Goal: Task Accomplishment & Management: Use online tool/utility

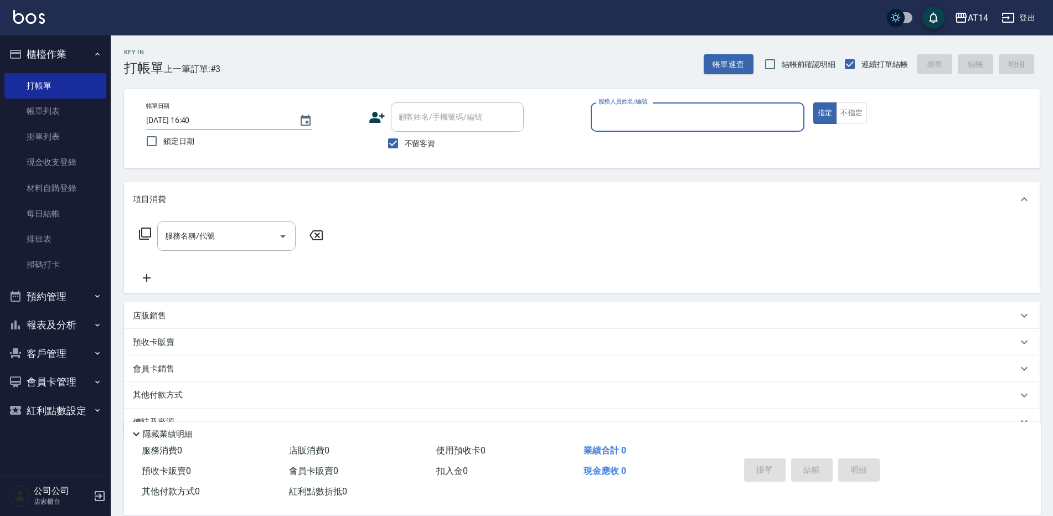
scroll to position [25, 0]
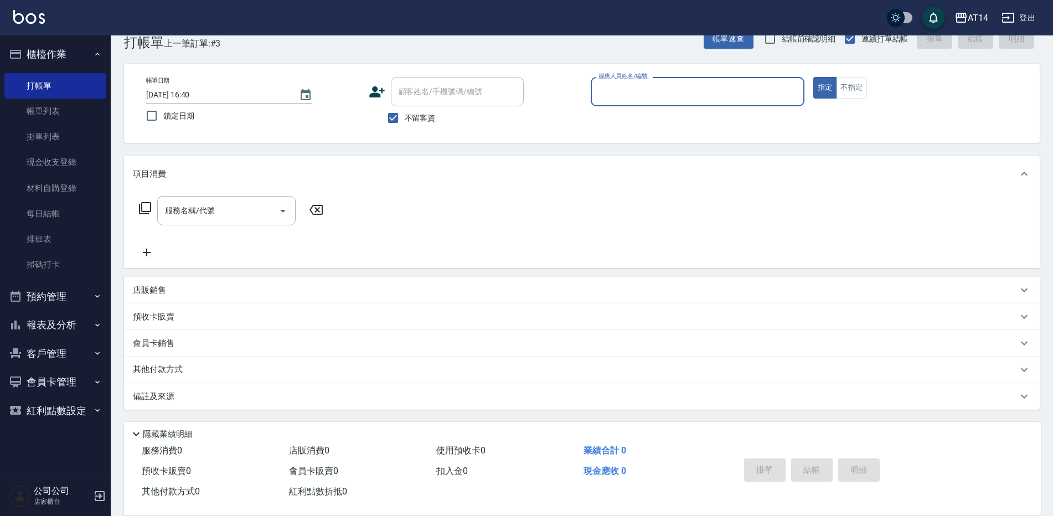
click at [603, 85] on input "服務人員姓名/編號" at bounding box center [698, 91] width 204 height 19
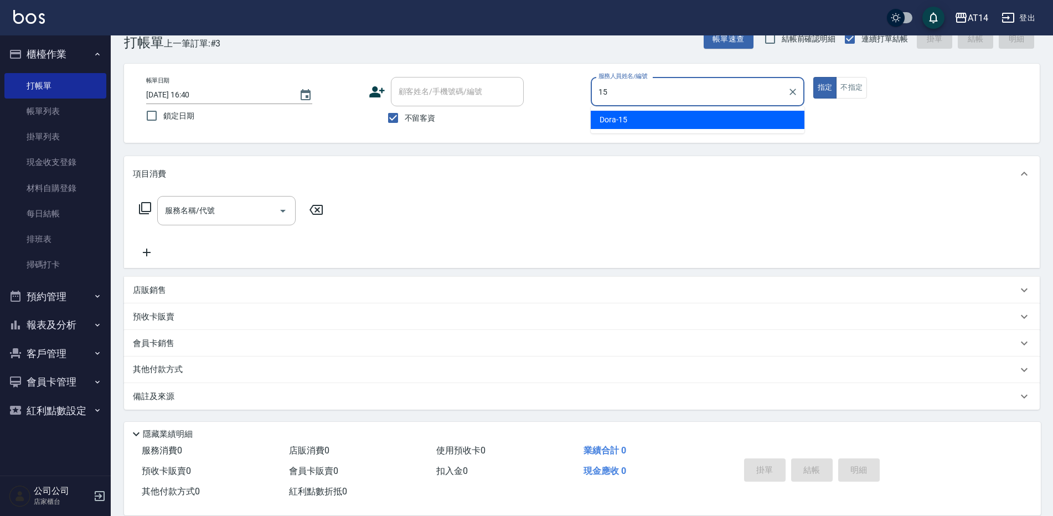
type input "15"
type button "true"
type input "Dora-15"
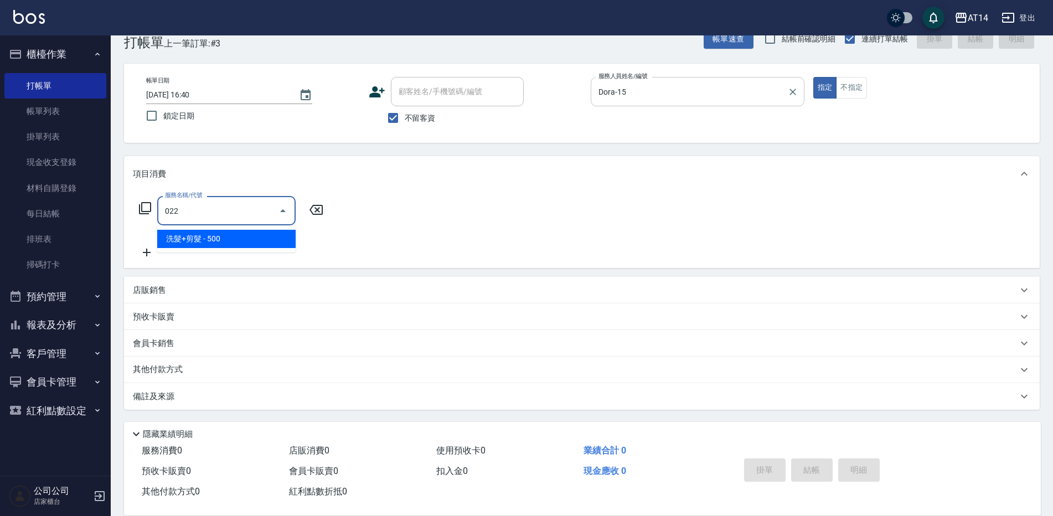
type input "洗髮+剪髮(022)"
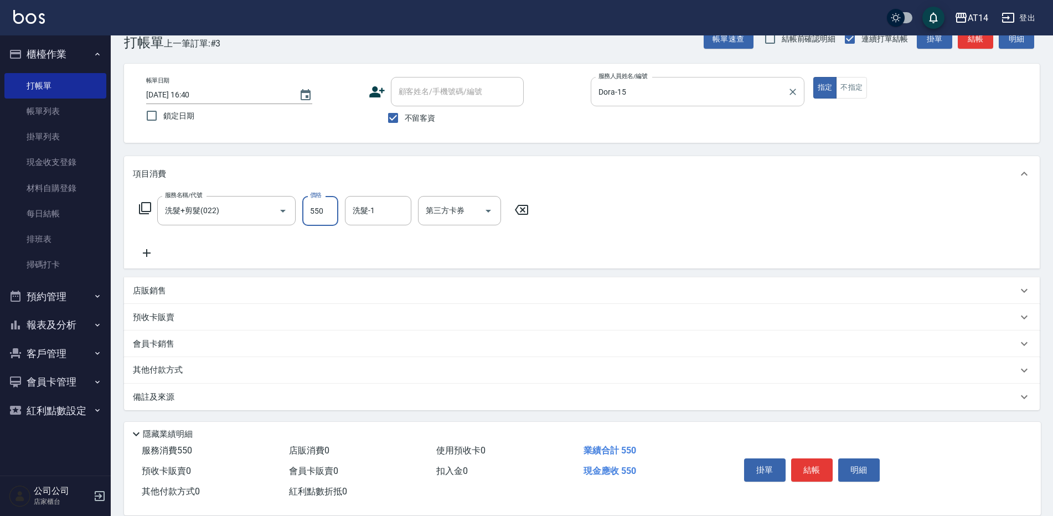
type input "550"
drag, startPoint x: 371, startPoint y: 216, endPoint x: 373, endPoint y: 223, distance: 7.0
click at [373, 215] on input "洗髮-1" at bounding box center [378, 210] width 56 height 19
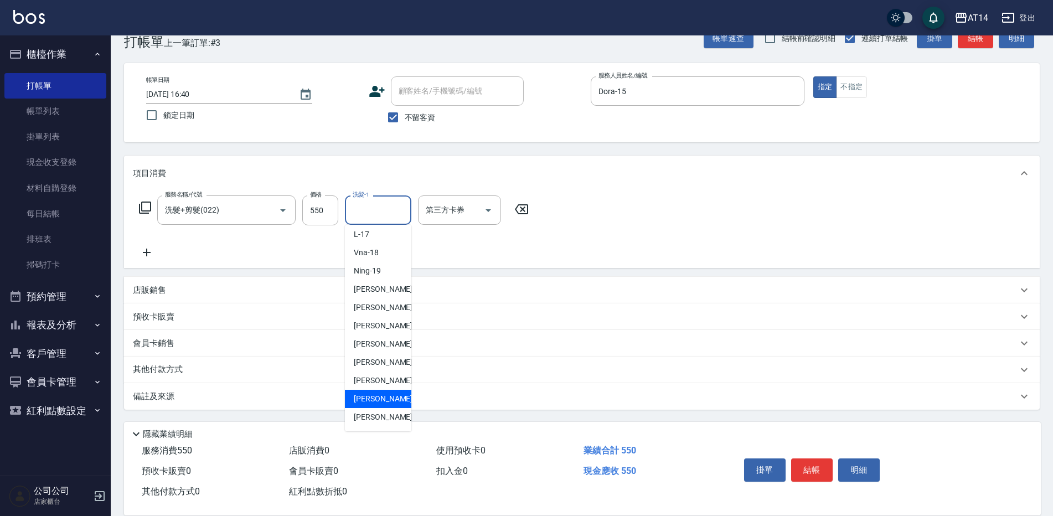
scroll to position [204, 0]
click at [385, 402] on span "[PERSON_NAME]-67" at bounding box center [389, 400] width 70 height 12
type input "[PERSON_NAME]-67"
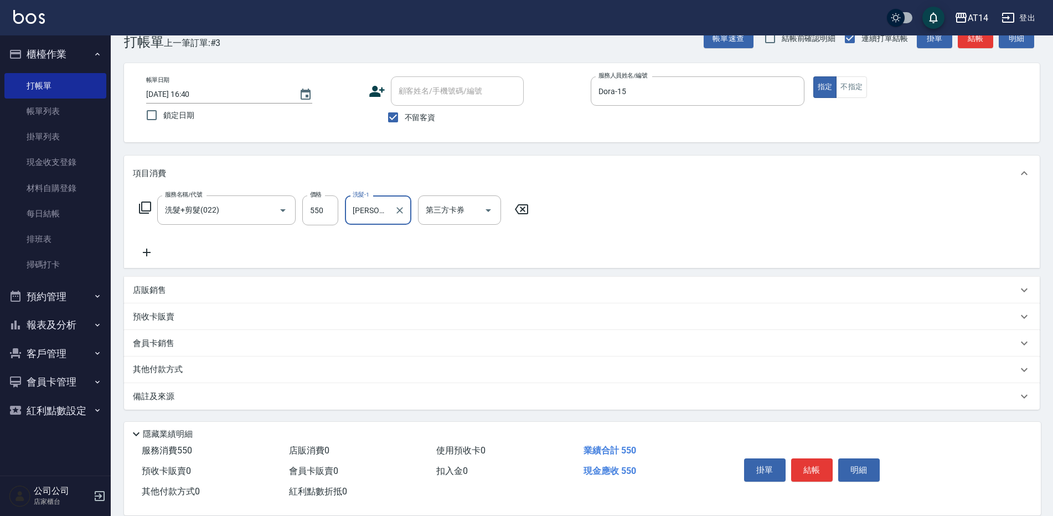
drag, startPoint x: 190, startPoint y: 376, endPoint x: 192, endPoint y: 390, distance: 13.3
click at [190, 376] on div "其他付款方式" at bounding box center [582, 370] width 916 height 27
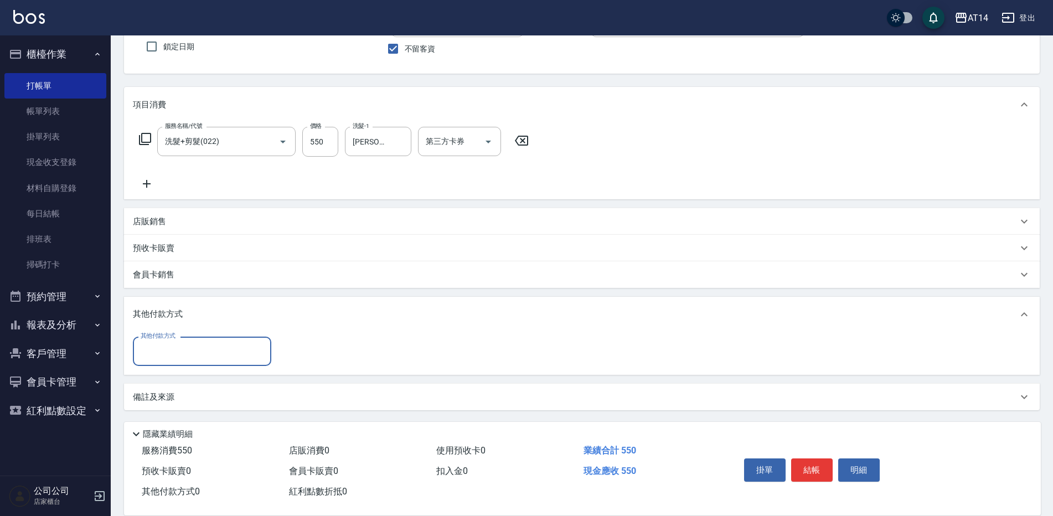
scroll to position [95, 0]
click at [226, 361] on div "其他付款方式" at bounding box center [202, 350] width 138 height 29
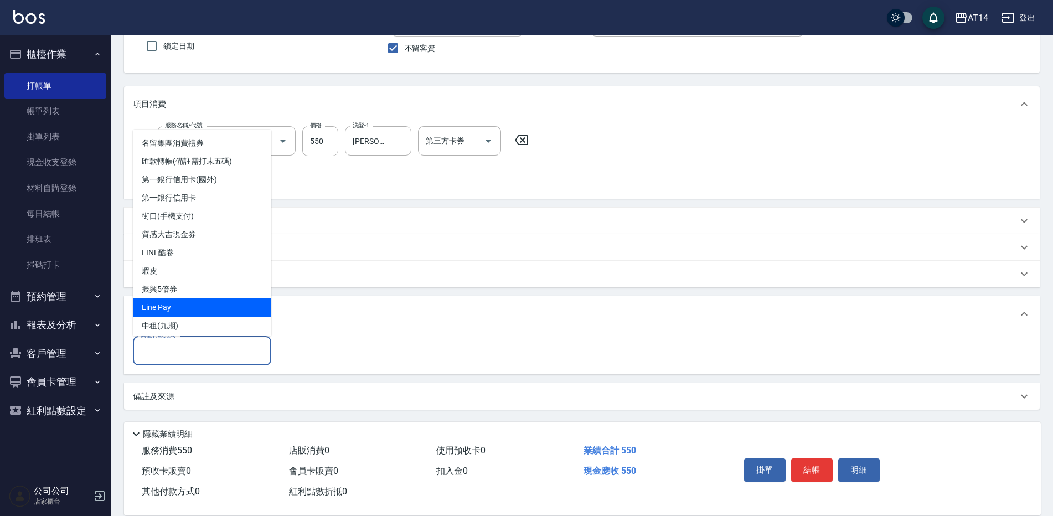
drag, startPoint x: 233, startPoint y: 305, endPoint x: 246, endPoint y: 319, distance: 19.2
click at [233, 306] on span "Line Pay" at bounding box center [202, 307] width 138 height 18
type input "Line Pay"
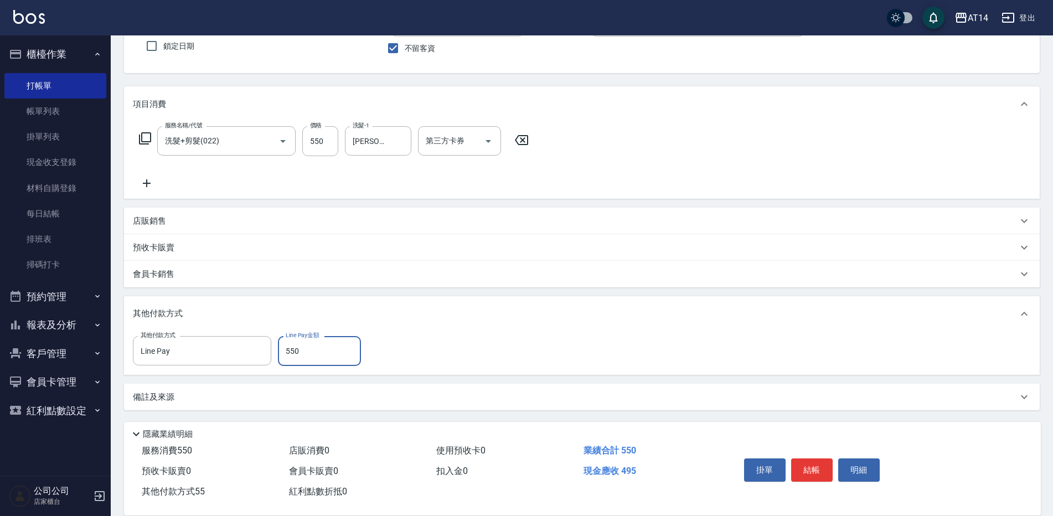
type input "550"
click at [198, 402] on div "備註及來源" at bounding box center [575, 397] width 885 height 12
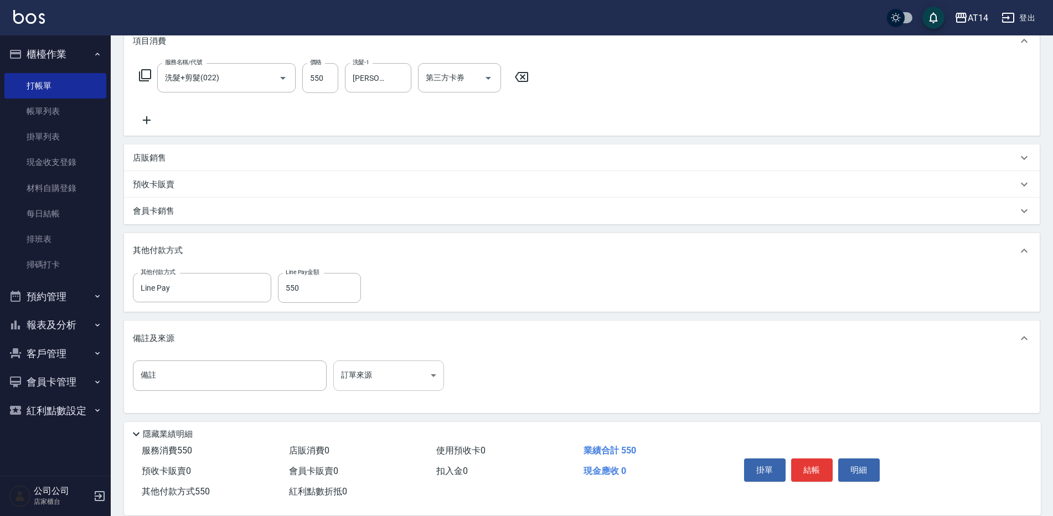
scroll to position [162, 0]
click at [378, 370] on body "AT14 登出 櫃檯作業 打帳單 帳單列表 掛單列表 現金收支登錄 材料自購登錄 每日結帳 排班表 掃碼打卡 預約管理 預約管理 單日預約紀錄 單週預約紀錄 …" at bounding box center [526, 177] width 1053 height 678
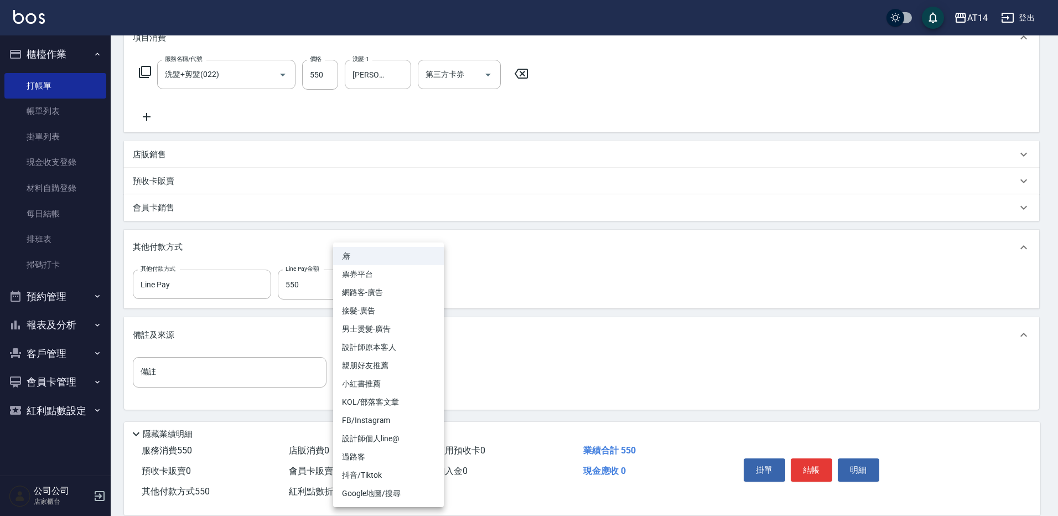
click at [402, 349] on li "設計師原本客人" at bounding box center [388, 347] width 111 height 18
type input "設計師原本客人"
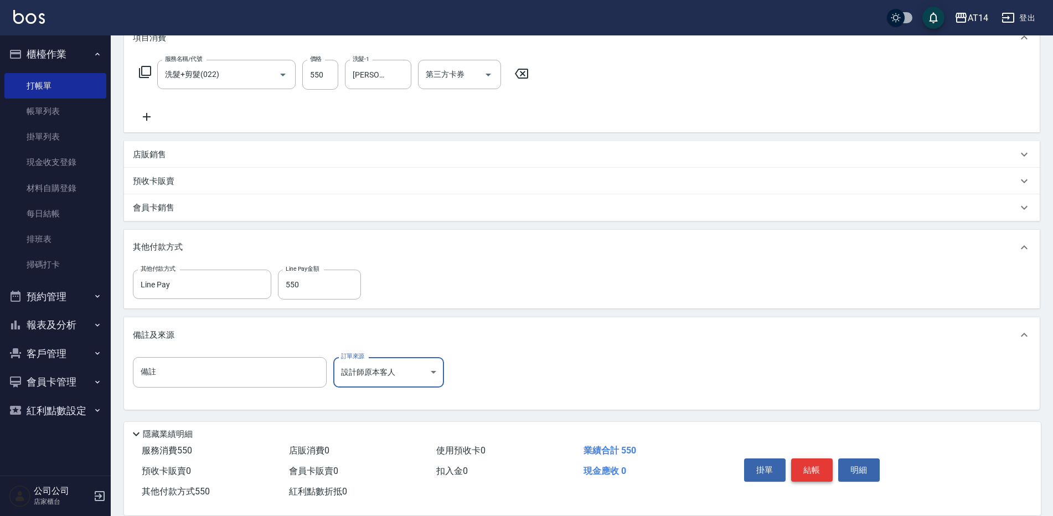
click at [820, 467] on button "結帳" at bounding box center [812, 469] width 42 height 23
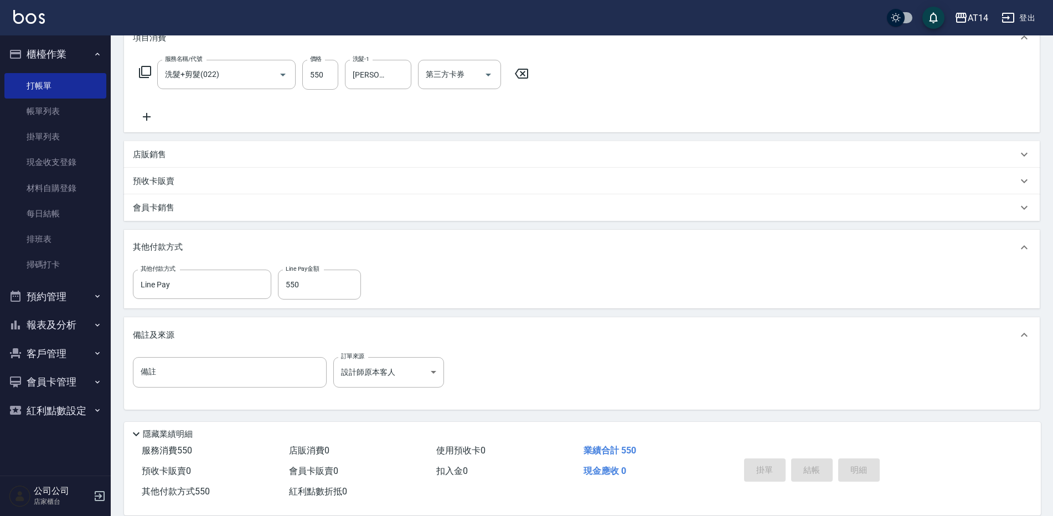
type input "2025/09/11 17:44"
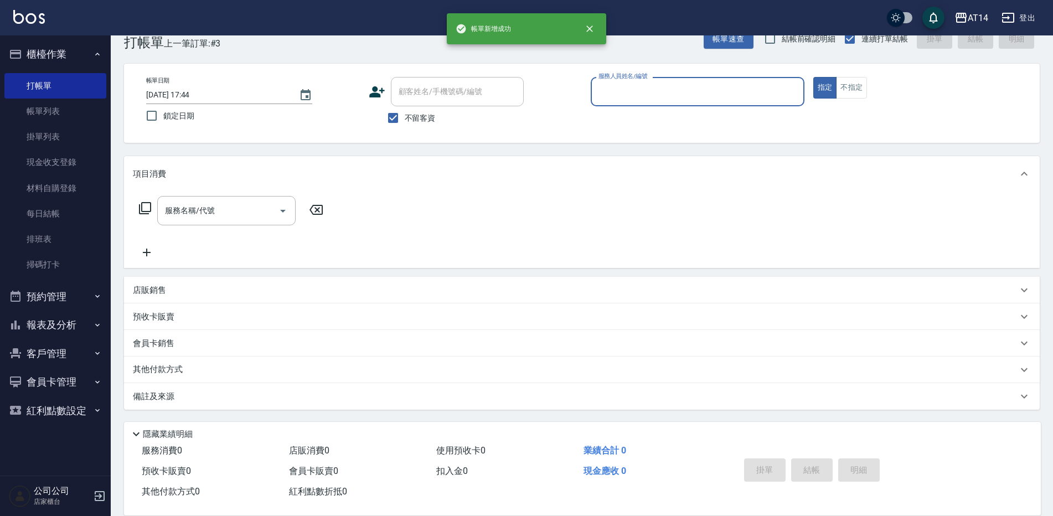
scroll to position [0, 0]
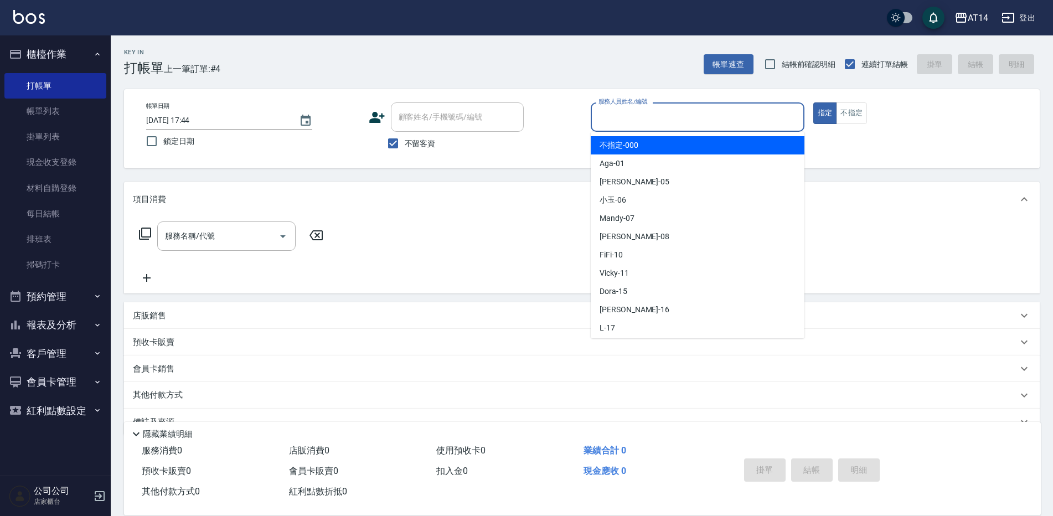
click at [619, 119] on input "服務人員姓名/編號" at bounding box center [698, 116] width 204 height 19
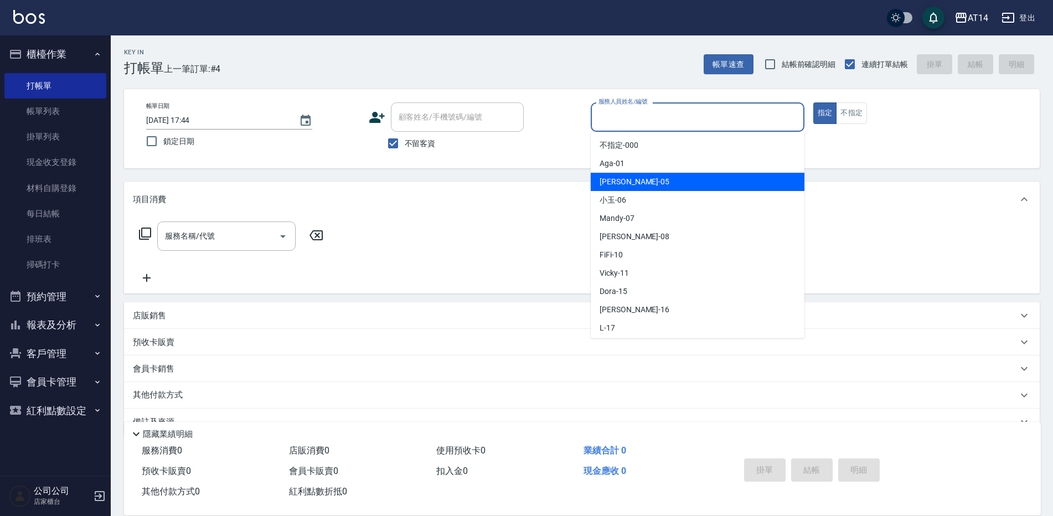
click at [612, 182] on span "Patty -05" at bounding box center [635, 182] width 70 height 12
type input "Patty-05"
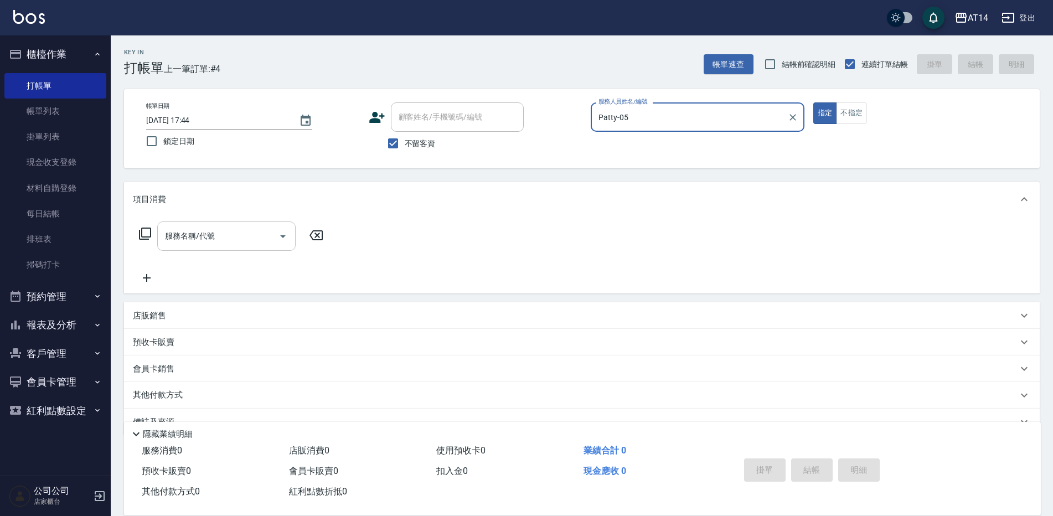
click at [192, 238] on div "服務名稱/代號 服務名稱/代號" at bounding box center [226, 235] width 138 height 29
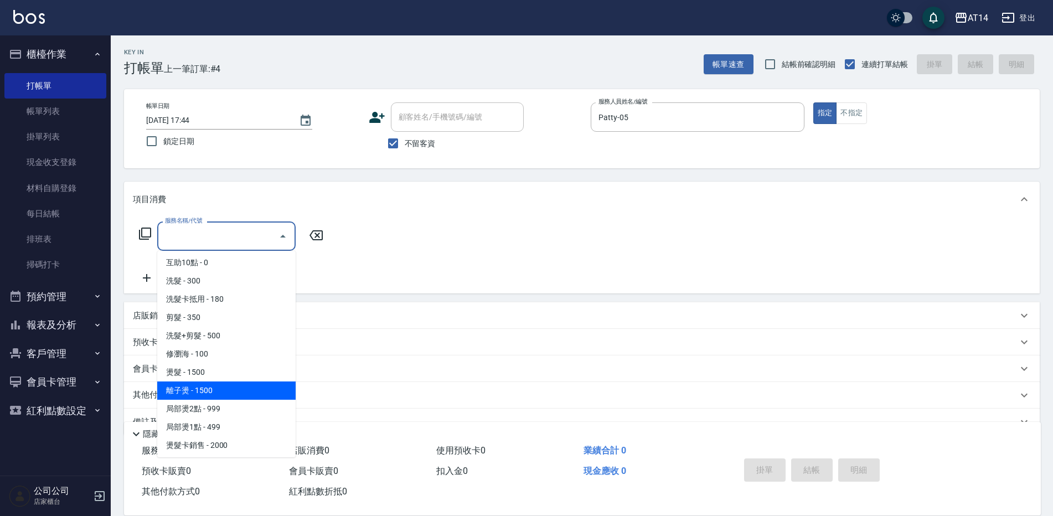
scroll to position [277, 0]
click at [194, 388] on span "局部染2點 - 999" at bounding box center [226, 389] width 138 height 18
type input "局部染2點(042)"
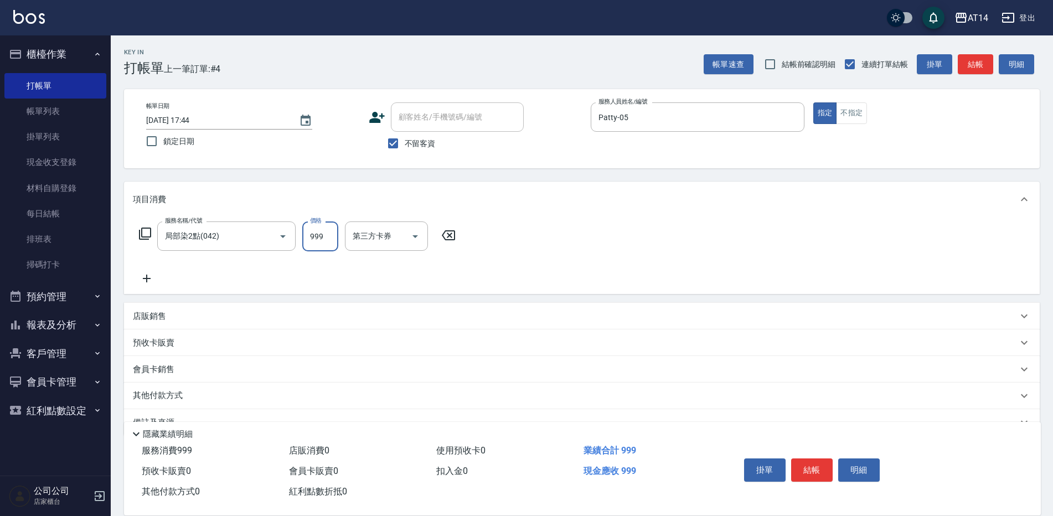
click at [322, 236] on input "999" at bounding box center [320, 236] width 36 height 30
type input "1200"
click at [144, 282] on icon at bounding box center [147, 278] width 28 height 13
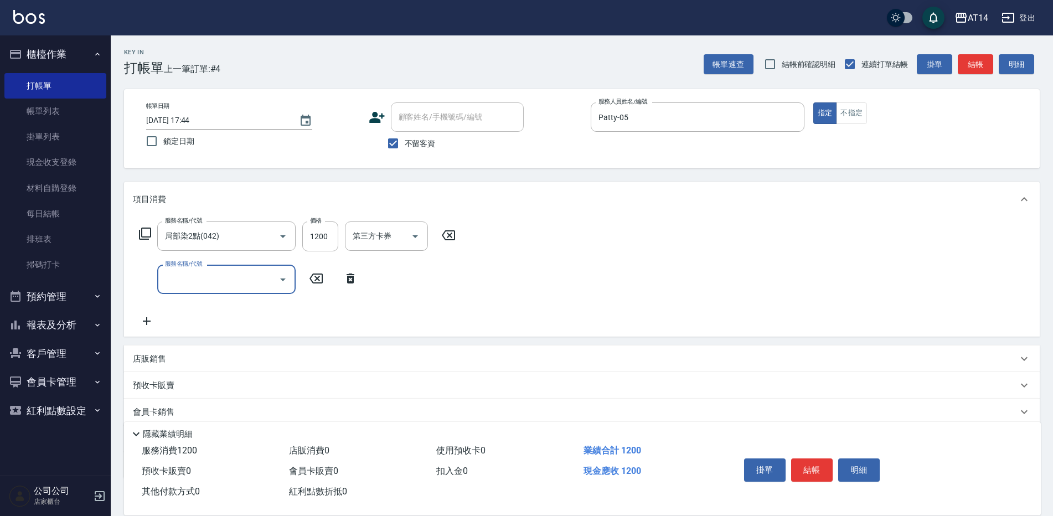
click at [183, 285] on input "服務名稱/代號" at bounding box center [218, 279] width 112 height 19
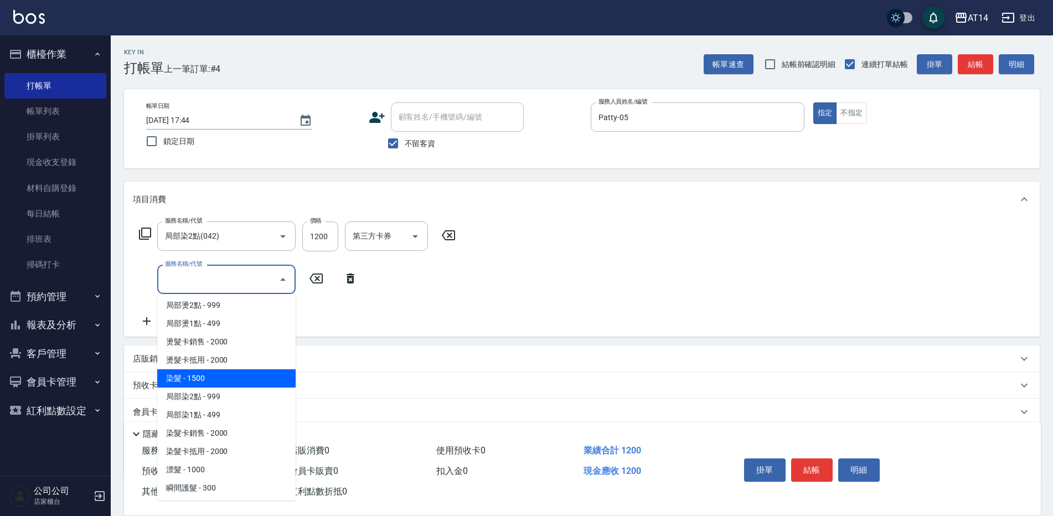
scroll to position [332, 0]
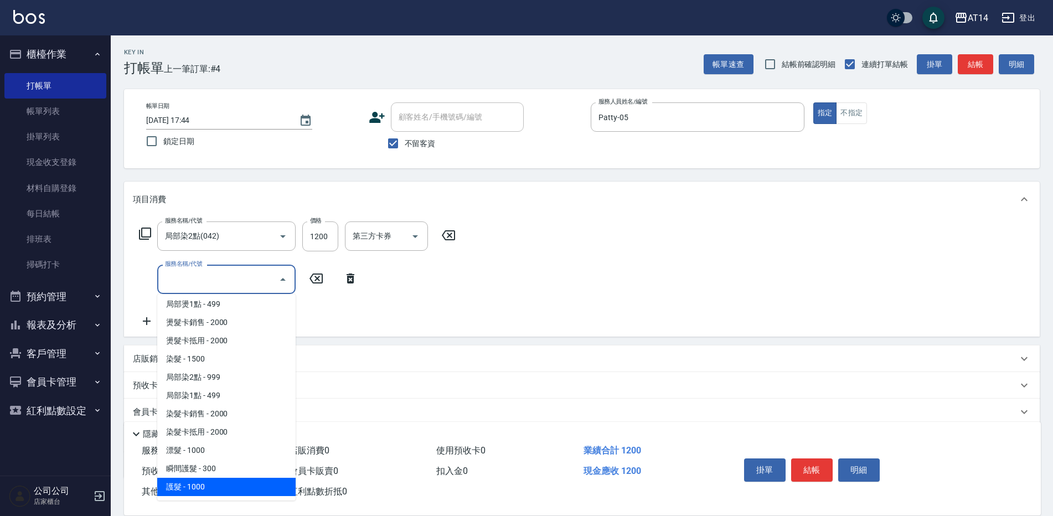
click at [189, 483] on span "護髮 - 1000" at bounding box center [226, 487] width 138 height 18
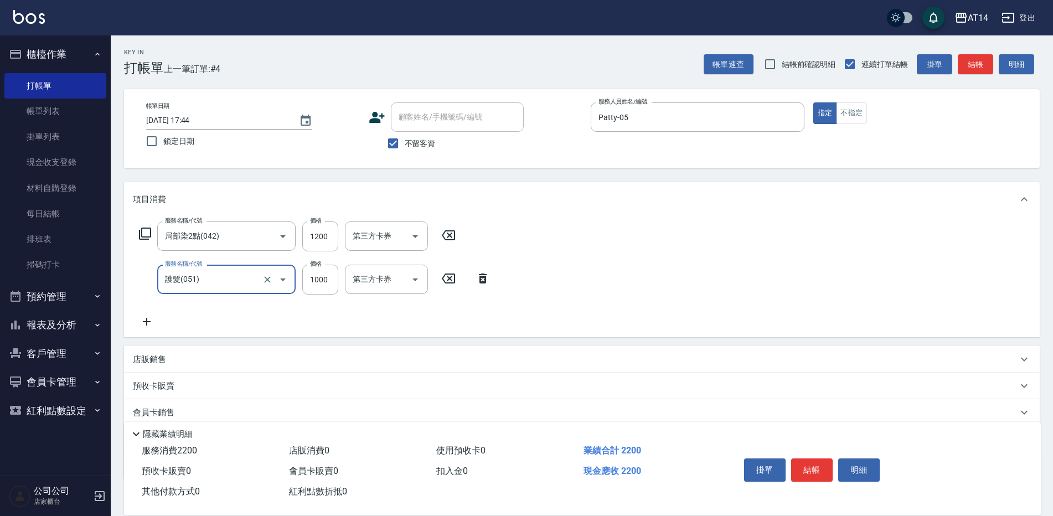
type input "護髮(051)"
click at [326, 278] on input "1000" at bounding box center [320, 280] width 36 height 30
type input "500"
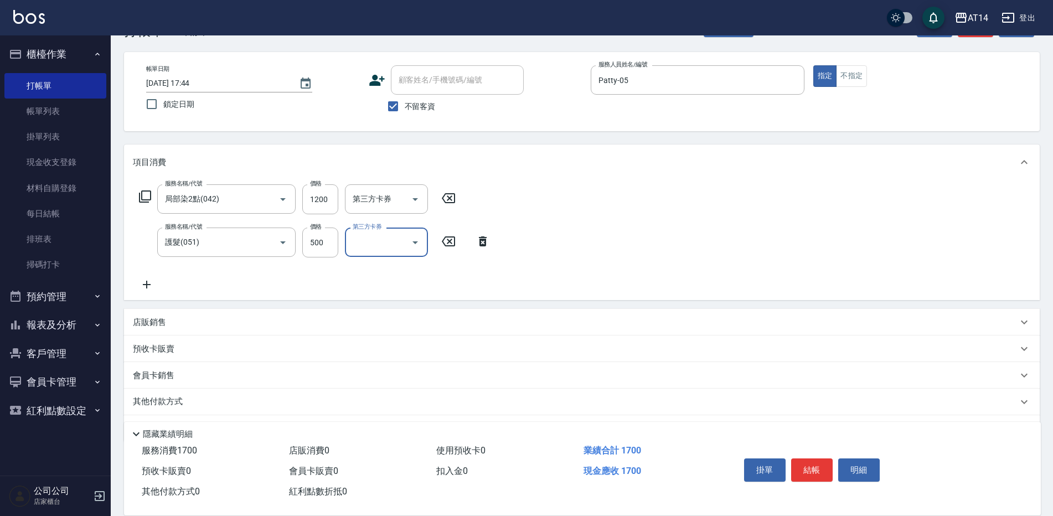
scroll to position [55, 0]
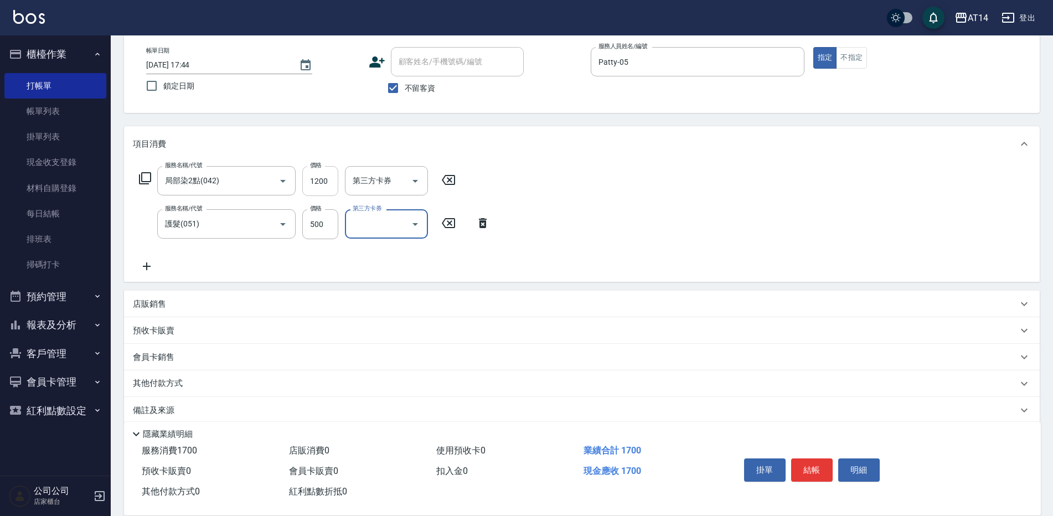
click at [331, 186] on input "1200" at bounding box center [320, 181] width 36 height 30
type input "1300"
click at [812, 464] on button "結帳" at bounding box center [812, 469] width 42 height 23
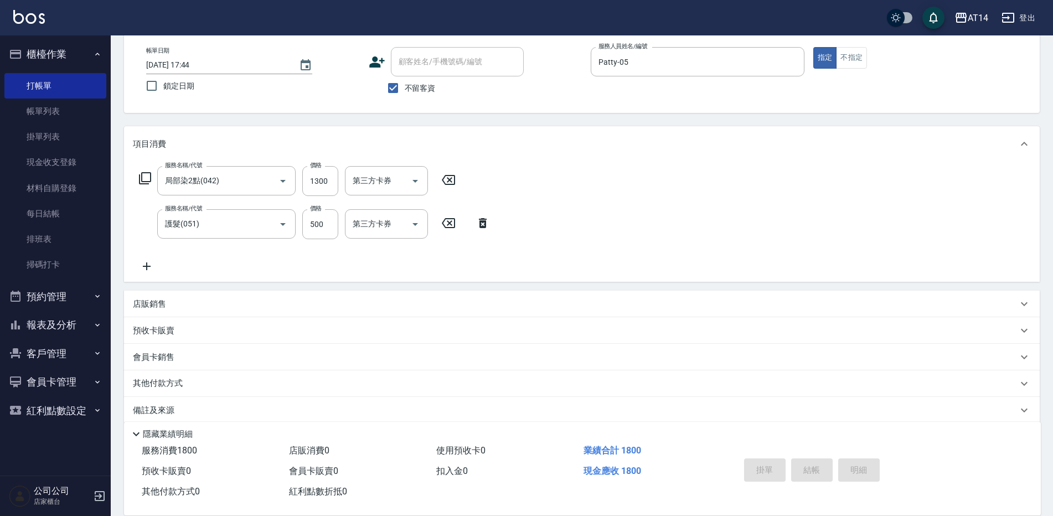
type input "2025/09/11 17:54"
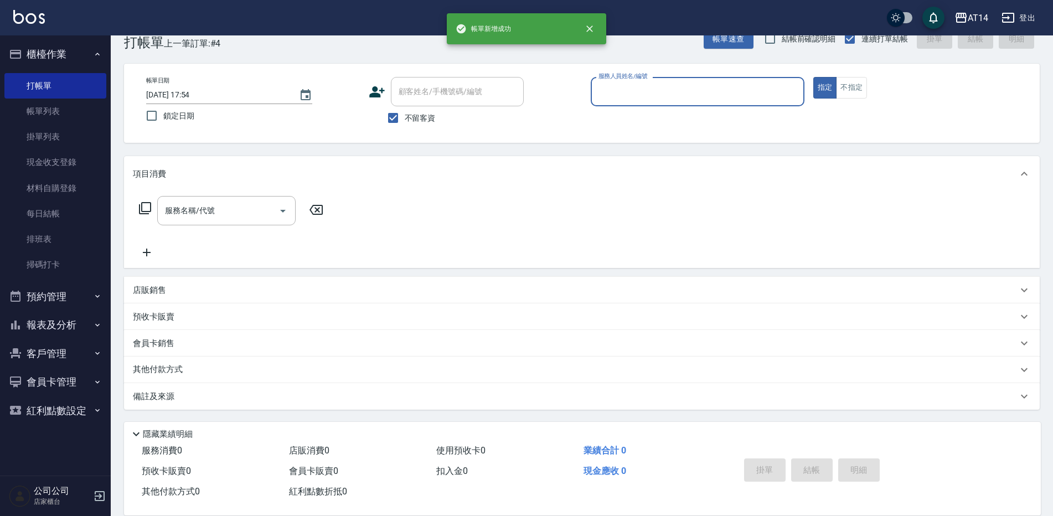
scroll to position [25, 0]
click at [66, 296] on button "預約管理" at bounding box center [55, 296] width 102 height 29
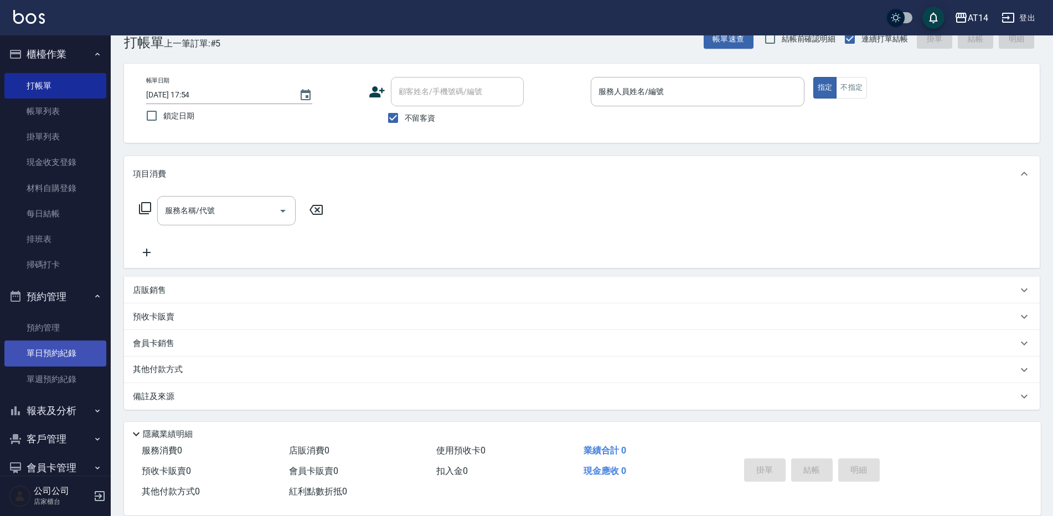
click at [70, 349] on link "單日預約紀錄" at bounding box center [55, 352] width 102 height 25
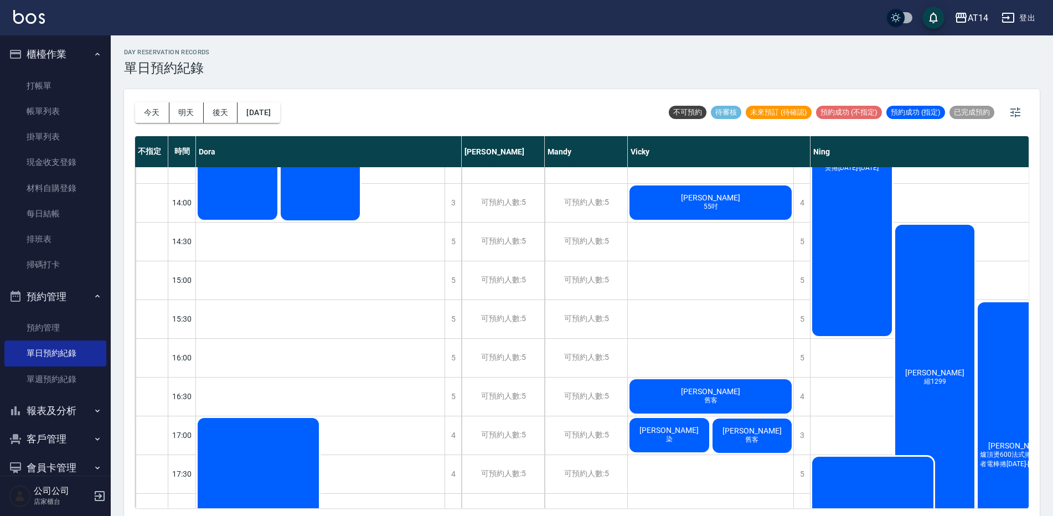
scroll to position [332, 0]
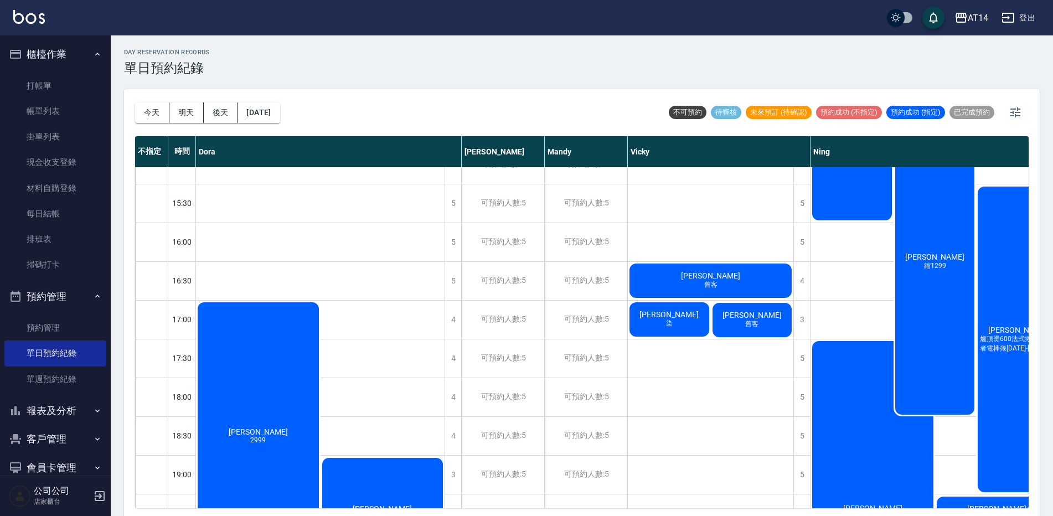
click at [942, 322] on div "李聿淇 縮1299" at bounding box center [935, 261] width 83 height 309
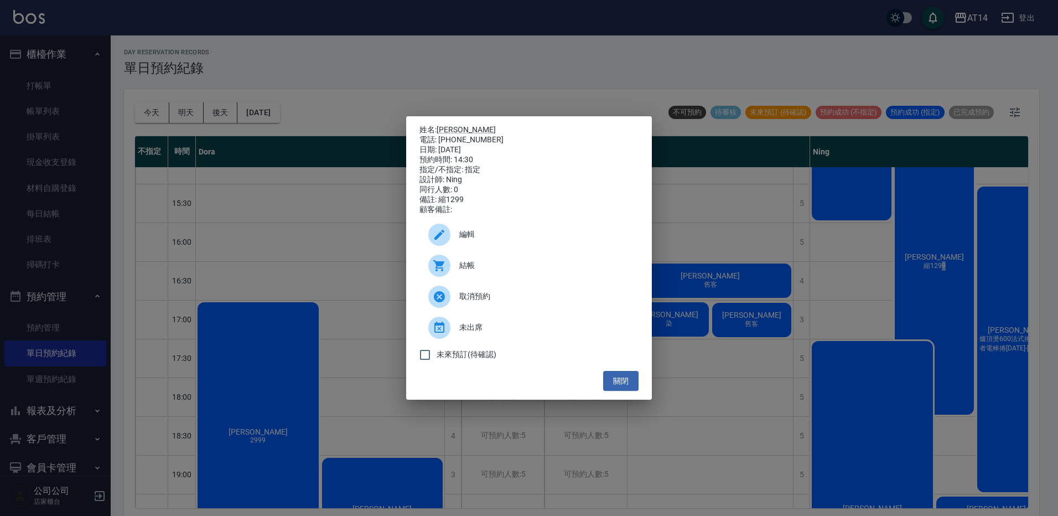
click at [509, 271] on span "結帳" at bounding box center [544, 266] width 171 height 12
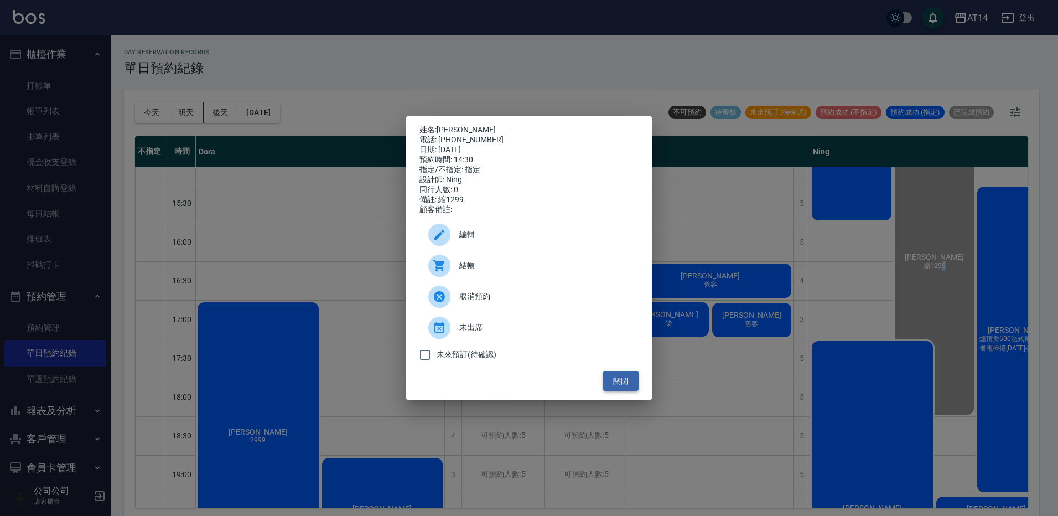
click at [615, 386] on button "關閉" at bounding box center [620, 381] width 35 height 20
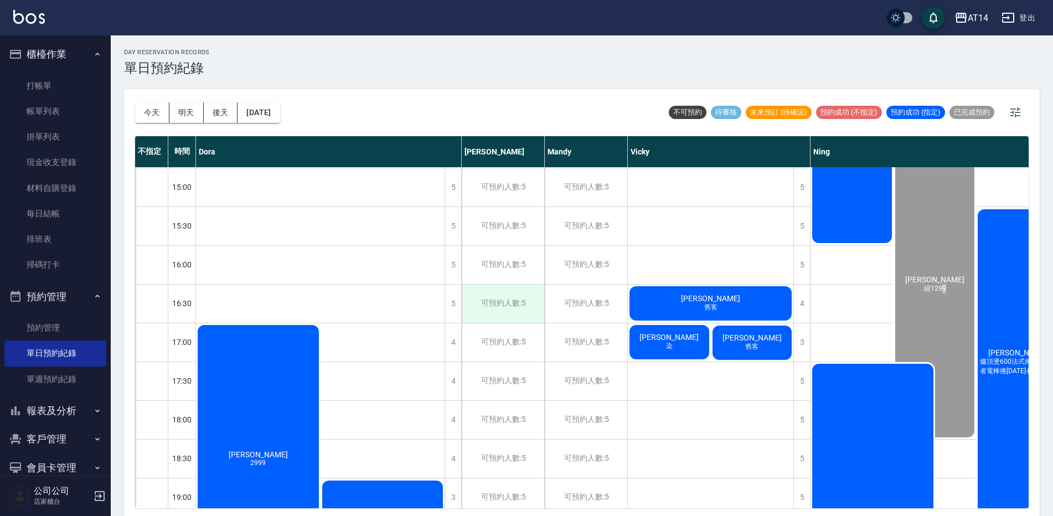
scroll to position [277, 0]
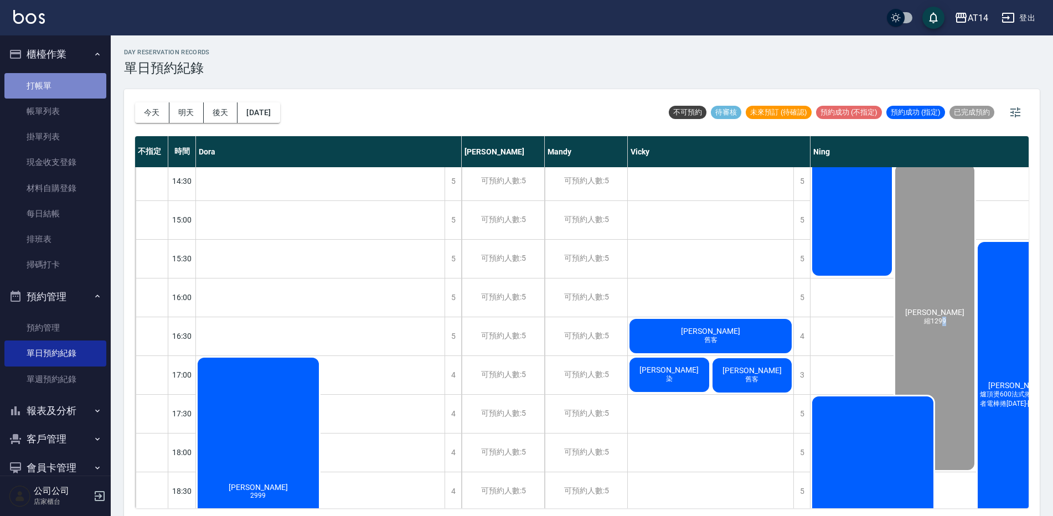
click at [71, 87] on link "打帳單" at bounding box center [55, 85] width 102 height 25
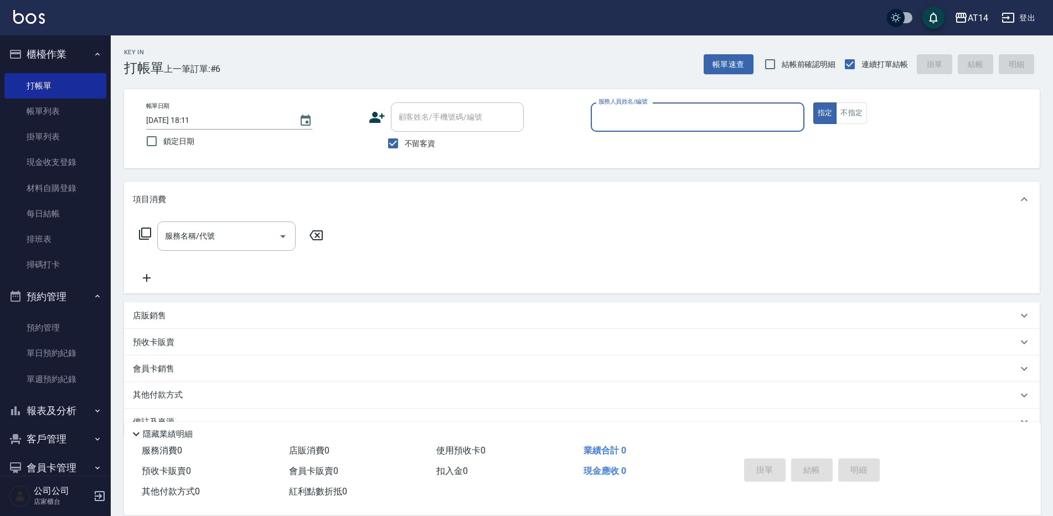
click at [650, 118] on input "服務人員姓名/編號" at bounding box center [698, 116] width 204 height 19
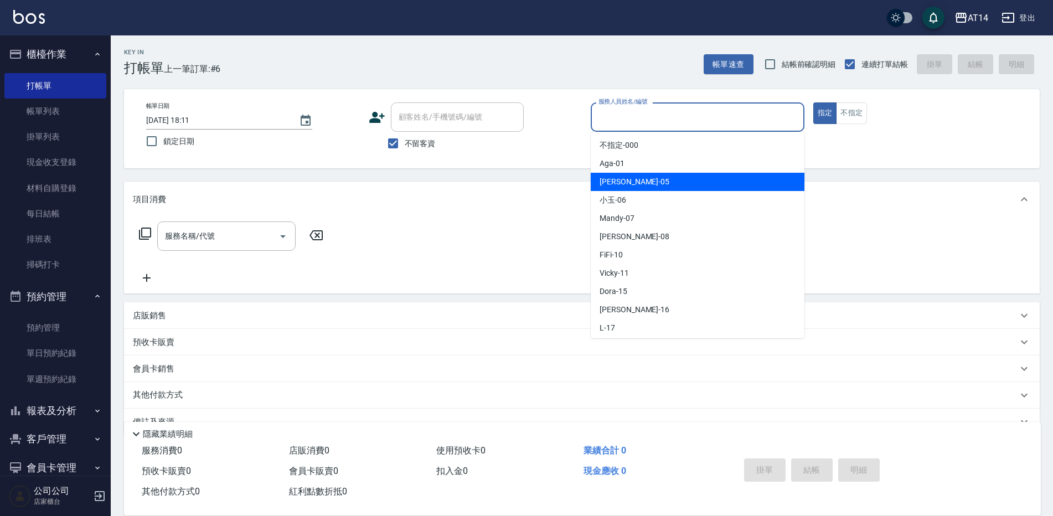
click at [613, 179] on span "Patty -05" at bounding box center [635, 182] width 70 height 12
type input "Patty-05"
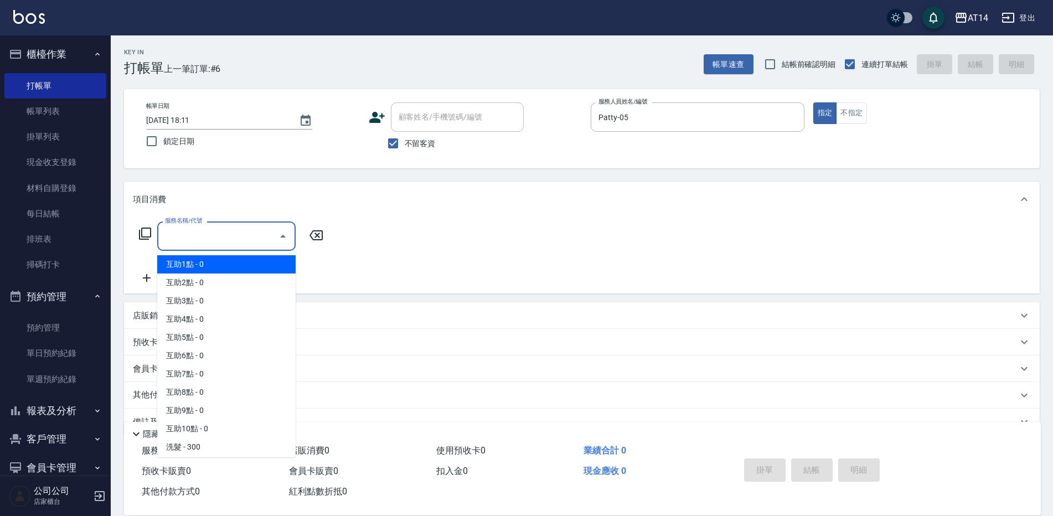
click at [208, 229] on div "服務名稱/代號 服務名稱/代號" at bounding box center [226, 235] width 138 height 29
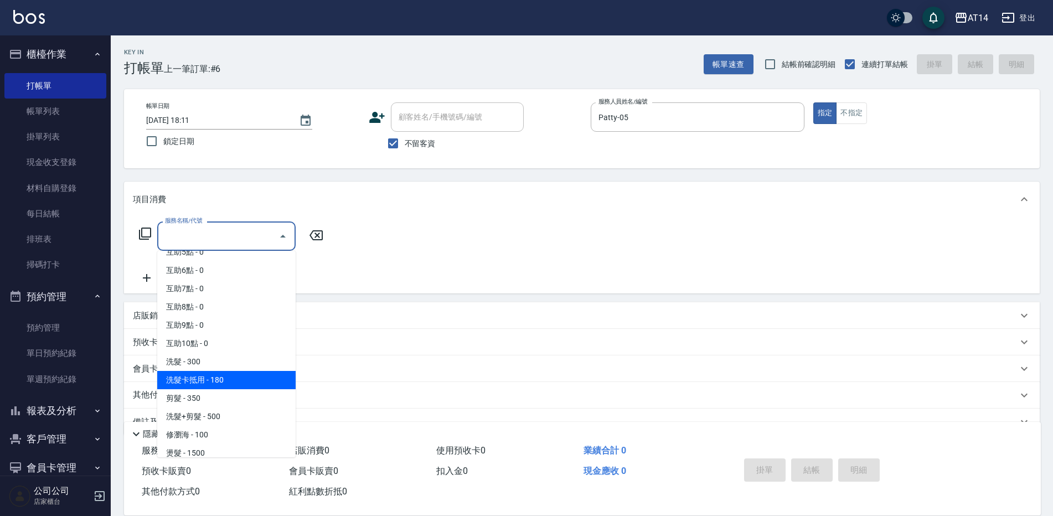
scroll to position [111, 0]
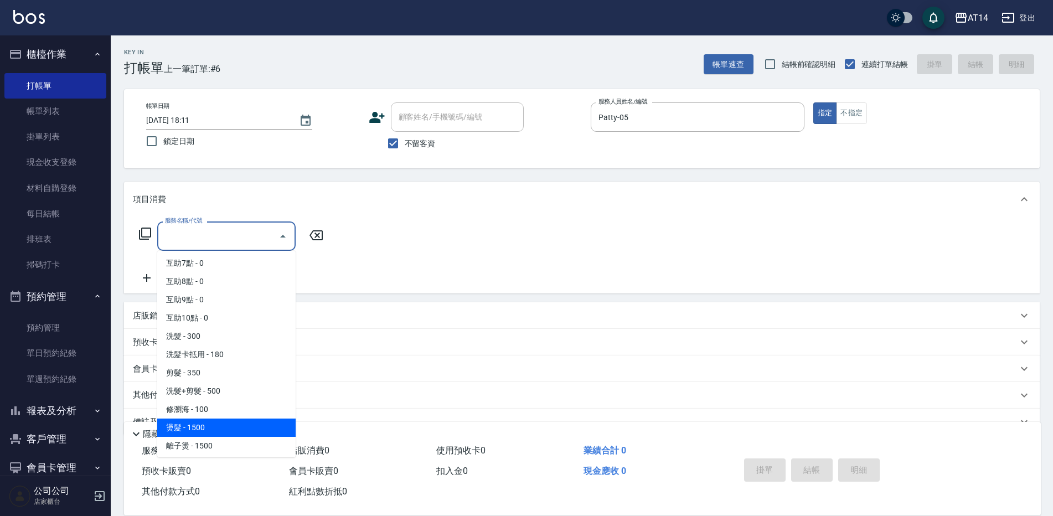
click at [200, 423] on span "燙髮 - 1500" at bounding box center [226, 428] width 138 height 18
type input "燙髮(031)"
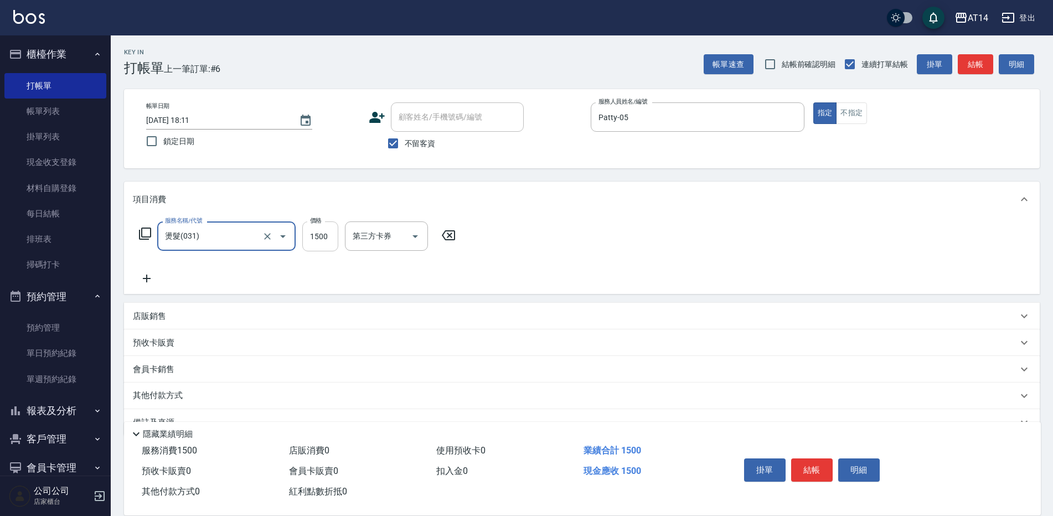
click at [318, 230] on input "1500" at bounding box center [320, 236] width 36 height 30
type input "1800"
click at [148, 280] on icon at bounding box center [147, 278] width 28 height 13
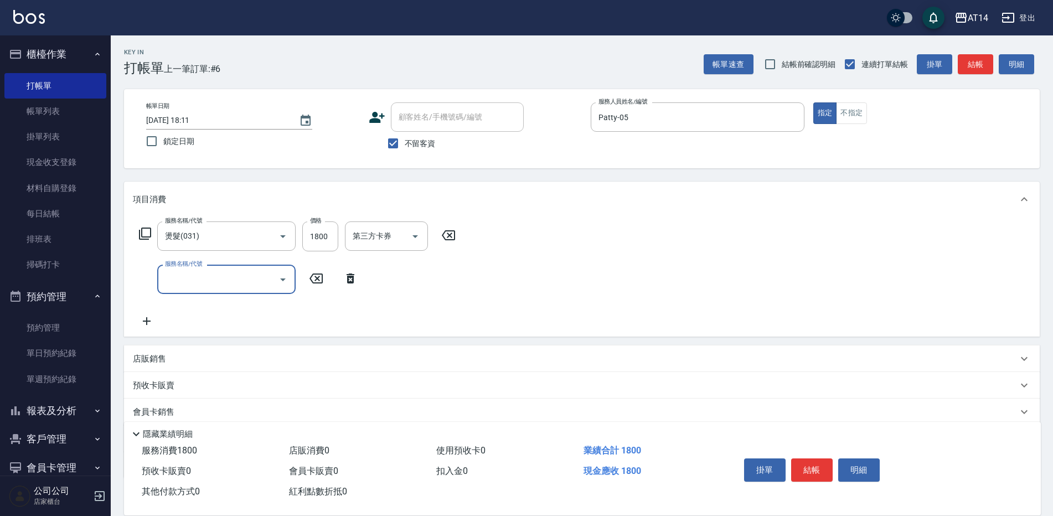
click at [175, 275] on input "服務名稱/代號" at bounding box center [218, 279] width 112 height 19
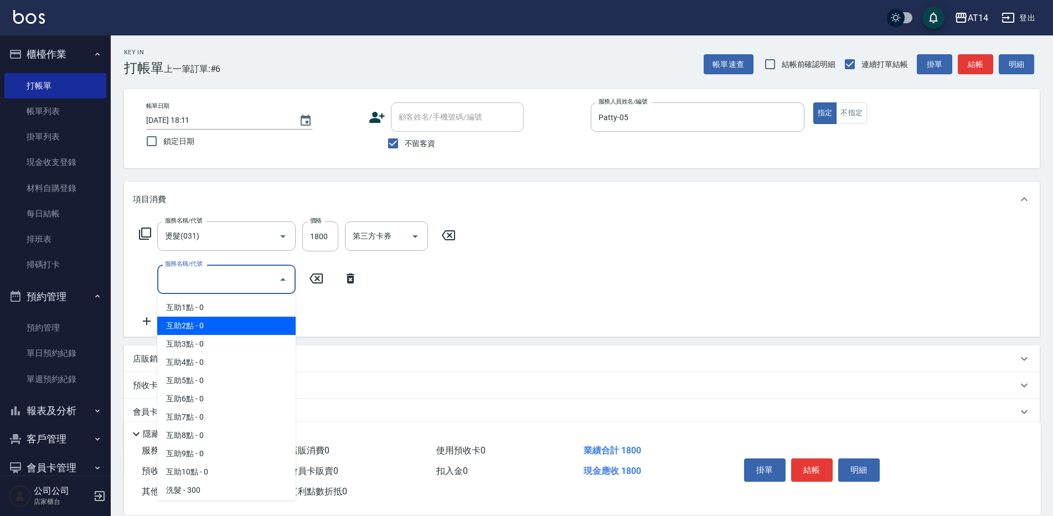
click at [196, 329] on span "互助2點 - 0" at bounding box center [226, 326] width 138 height 18
type input "互助2點(002)"
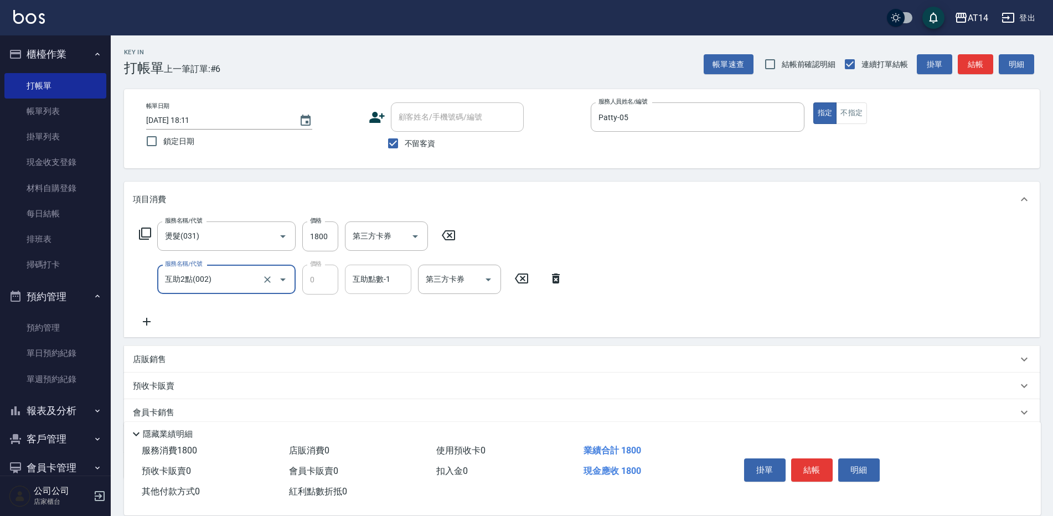
click at [373, 279] on div "互助點數-1 互助點數-1" at bounding box center [378, 279] width 66 height 29
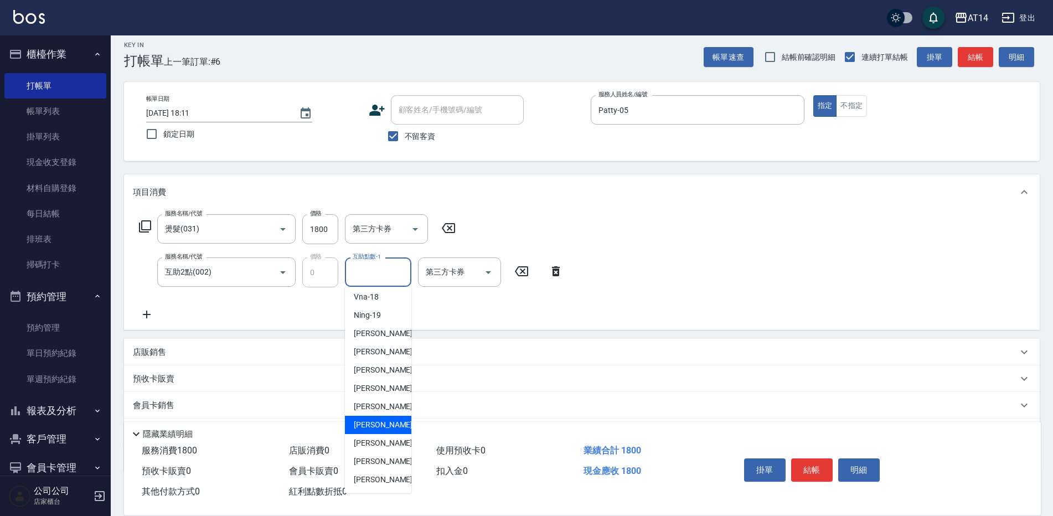
scroll to position [55, 0]
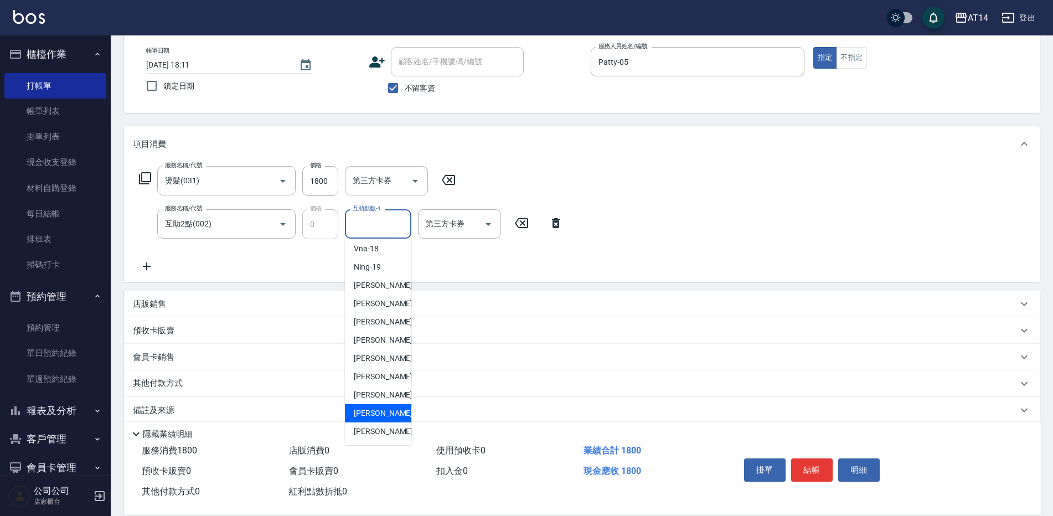
click at [386, 414] on span "趙苡晴 -67" at bounding box center [389, 413] width 70 height 12
type input "趙苡晴-67"
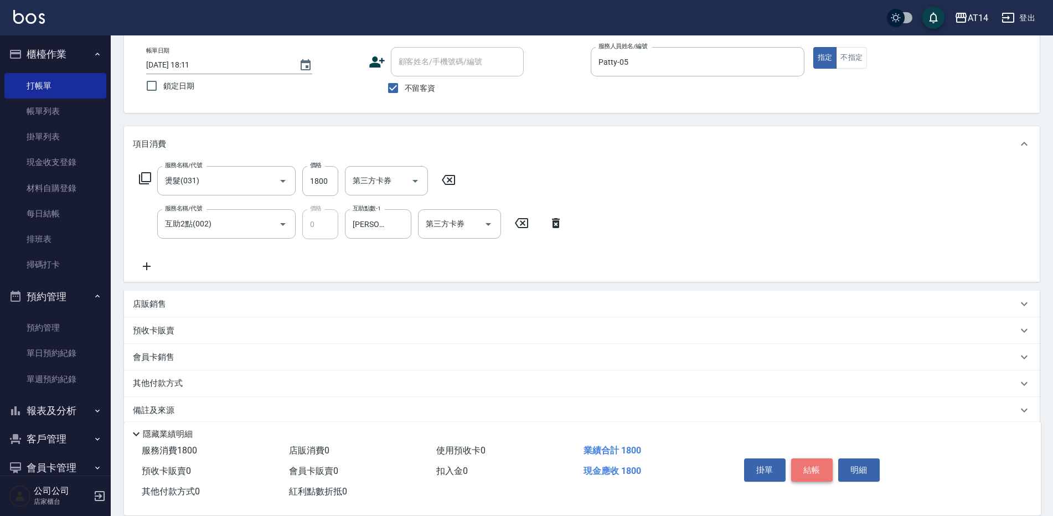
click at [815, 458] on button "結帳" at bounding box center [812, 469] width 42 height 23
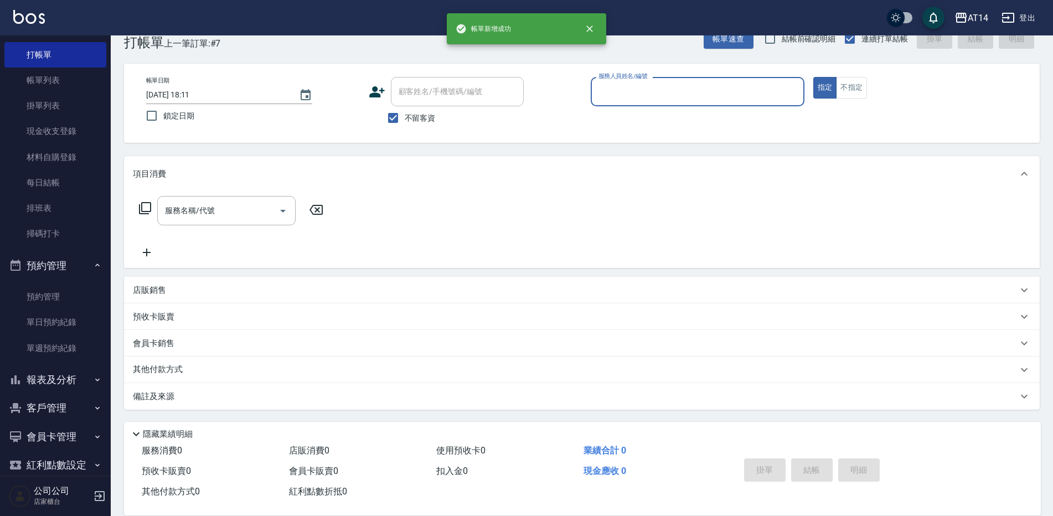
scroll to position [48, 0]
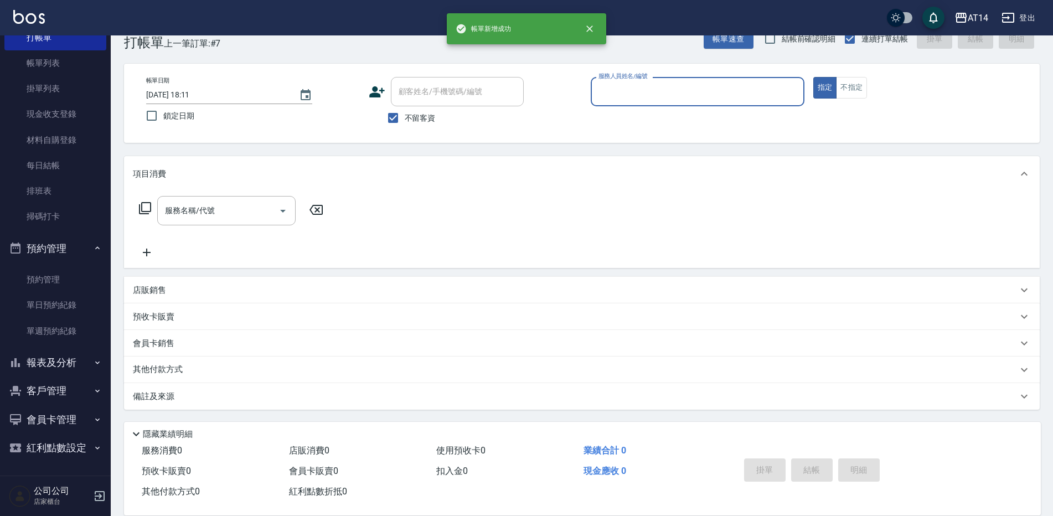
click at [55, 353] on button "報表及分析" at bounding box center [55, 362] width 102 height 29
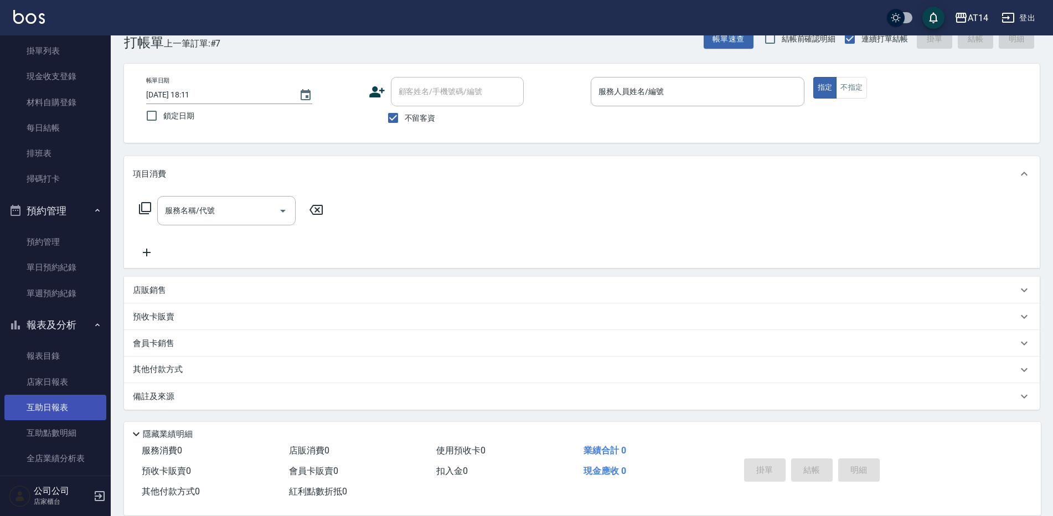
scroll to position [104, 0]
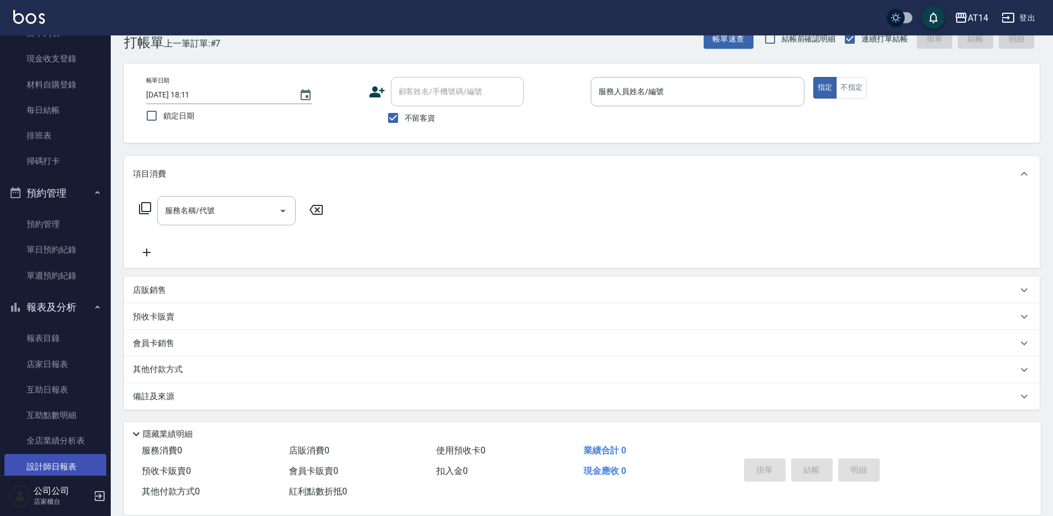
click at [64, 460] on link "設計師日報表" at bounding box center [55, 466] width 102 height 25
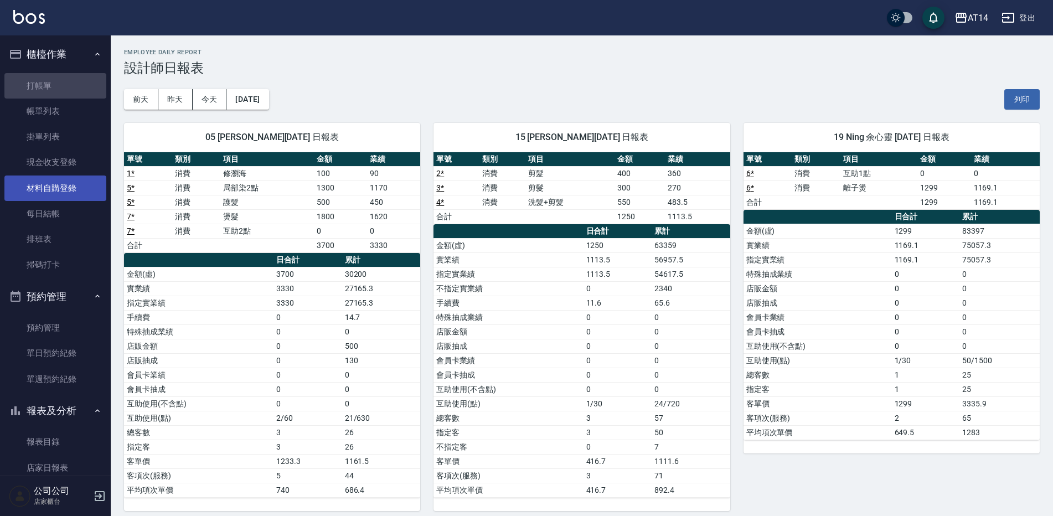
click at [56, 78] on link "打帳單" at bounding box center [55, 85] width 102 height 25
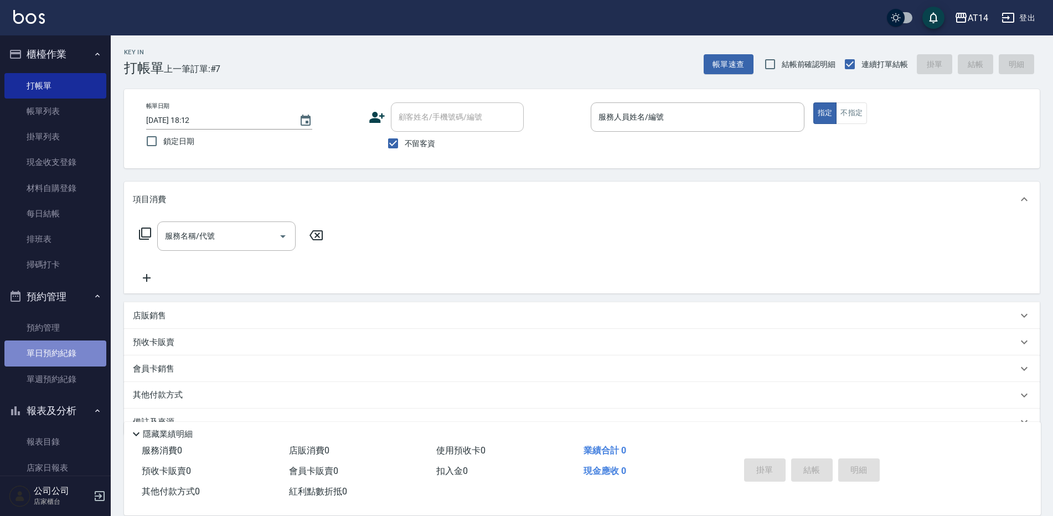
click at [64, 352] on link "單日預約紀錄" at bounding box center [55, 352] width 102 height 25
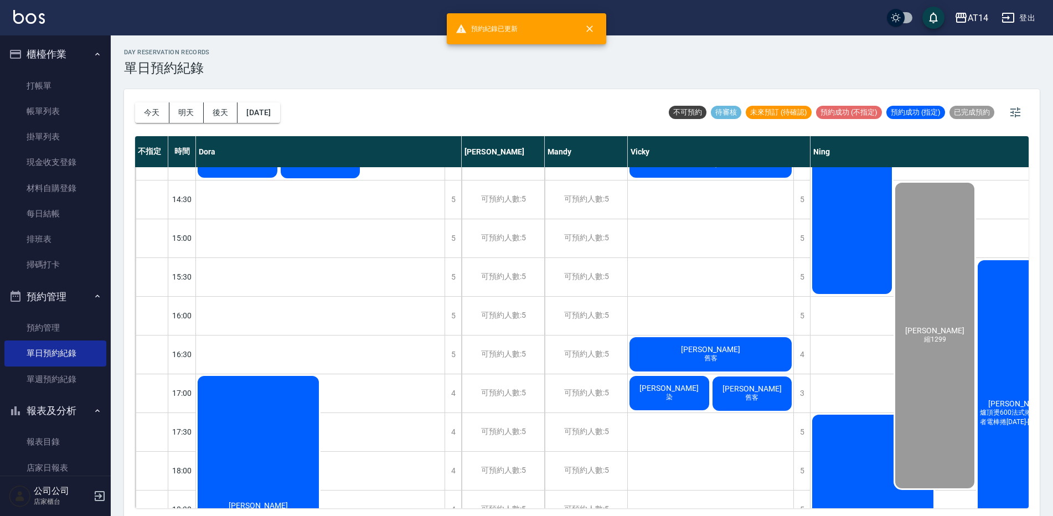
scroll to position [277, 0]
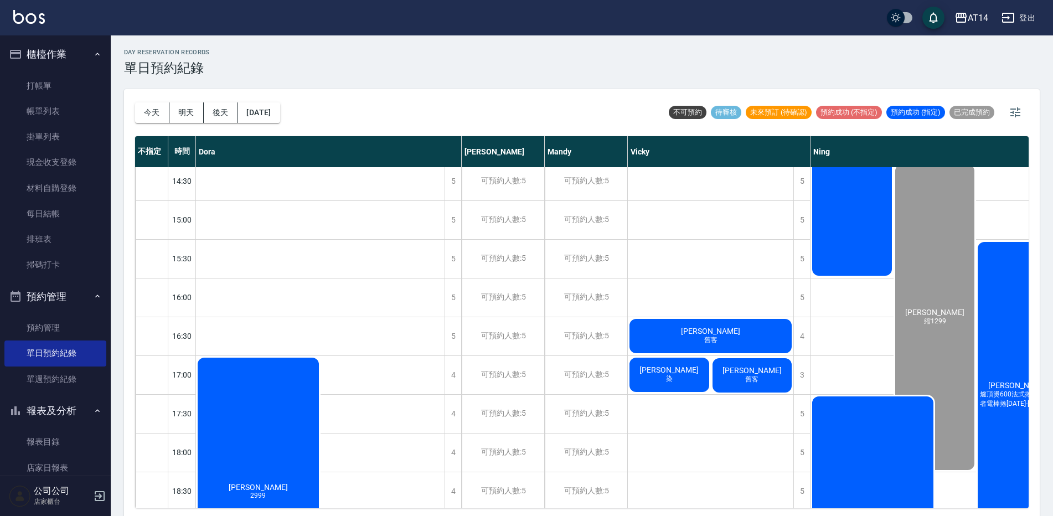
click at [998, 367] on div "郭家君 爐頂燙600法式捲2300或者電棒捲1299-1899" at bounding box center [1017, 394] width 83 height 309
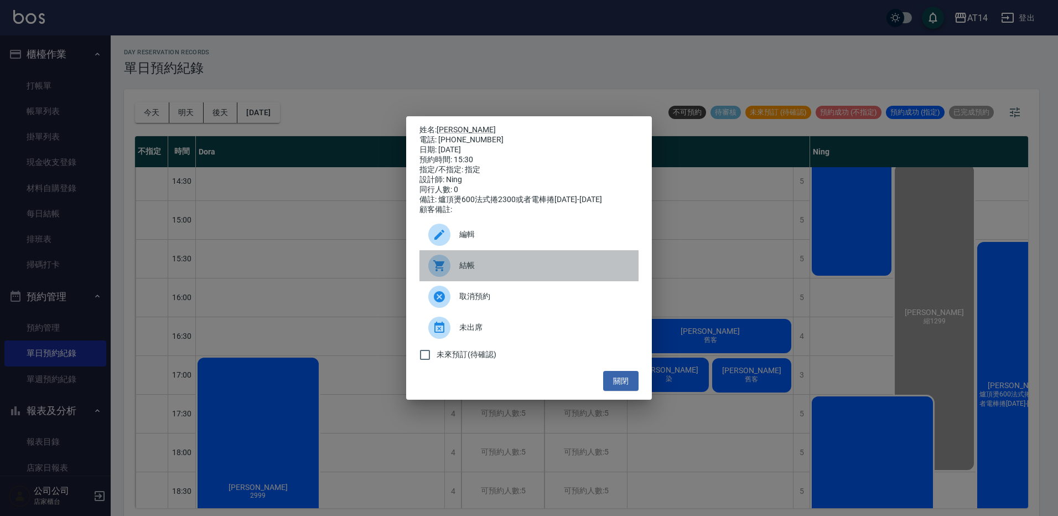
click at [505, 271] on span "結帳" at bounding box center [544, 266] width 171 height 12
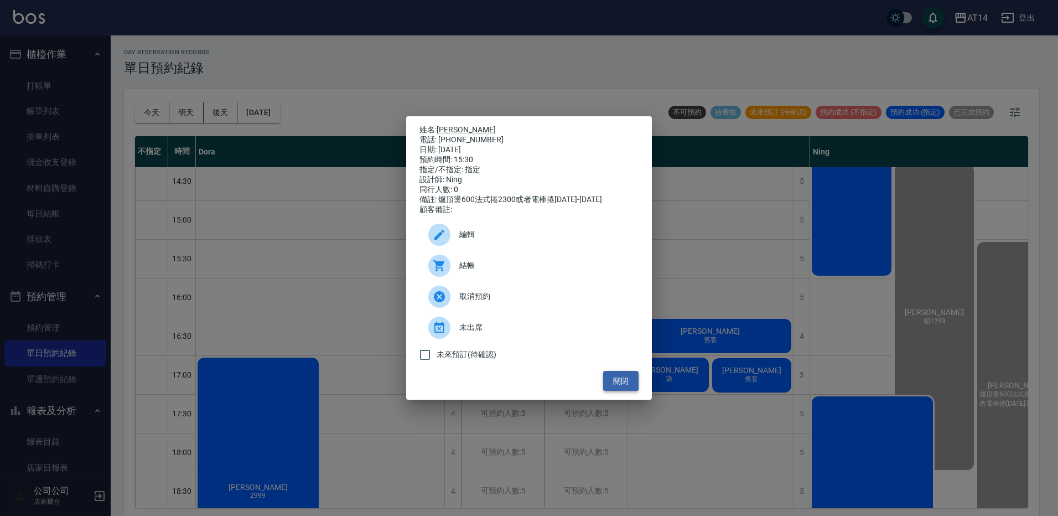
click at [619, 390] on button "關閉" at bounding box center [620, 381] width 35 height 20
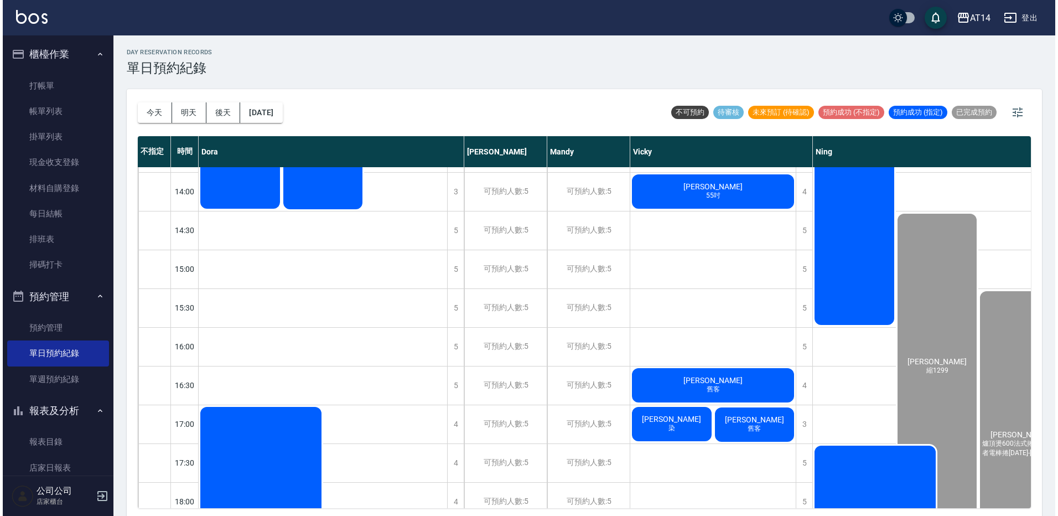
scroll to position [166, 0]
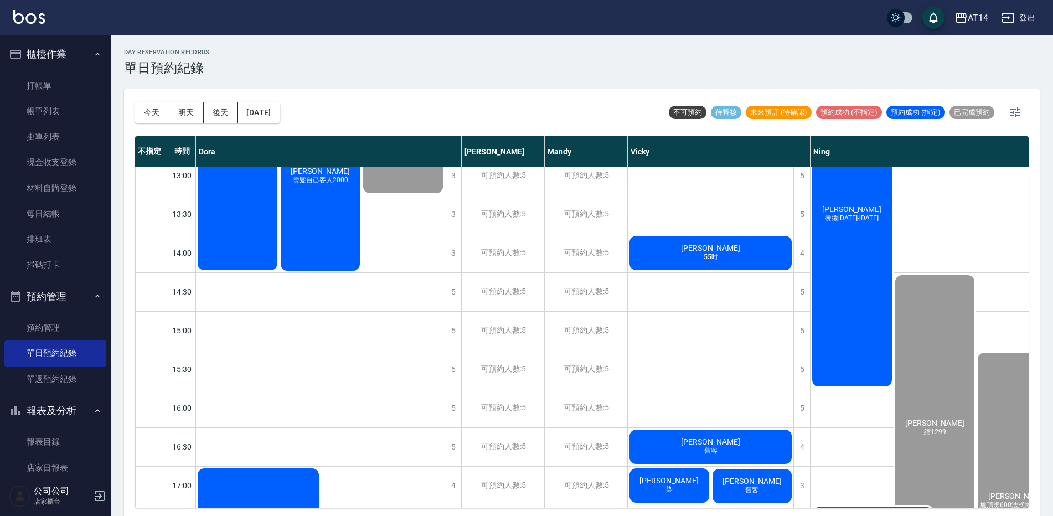
click at [849, 259] on div "許雲筑 燙捲1299-1899" at bounding box center [851, 214] width 83 height 348
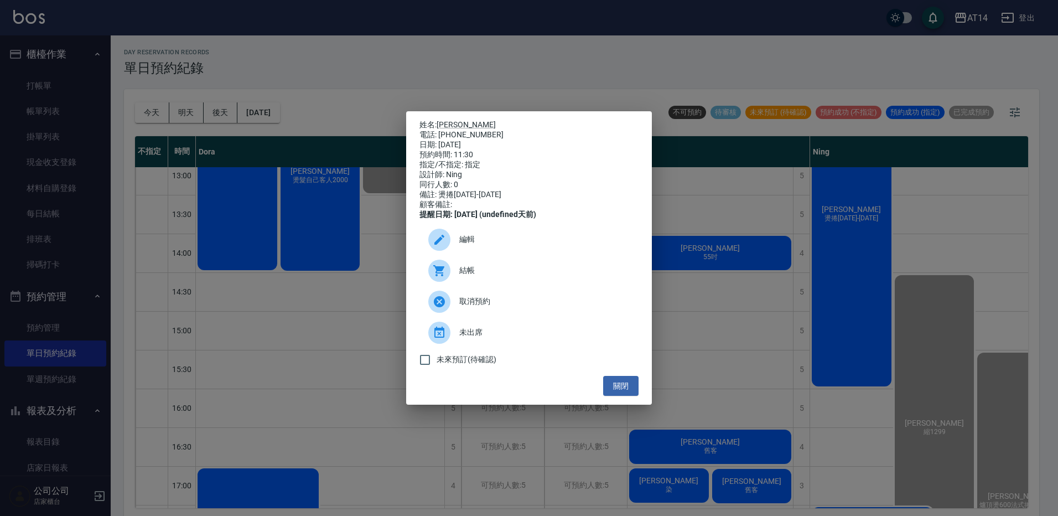
click at [527, 272] on span "結帳" at bounding box center [544, 271] width 171 height 12
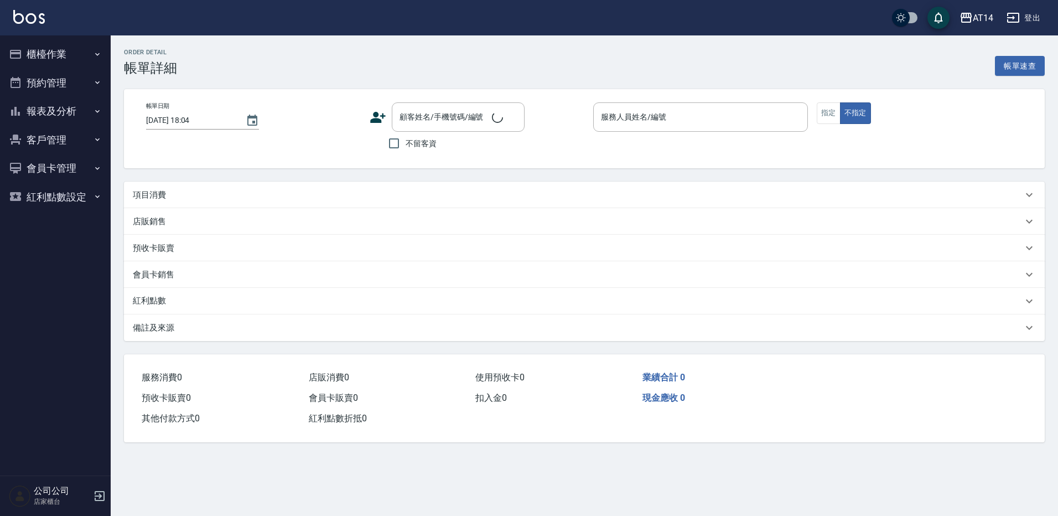
type input "2025/09/11 14:30"
type input "Ning-19"
type input "縮1299"
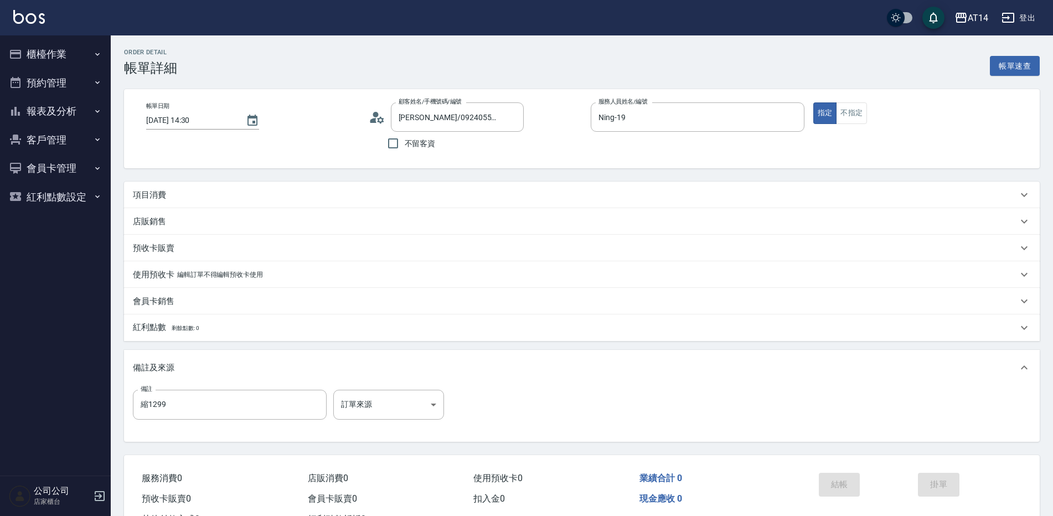
type input "李聿淇/0924055555/null"
click at [395, 402] on body "AT14 登出 櫃檯作業 打帳單 帳單列表 掛單列表 現金收支登錄 材料自購登錄 每日結帳 排班表 掃碼打卡 預約管理 預約管理 單日預約紀錄 單週預約紀錄 …" at bounding box center [526, 278] width 1053 height 556
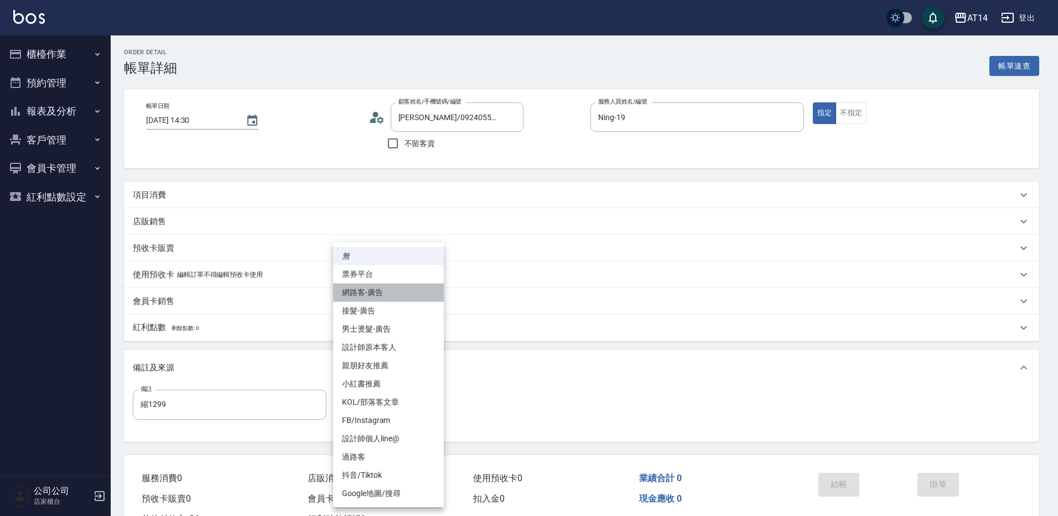
click at [401, 296] on li "網路客-廣告" at bounding box center [388, 292] width 111 height 18
type input "網路客-廣告"
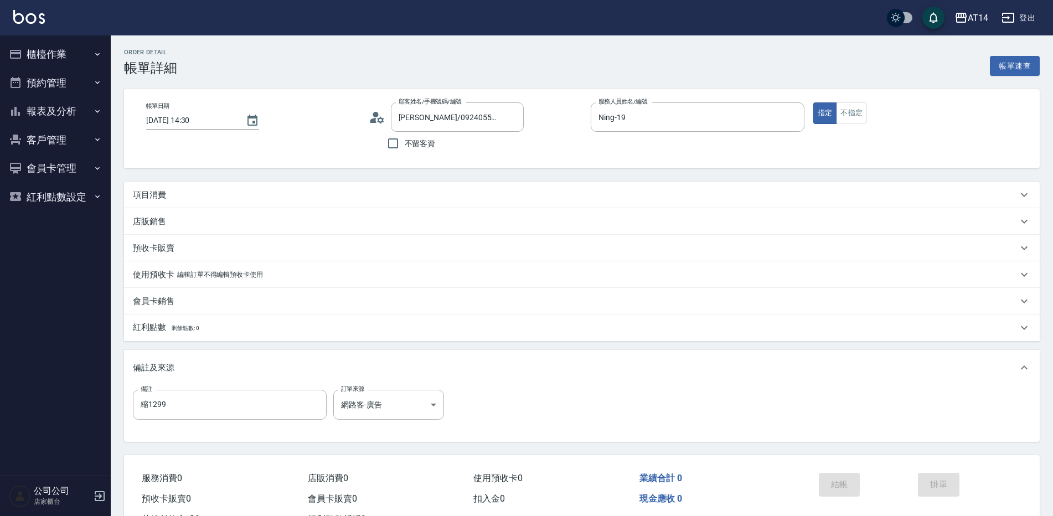
click at [264, 191] on div "項目消費" at bounding box center [575, 195] width 885 height 12
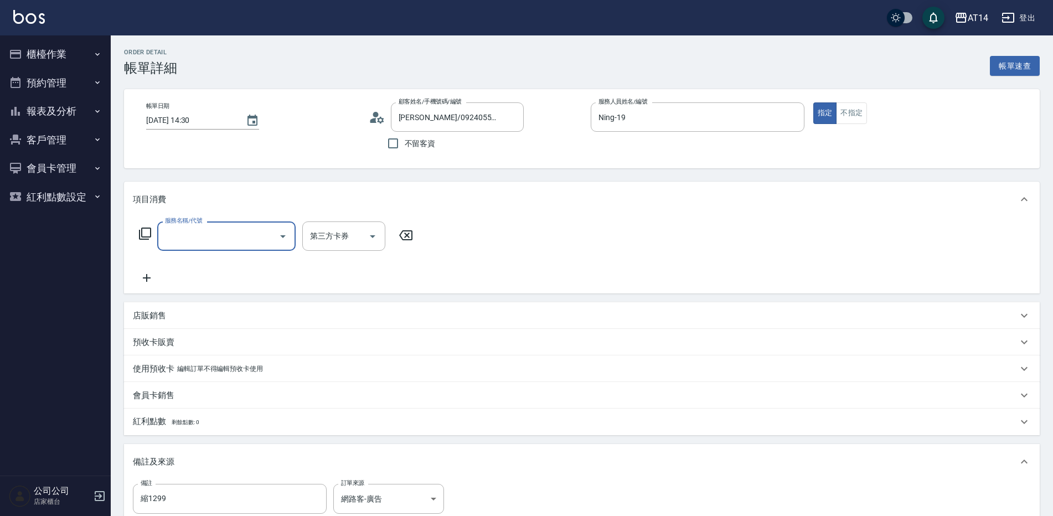
click at [234, 235] on input "服務名稱/代號" at bounding box center [218, 235] width 112 height 19
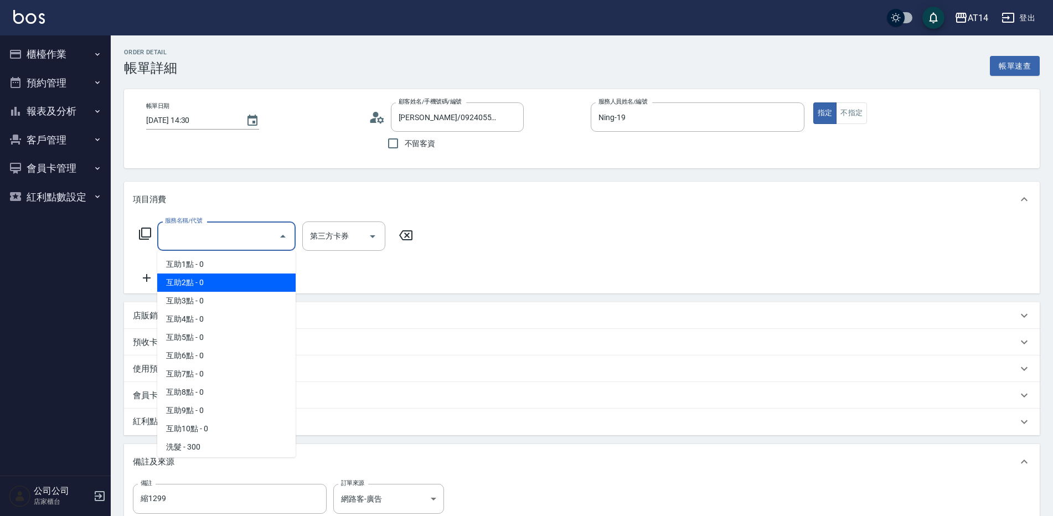
click at [218, 285] on span "互助2點 - 0" at bounding box center [226, 282] width 138 height 18
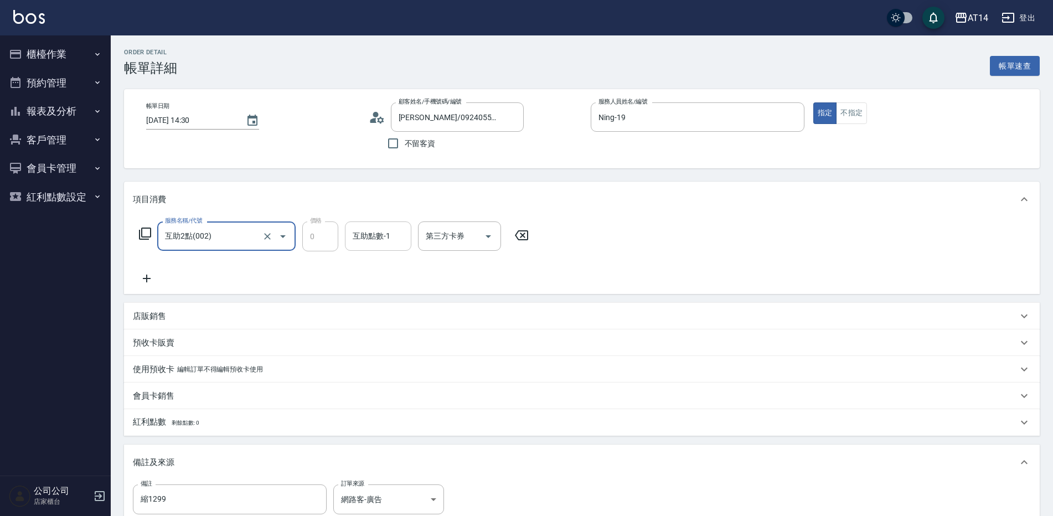
click at [358, 241] on div "互助點數-1 互助點數-1" at bounding box center [378, 235] width 66 height 29
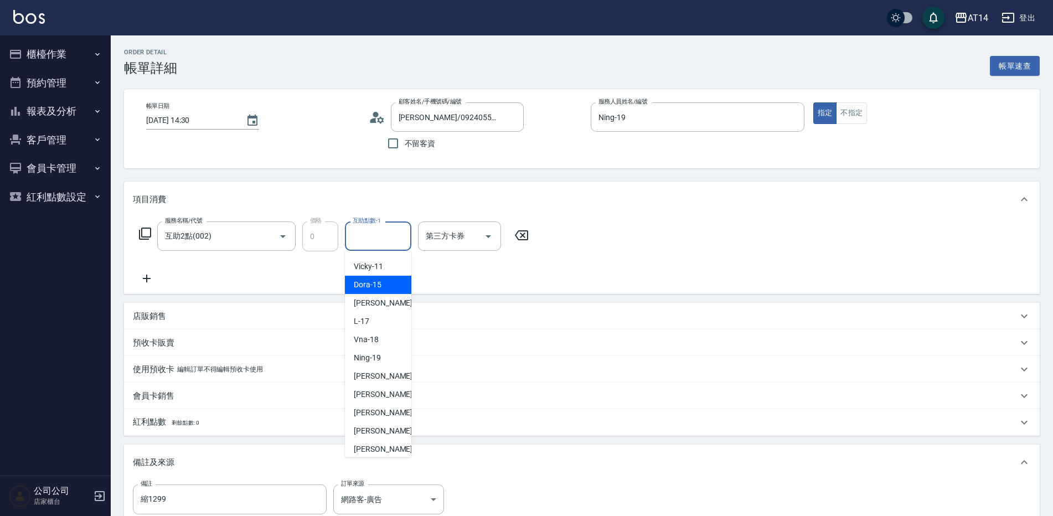
scroll to position [166, 0]
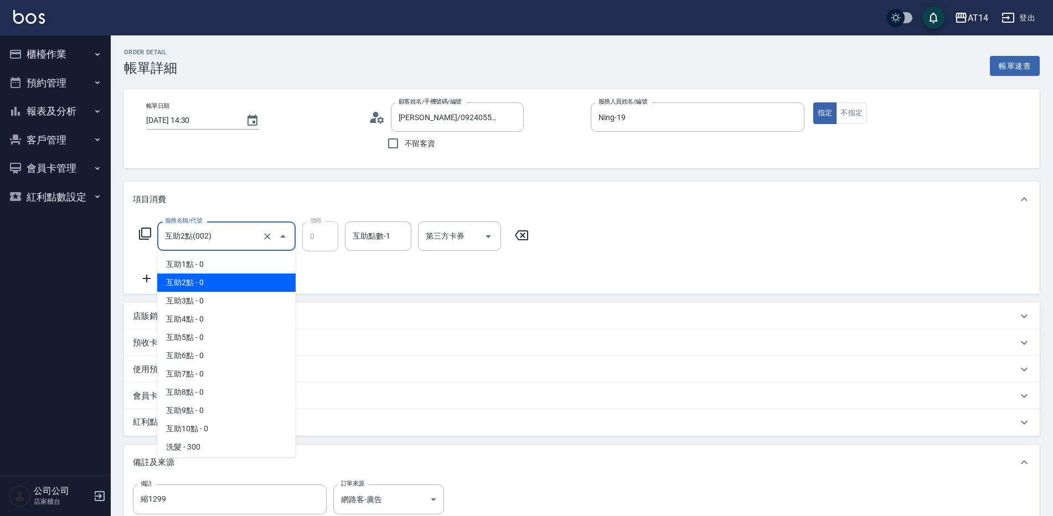
click at [242, 229] on input "互助2點(002)" at bounding box center [210, 235] width 97 height 19
click at [228, 256] on span "互助1點 - 0" at bounding box center [226, 264] width 138 height 18
type input "互助1點(001)"
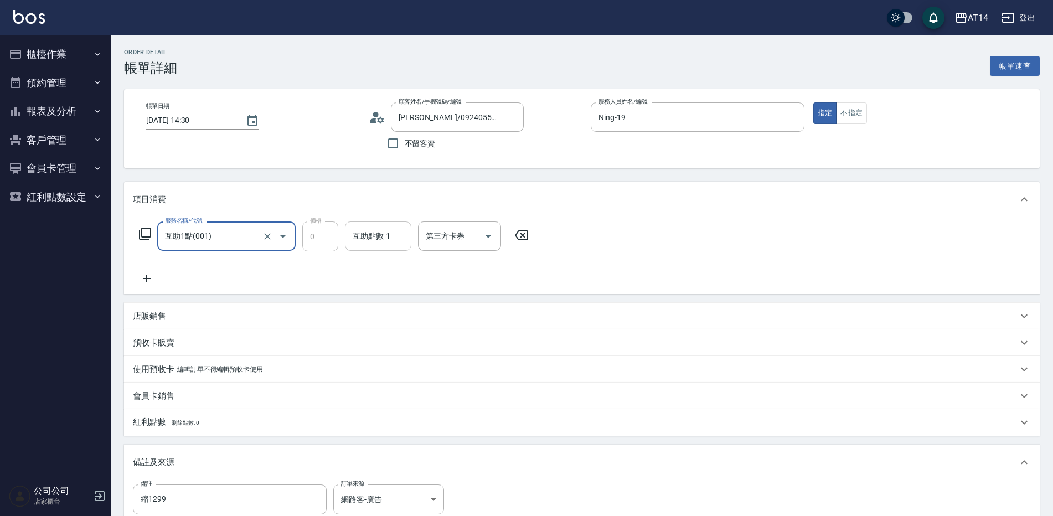
click at [366, 233] on div "互助點數-1 互助點數-1" at bounding box center [378, 235] width 66 height 29
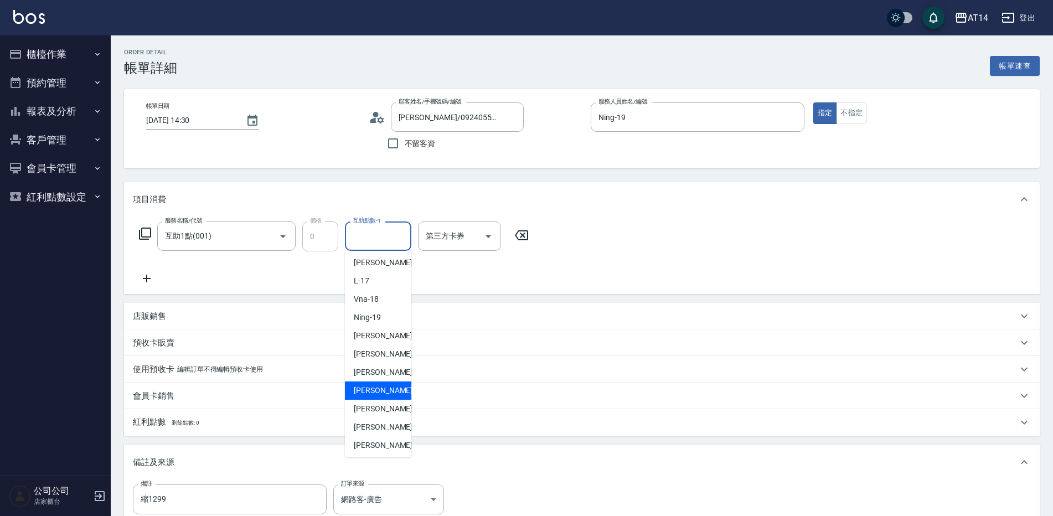
click at [362, 394] on span "楊明月 -63" at bounding box center [389, 391] width 70 height 12
type input "楊明月-63"
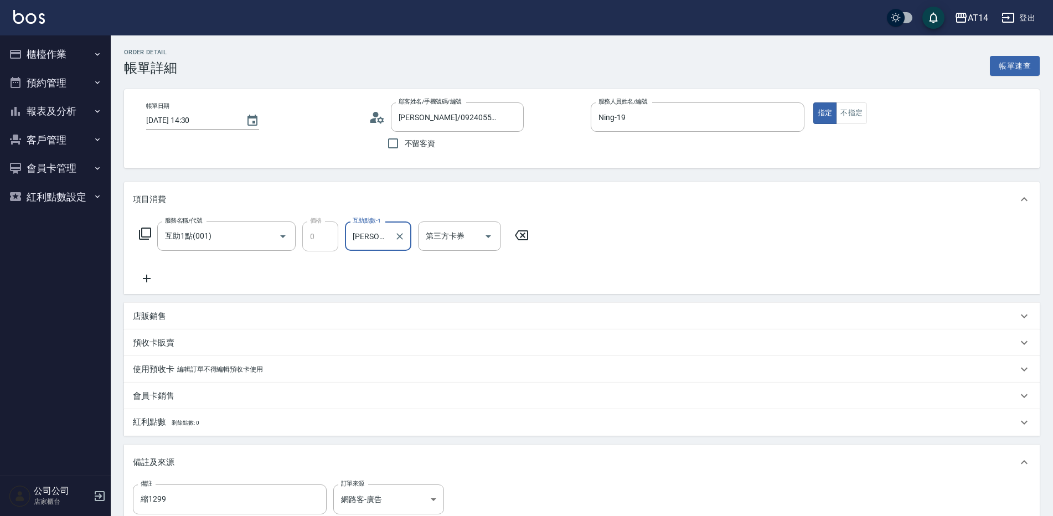
click at [151, 272] on icon at bounding box center [147, 278] width 28 height 13
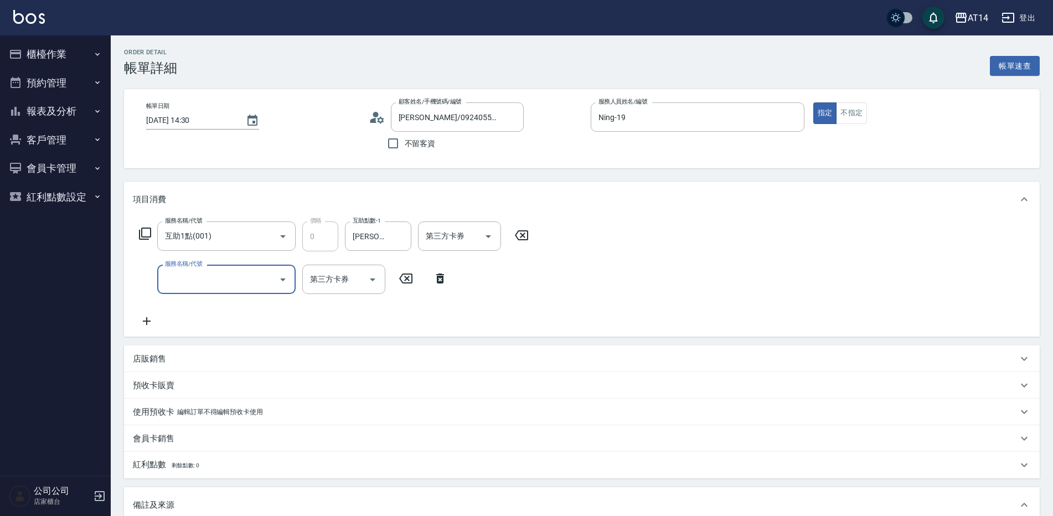
drag, startPoint x: 168, startPoint y: 275, endPoint x: 185, endPoint y: 281, distance: 18.2
click at [169, 276] on input "服務名稱/代號" at bounding box center [218, 279] width 112 height 19
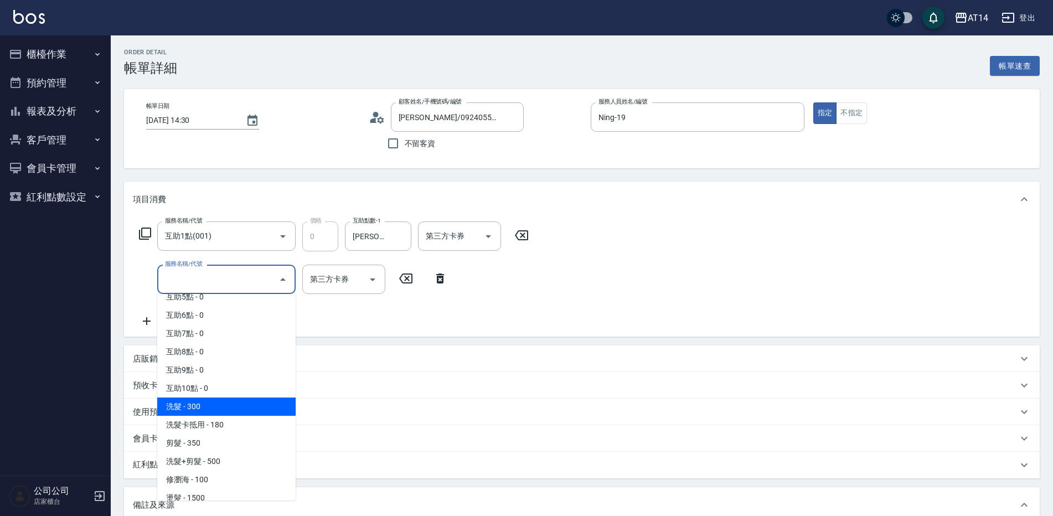
scroll to position [111, 0]
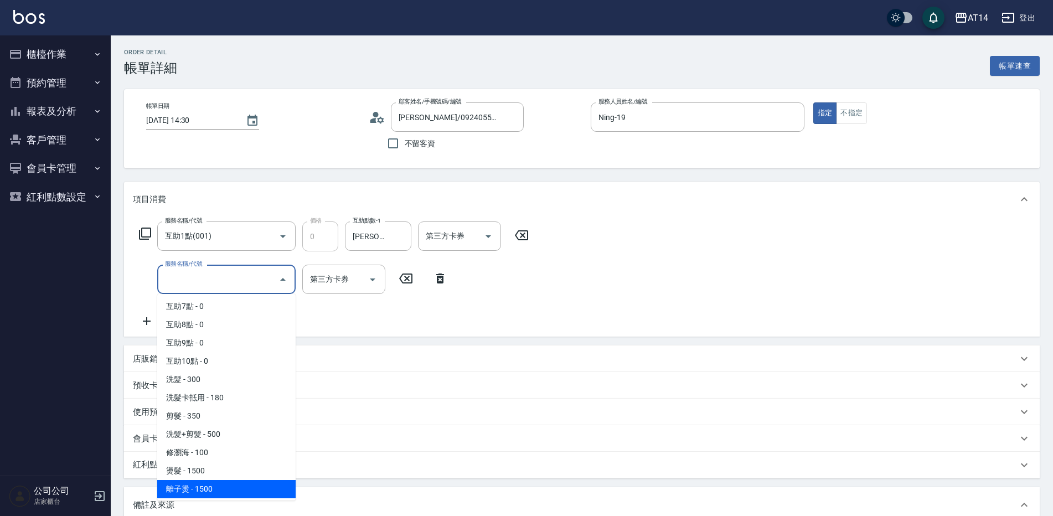
click at [206, 483] on span "離子燙 - 1500" at bounding box center [226, 489] width 138 height 18
type input "3"
type input "離子燙(032)"
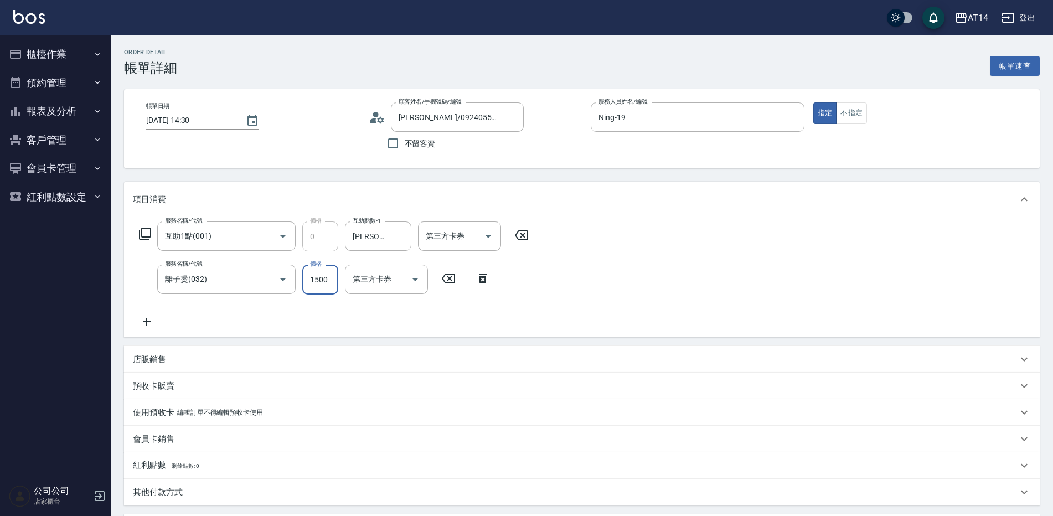
click at [317, 271] on input "1500" at bounding box center [320, 280] width 36 height 30
type input "1"
type input "0"
type input "1299"
type input "3"
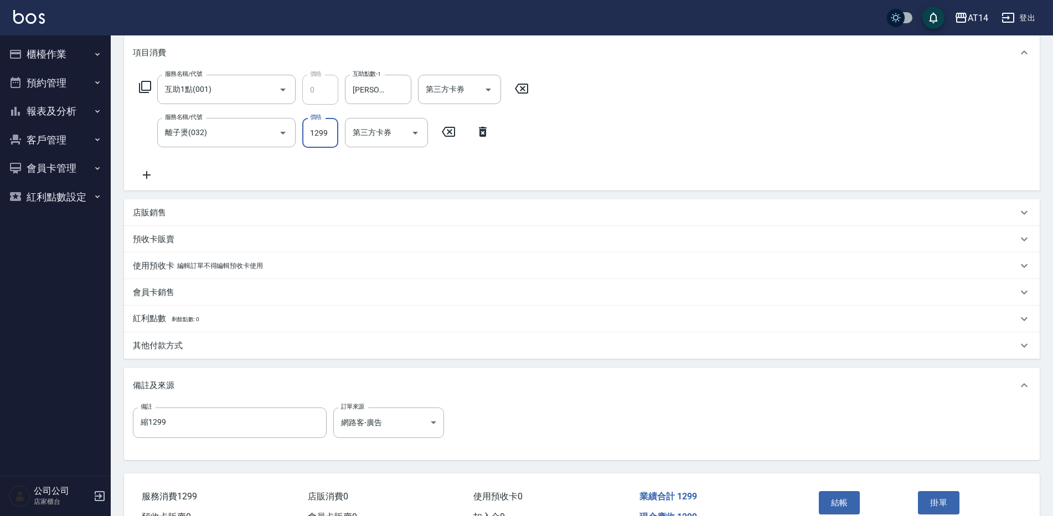
scroll to position [166, 0]
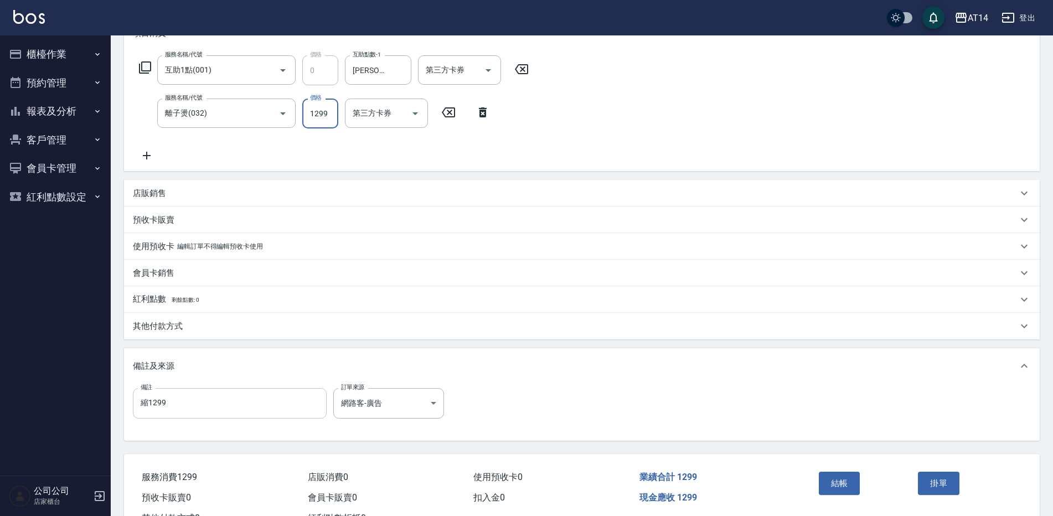
type input "1299"
drag, startPoint x: 185, startPoint y: 401, endPoint x: 0, endPoint y: 423, distance: 186.8
click at [0, 423] on html "AT14 登出 櫃檯作業 打帳單 帳單列表 掛單列表 現金收支登錄 材料自購登錄 每日結帳 排班表 掃碼打卡 預約管理 預約管理 單日預約紀錄 單週預約紀錄 …" at bounding box center [526, 194] width 1053 height 721
click at [844, 479] on button "結帳" at bounding box center [840, 483] width 42 height 23
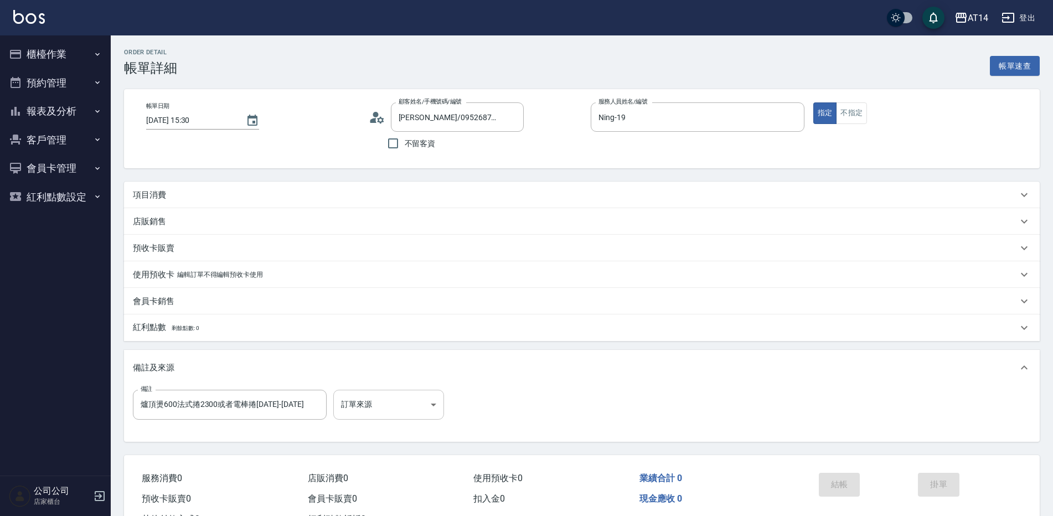
click at [401, 402] on body "AT14 登出 櫃檯作業 打帳單 帳單列表 掛單列表 現金收支登錄 材料自購登錄 每日結帳 排班表 掃碼打卡 預約管理 預約管理 單日預約紀錄 單週預約紀錄 …" at bounding box center [526, 278] width 1053 height 556
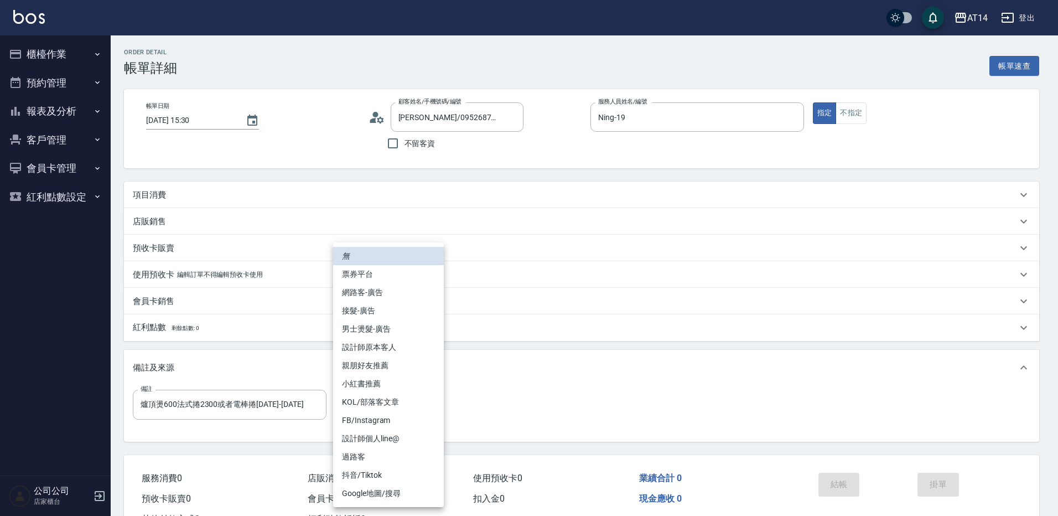
click at [399, 298] on li "網路客-廣告" at bounding box center [388, 292] width 111 height 18
type input "網路客-廣告"
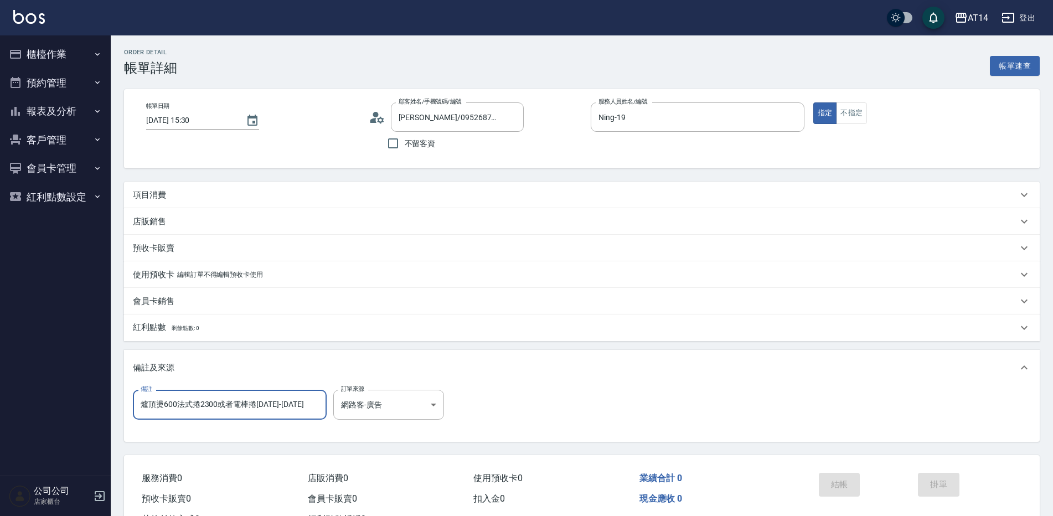
drag, startPoint x: 307, startPoint y: 405, endPoint x: 52, endPoint y: 393, distance: 254.9
click at [51, 403] on div "AT14 登出 櫃檯作業 打帳單 帳單列表 掛單列表 現金收支登錄 材料自購登錄 每日結帳 排班表 掃碼打卡 預約管理 預約管理 單日預約紀錄 單週預約紀錄 …" at bounding box center [526, 278] width 1053 height 556
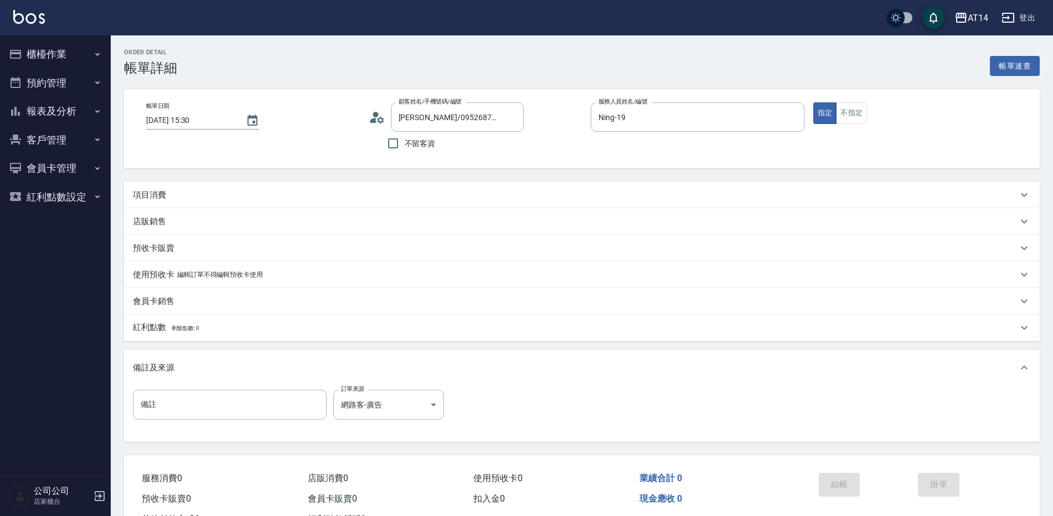
click at [206, 188] on div "項目消費" at bounding box center [582, 195] width 916 height 27
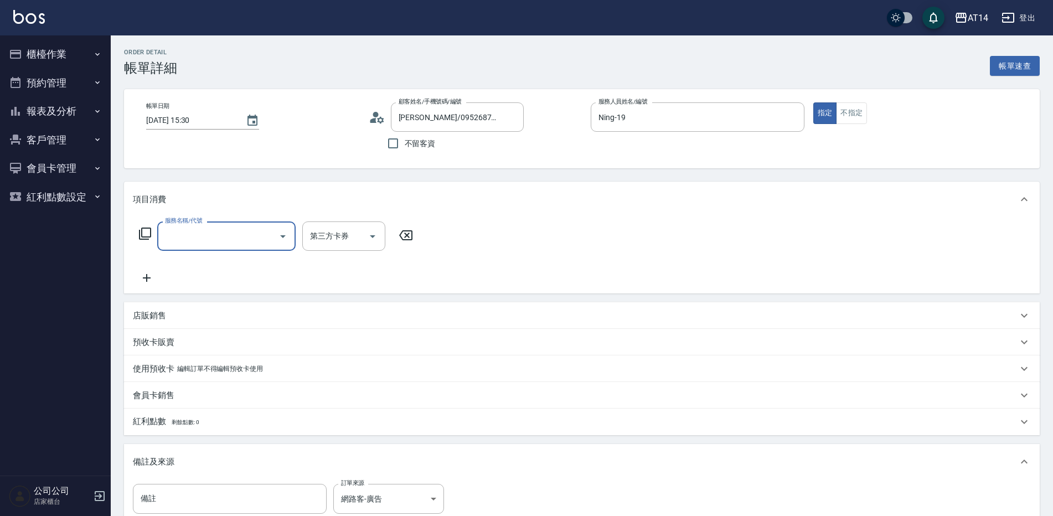
click at [206, 235] on input "服務名稱/代號" at bounding box center [218, 235] width 112 height 19
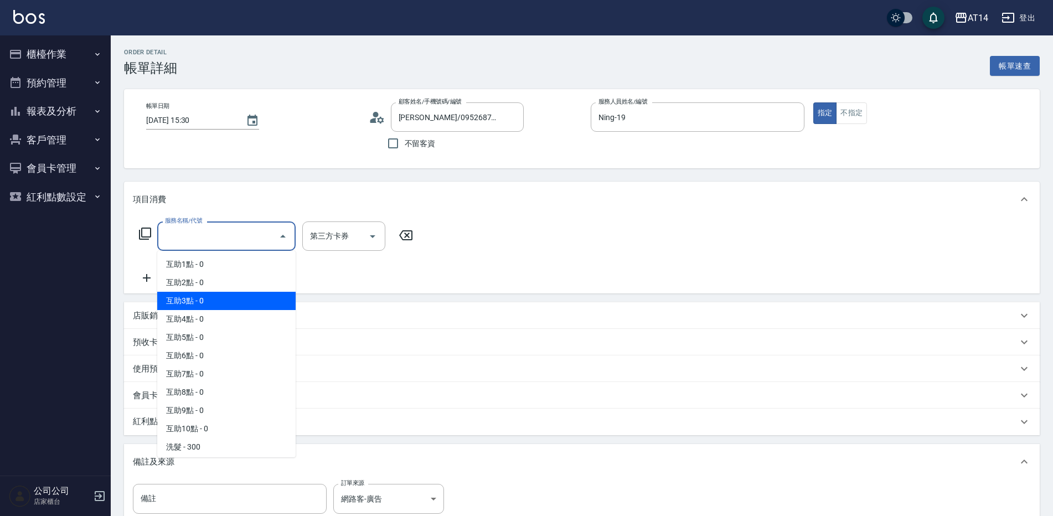
click at [238, 304] on span "互助3點 - 0" at bounding box center [226, 301] width 138 height 18
type input "互助3點(003)"
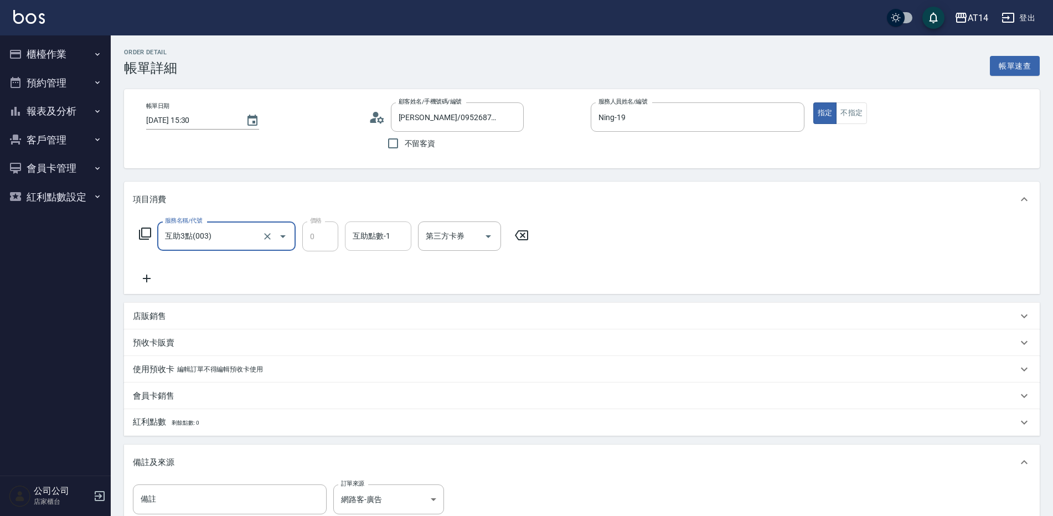
click at [349, 235] on div "互助點數-1" at bounding box center [378, 235] width 66 height 29
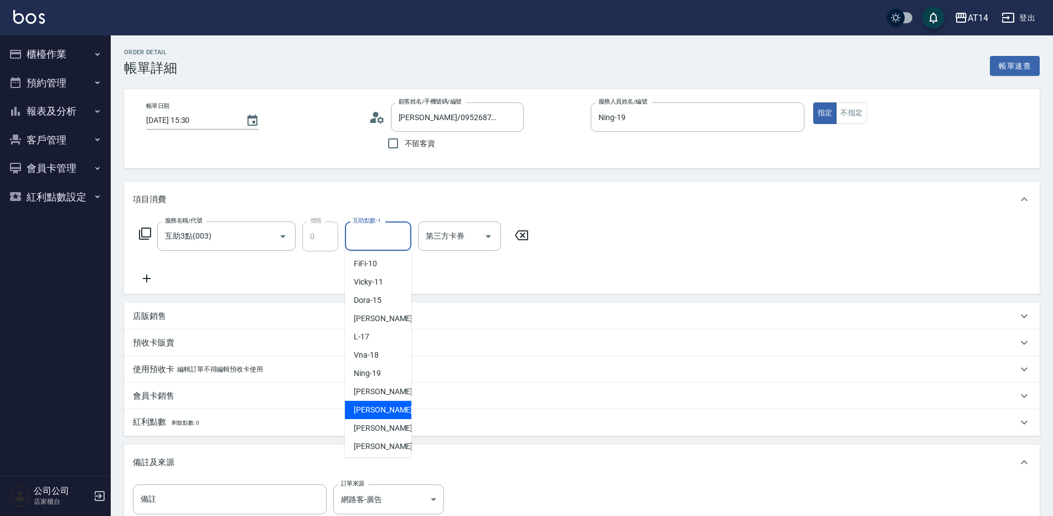
scroll to position [111, 0]
click at [377, 442] on span "楊明月 -63" at bounding box center [389, 446] width 70 height 12
type input "楊明月-63"
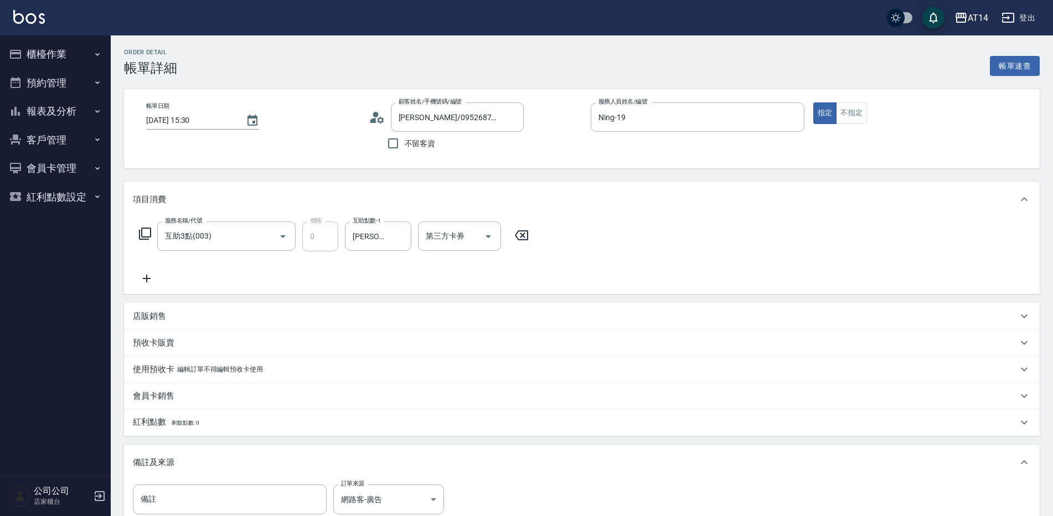
click at [155, 279] on icon at bounding box center [147, 278] width 28 height 13
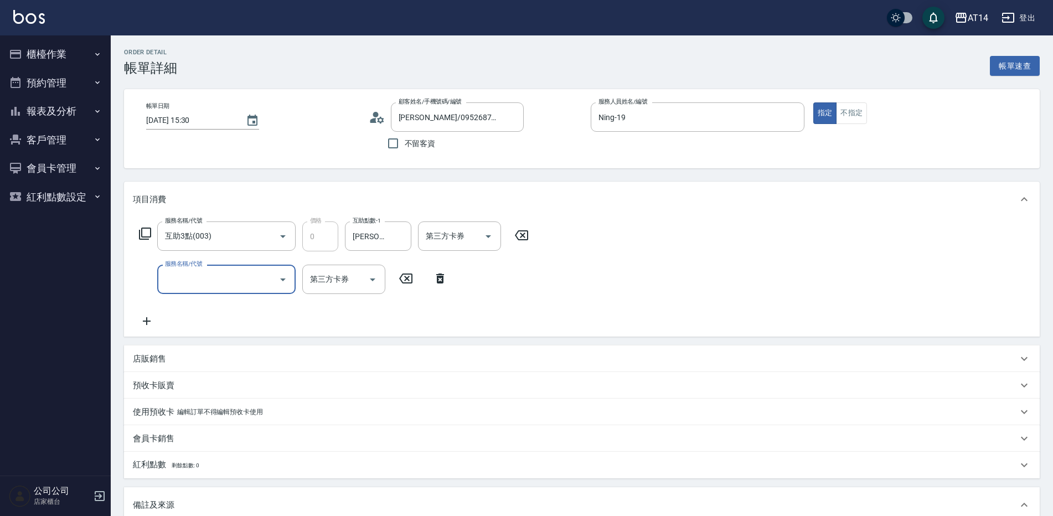
click at [190, 280] on input "服務名稱/代號" at bounding box center [218, 279] width 112 height 19
type input "051"
type input "2"
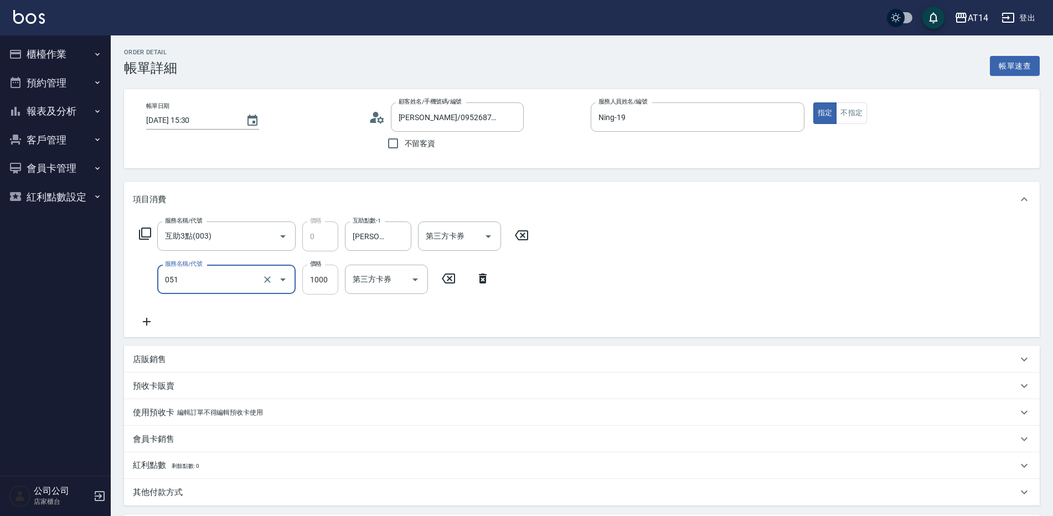
type input "護髮(051)"
click at [318, 281] on input "1000" at bounding box center [320, 280] width 36 height 30
type input "0"
type input "280"
type input "1"
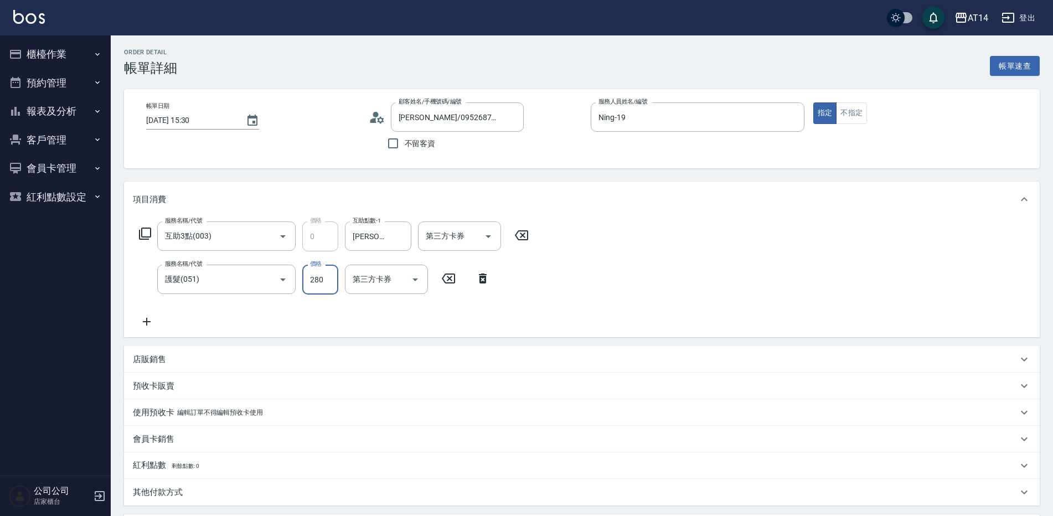
type input "2800"
type input "6"
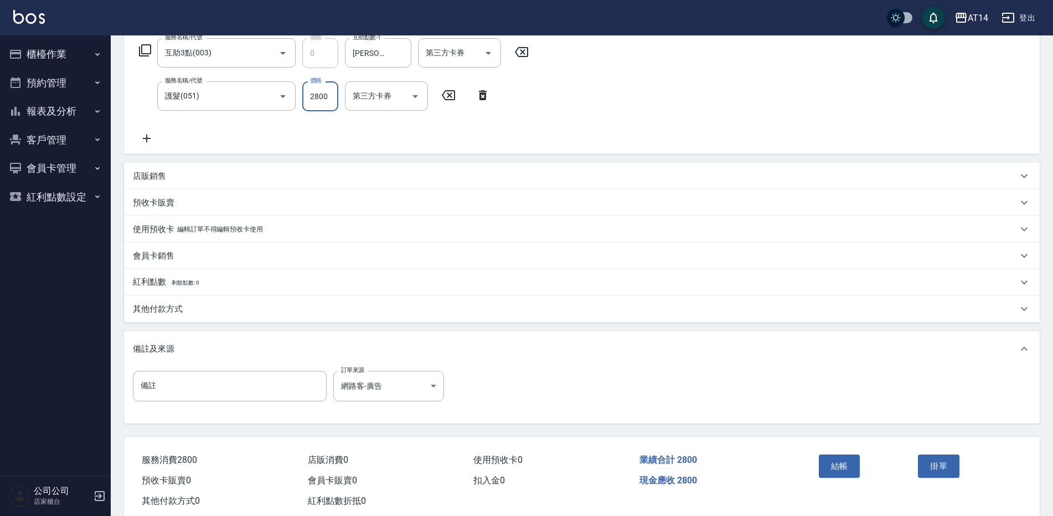
scroll to position [210, 0]
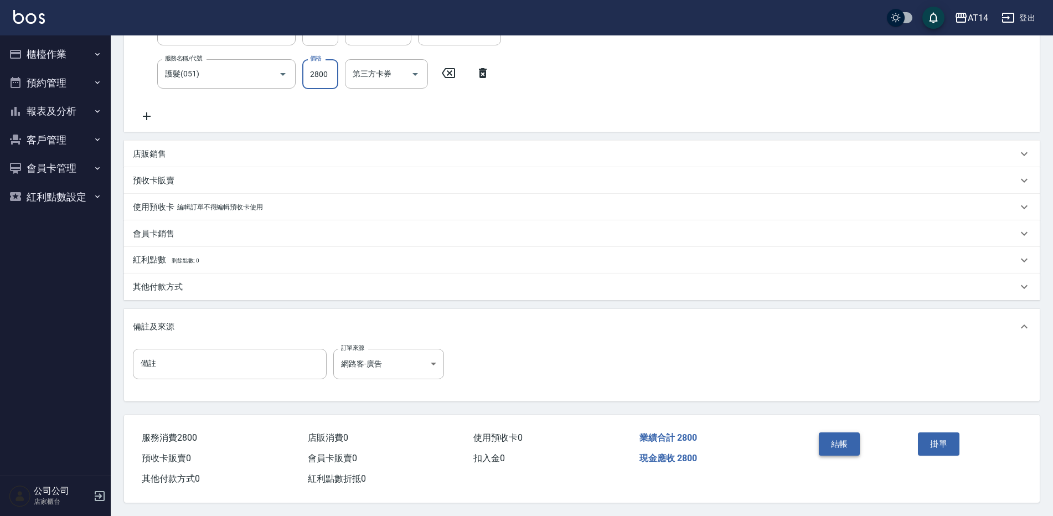
type input "2800"
click at [833, 446] on button "結帳" at bounding box center [840, 443] width 42 height 23
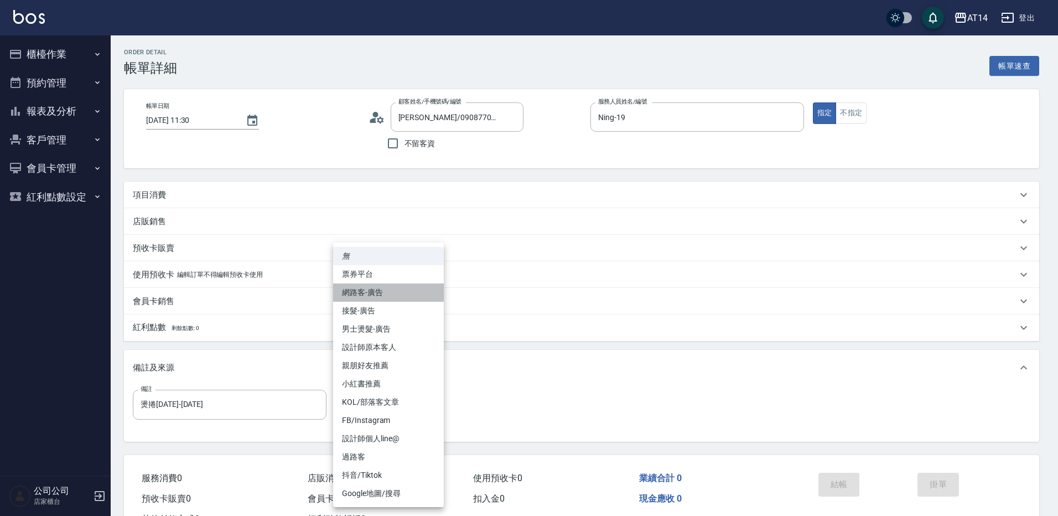
click at [392, 300] on li "網路客-廣告" at bounding box center [388, 292] width 111 height 18
type input "網路客-廣告"
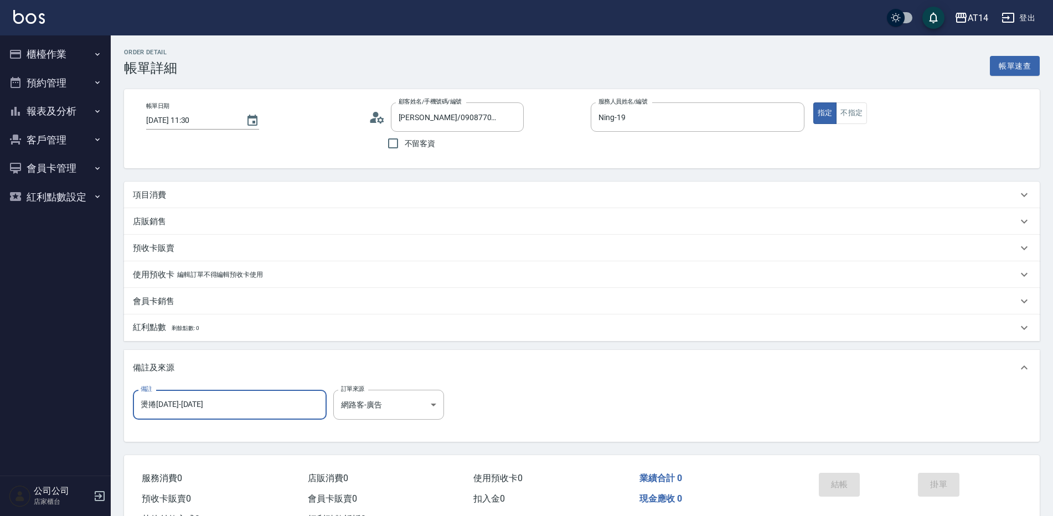
drag, startPoint x: 216, startPoint y: 405, endPoint x: 93, endPoint y: 373, distance: 127.6
click at [75, 381] on div "AT14 登出 櫃檯作業 打帳單 帳單列表 掛單列表 現金收支登錄 材料自購登錄 每日結帳 排班表 掃碼打卡 預約管理 預約管理 單日預約紀錄 單週預約紀錄 …" at bounding box center [526, 278] width 1053 height 556
type input "五碼75838"
click at [231, 189] on div "項目消費" at bounding box center [575, 195] width 885 height 12
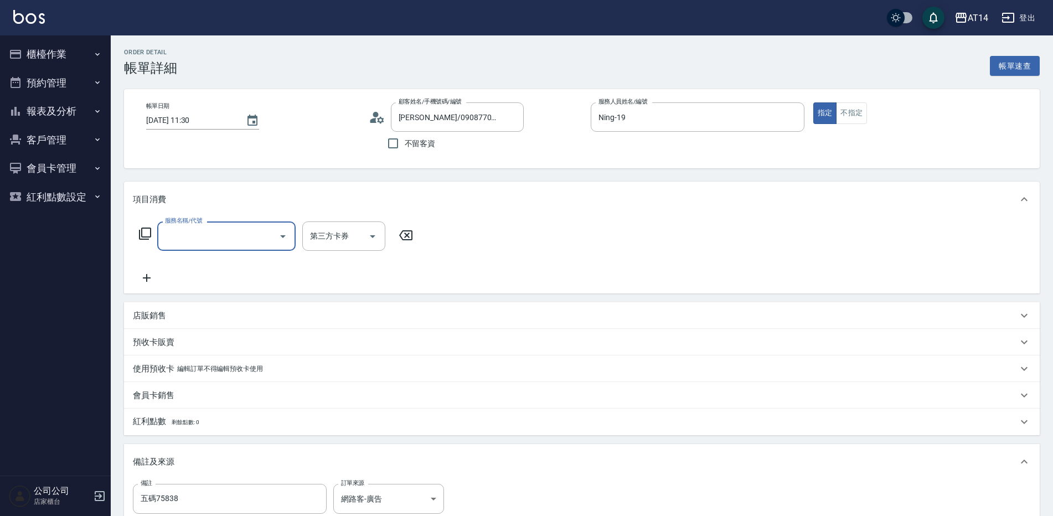
click at [230, 243] on input "服務名稱/代號" at bounding box center [218, 235] width 112 height 19
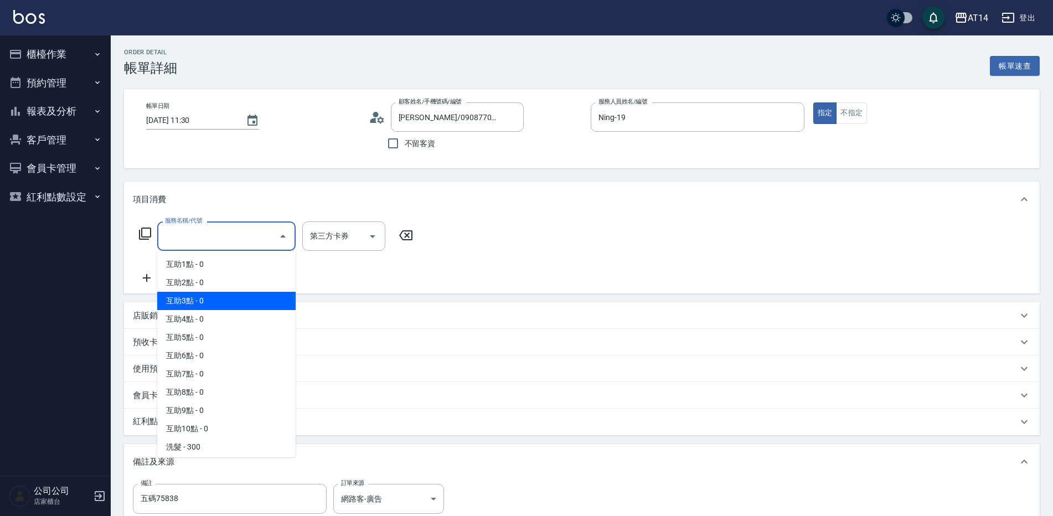
click at [237, 305] on span "互助3點 - 0" at bounding box center [226, 301] width 138 height 18
type input "互助3點(003)"
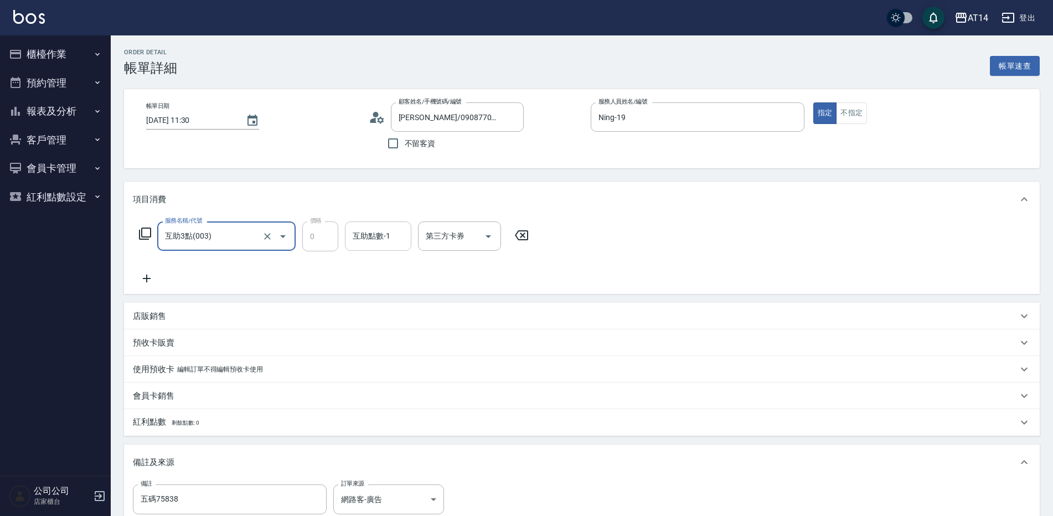
click at [366, 238] on div "互助點數-1 互助點數-1" at bounding box center [378, 235] width 66 height 29
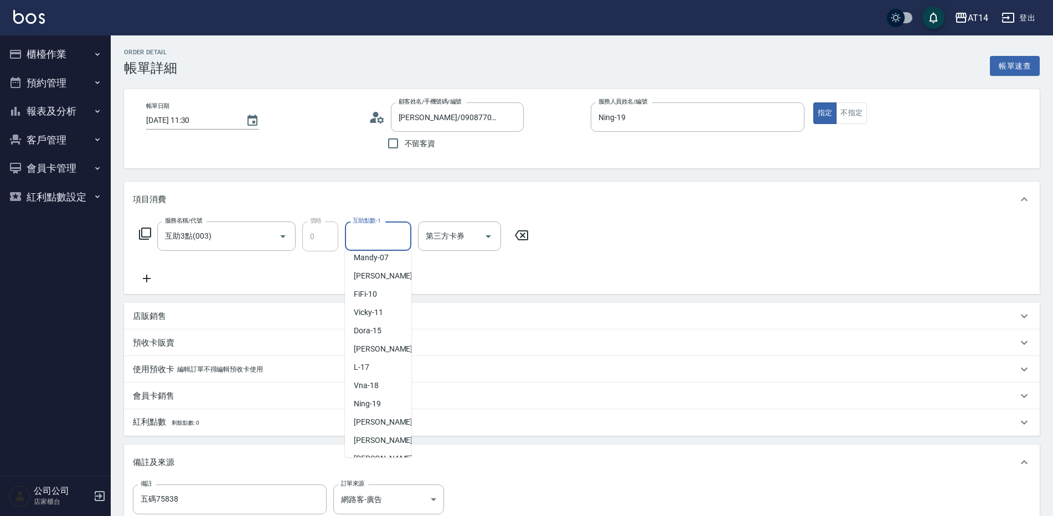
scroll to position [166, 0]
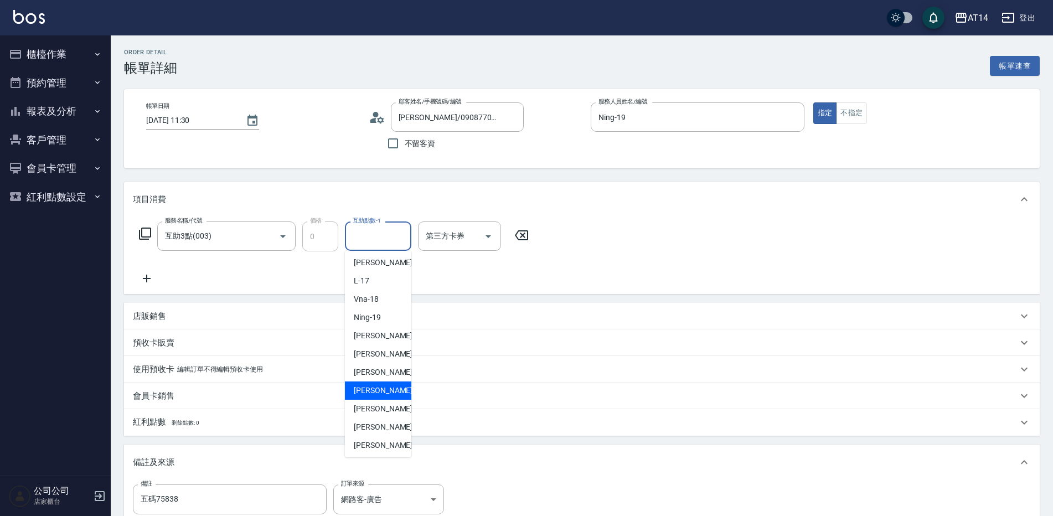
click at [369, 394] on span "楊明月 -63" at bounding box center [389, 391] width 70 height 12
type input "楊明月-63"
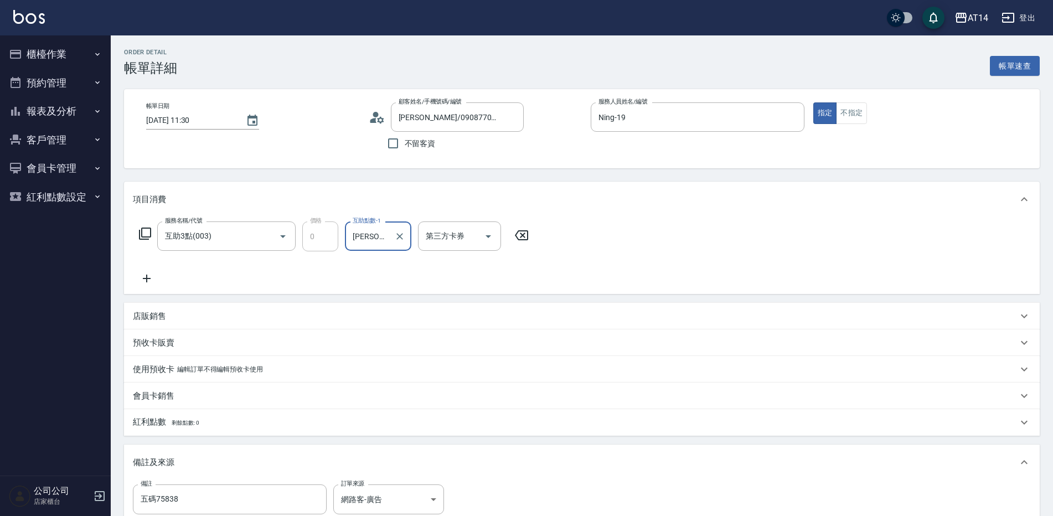
click at [152, 274] on icon at bounding box center [147, 278] width 28 height 13
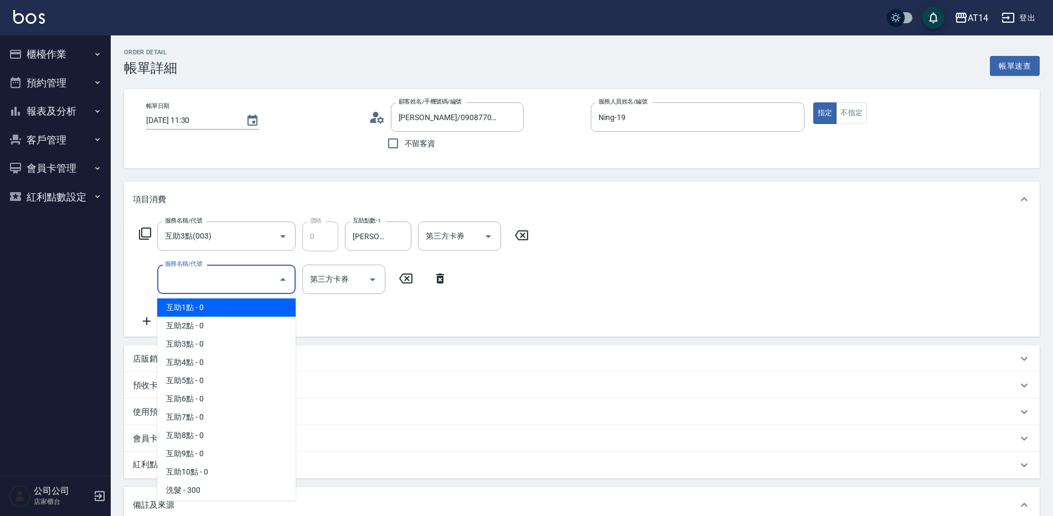
click at [187, 280] on input "服務名稱/代號" at bounding box center [218, 279] width 112 height 19
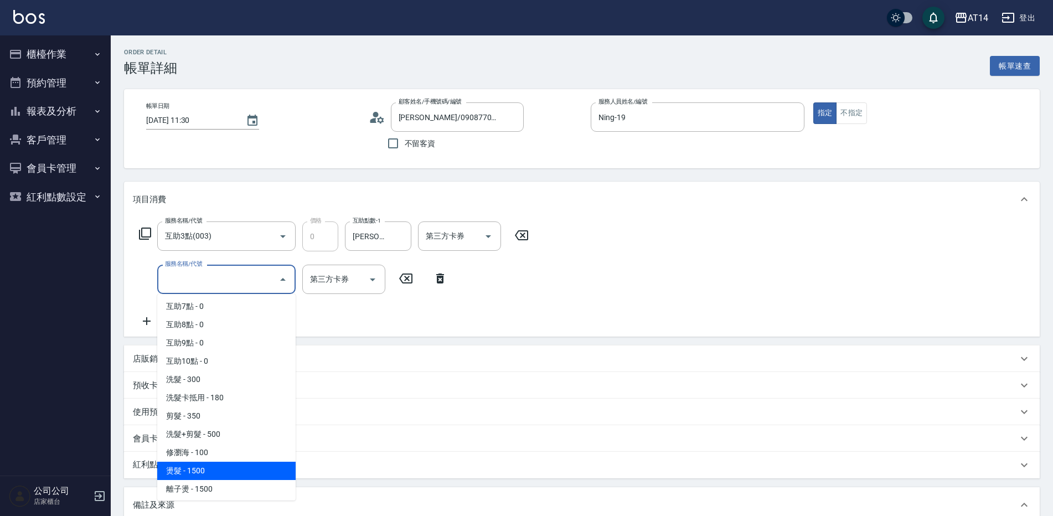
click at [219, 468] on span "燙髮 - 1500" at bounding box center [226, 471] width 138 height 18
type input "3"
type input "燙髮(031)"
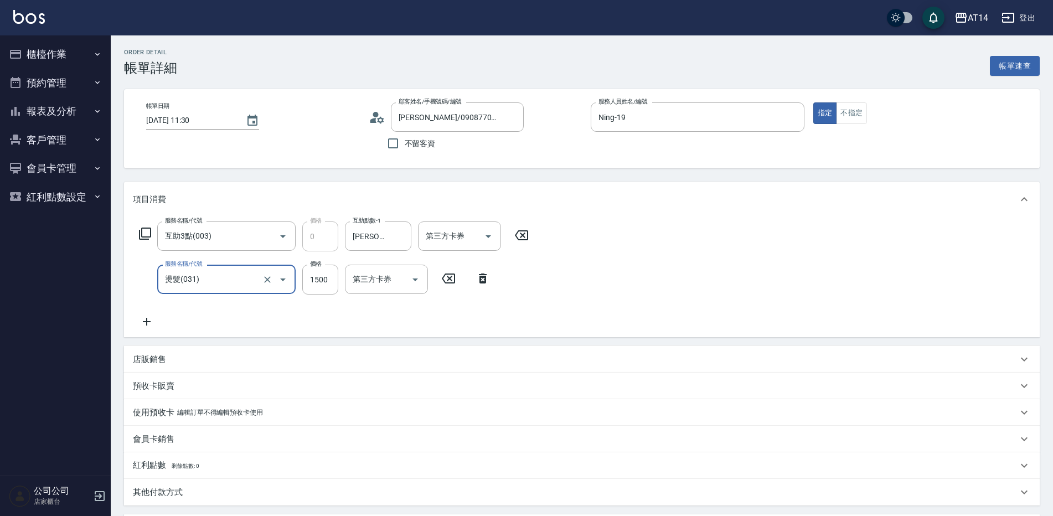
click at [148, 324] on icon at bounding box center [147, 321] width 28 height 13
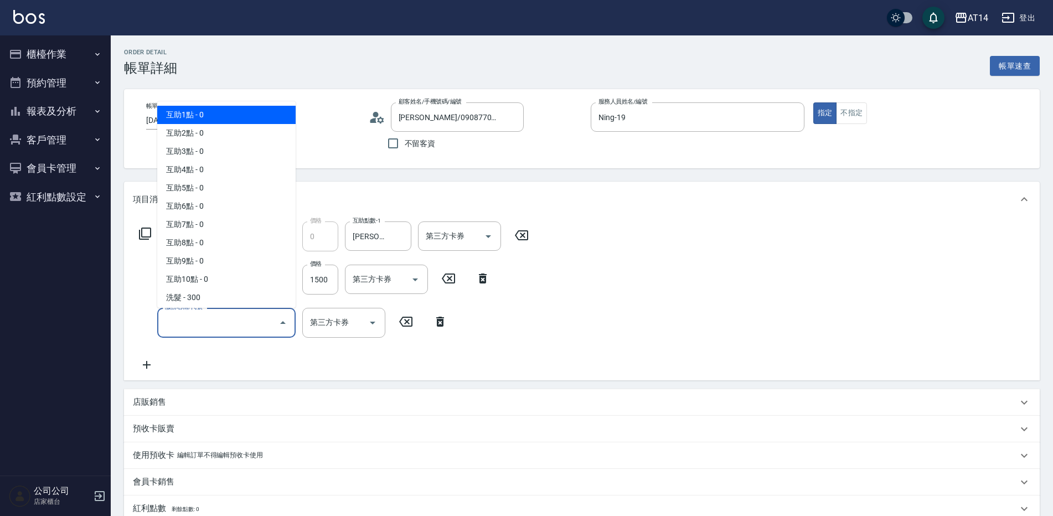
click at [196, 323] on input "服務名稱/代號" at bounding box center [218, 322] width 112 height 19
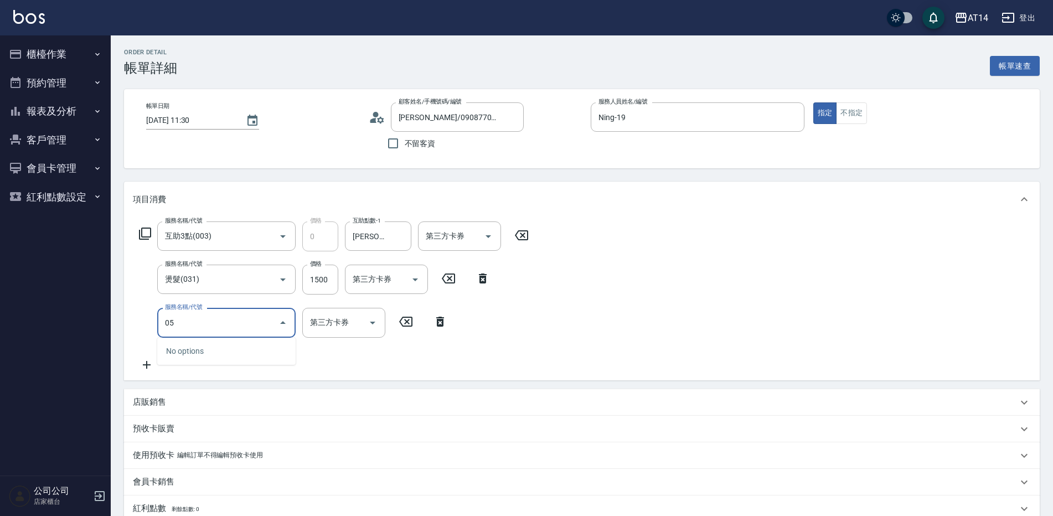
type input "051"
type input "5"
type input "護髮(051)"
click at [314, 315] on input "1000" at bounding box center [320, 323] width 36 height 30
type input "2"
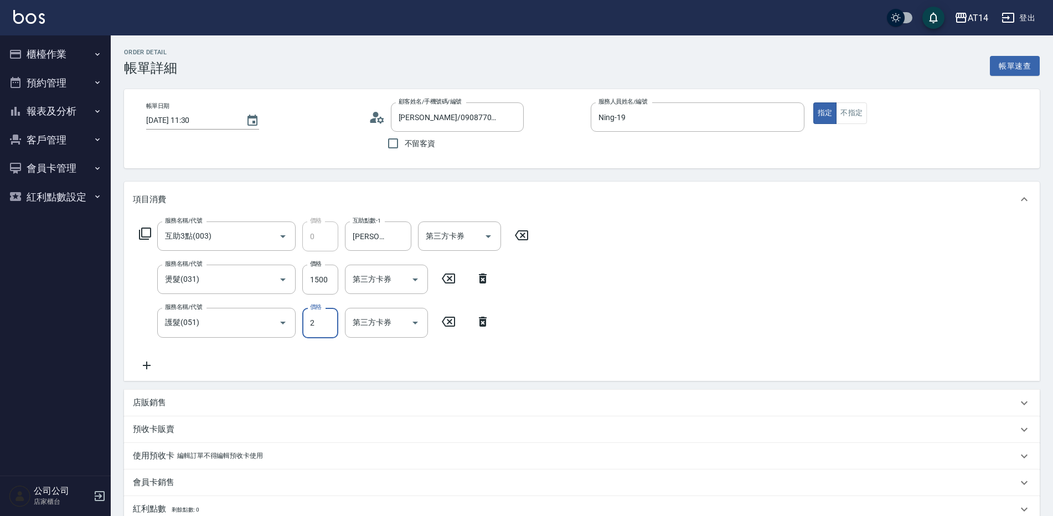
type input "3"
type input "2300"
type input "8"
type input "2300"
click at [331, 266] on input "1500" at bounding box center [320, 280] width 36 height 30
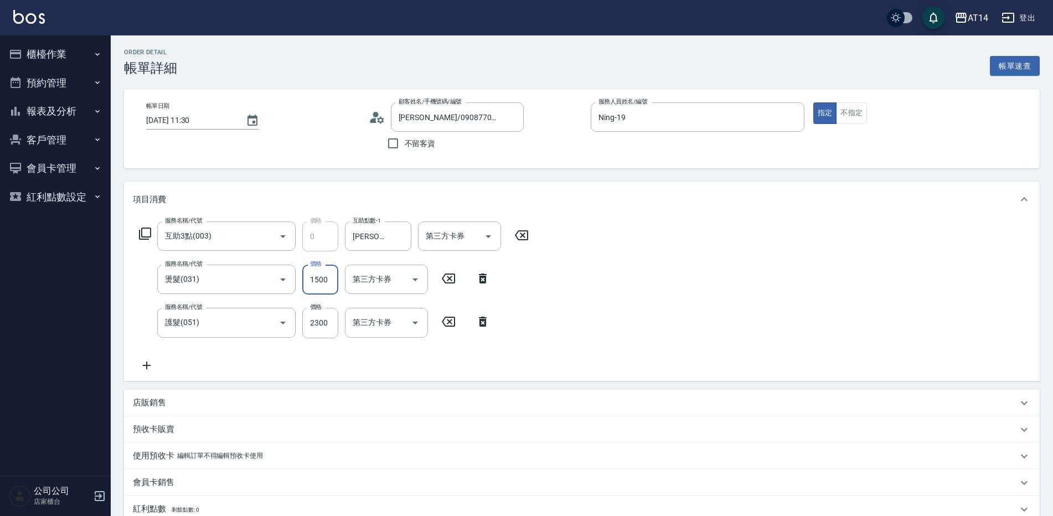
type input "1"
type input "5"
type input "1299"
type input "7"
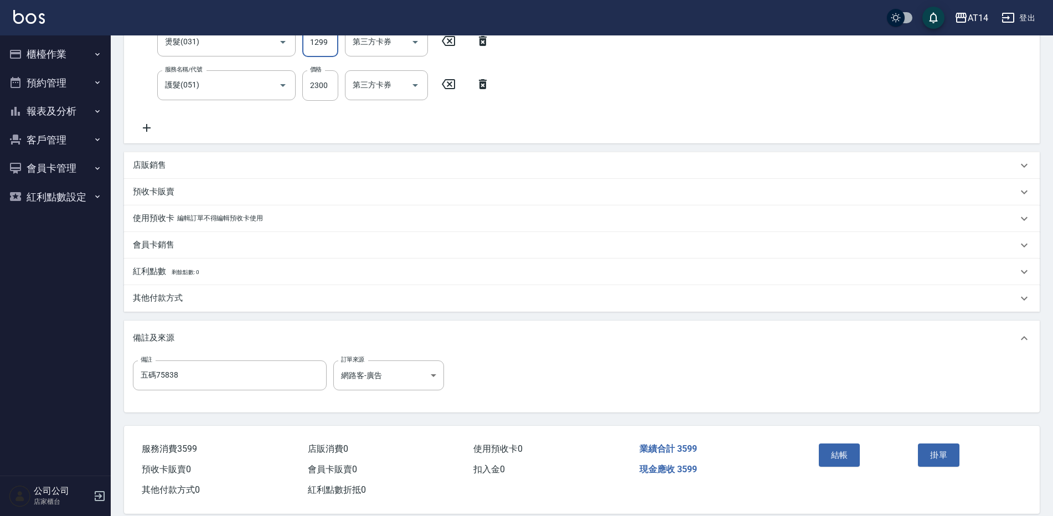
scroll to position [254, 0]
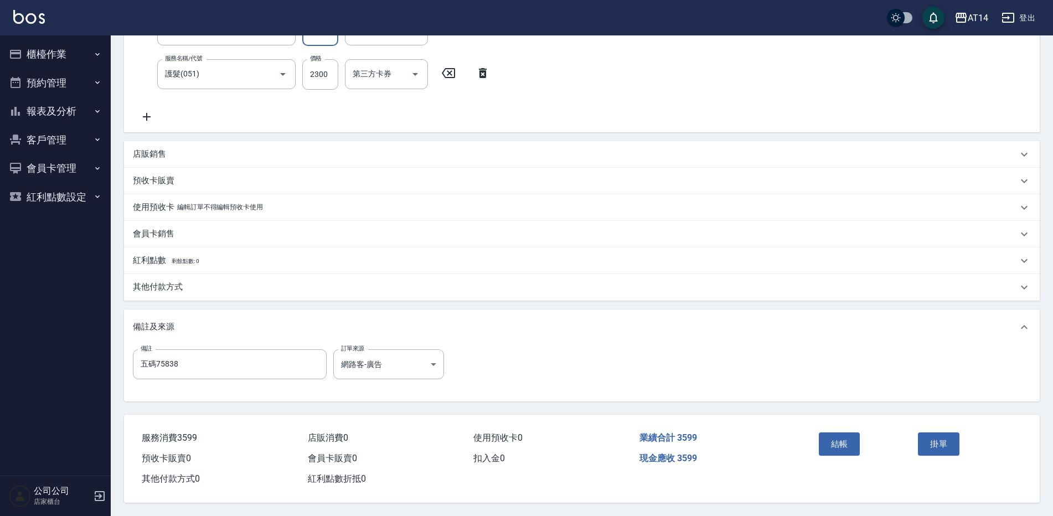
type input "1299"
click at [225, 281] on div "其他付款方式" at bounding box center [575, 287] width 885 height 12
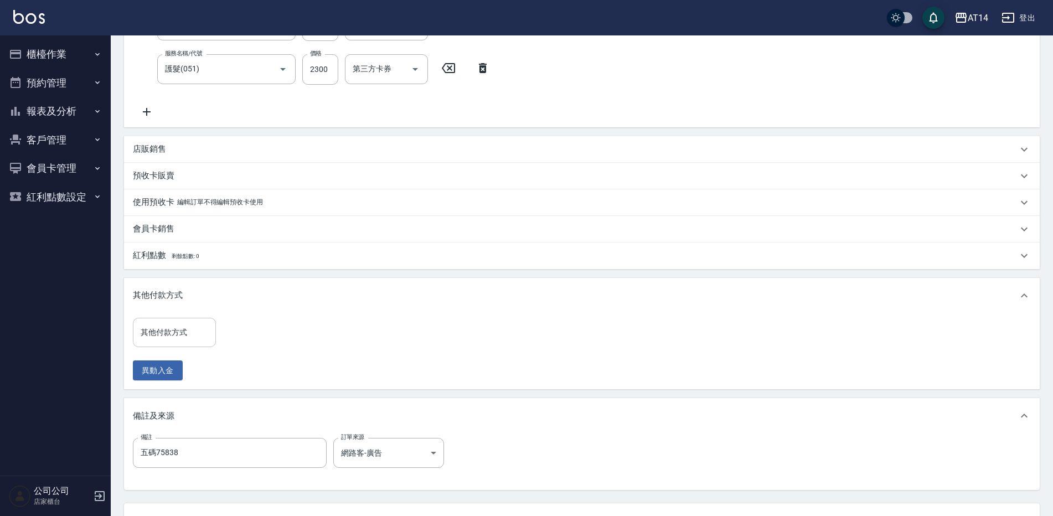
click at [199, 331] on input "其他付款方式" at bounding box center [174, 332] width 73 height 19
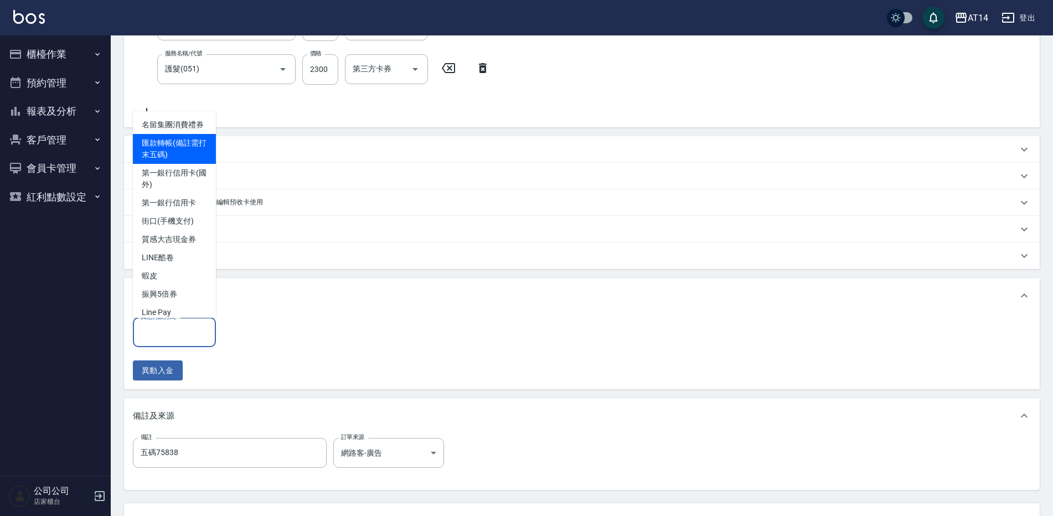
click at [180, 164] on span "匯款轉帳(備註需打末五碼)" at bounding box center [174, 149] width 83 height 30
type input "匯款轉帳(備註需打末五碼)"
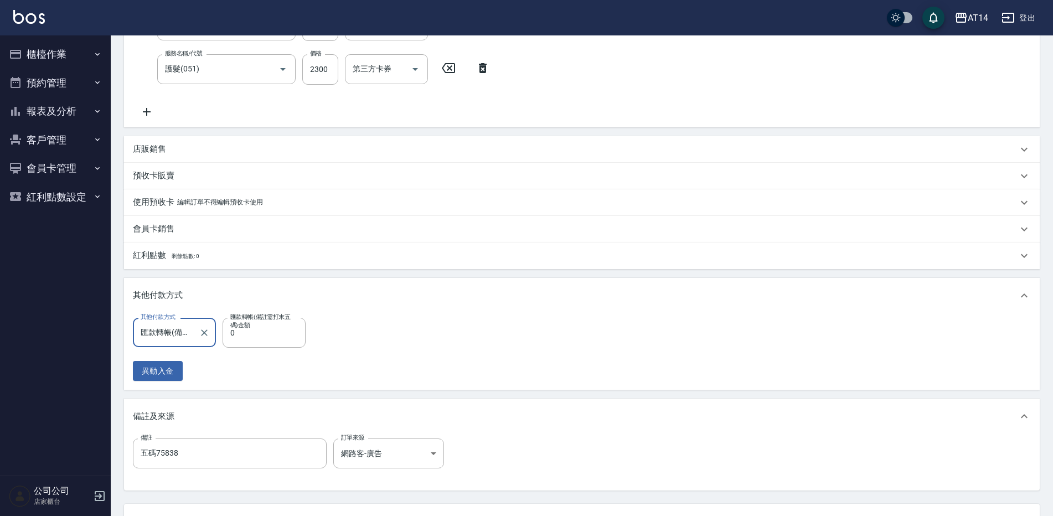
click at [265, 327] on label "匯款轉帳(備註需打末五碼)金額" at bounding box center [261, 321] width 63 height 17
click at [265, 327] on input "0" at bounding box center [264, 333] width 83 height 30
type input "359"
type input "6"
type input "3599"
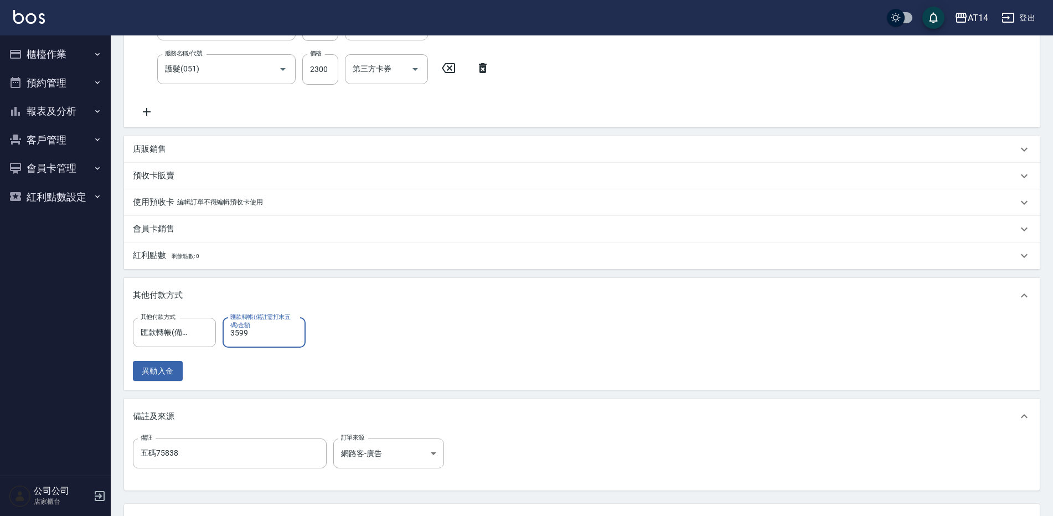
type input "0"
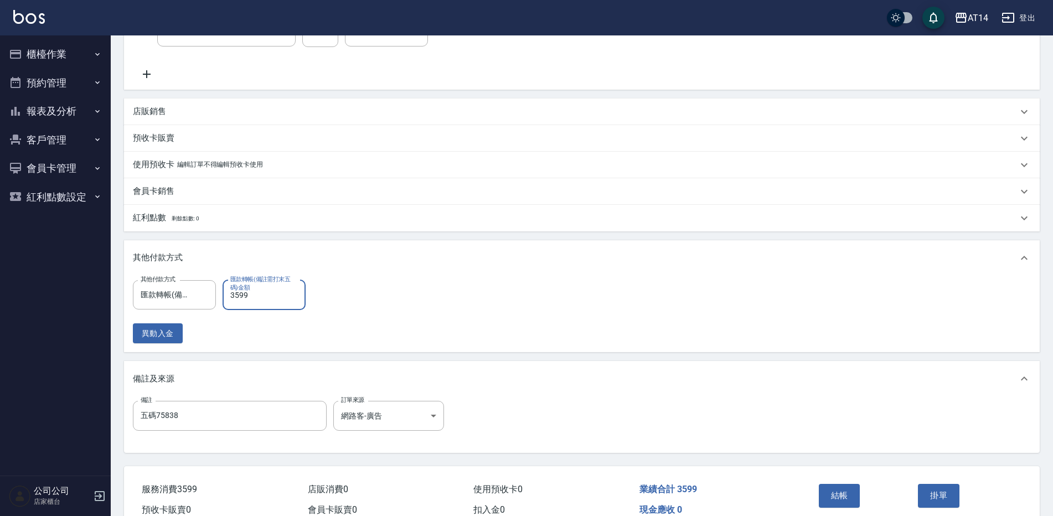
scroll to position [348, 0]
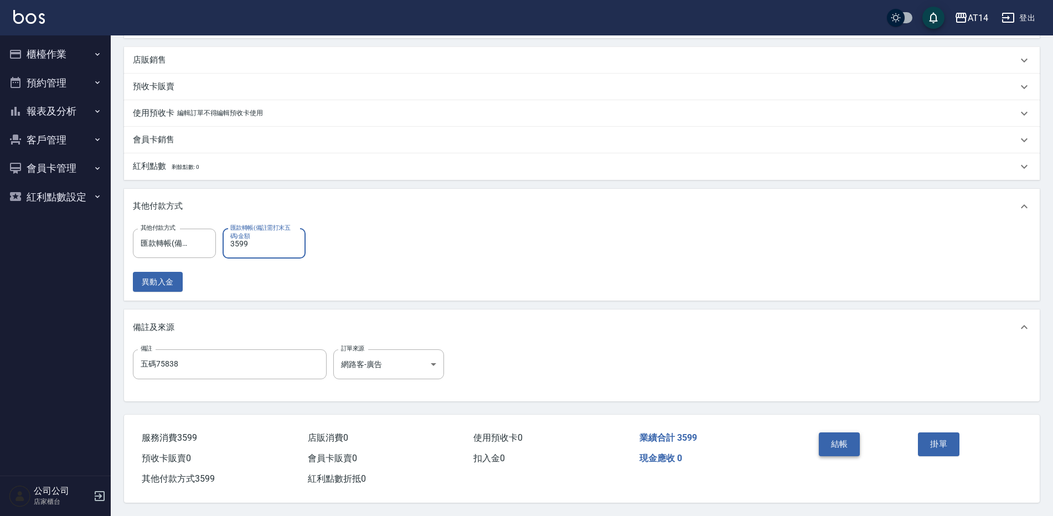
type input "3599"
click at [836, 436] on button "結帳" at bounding box center [840, 443] width 42 height 23
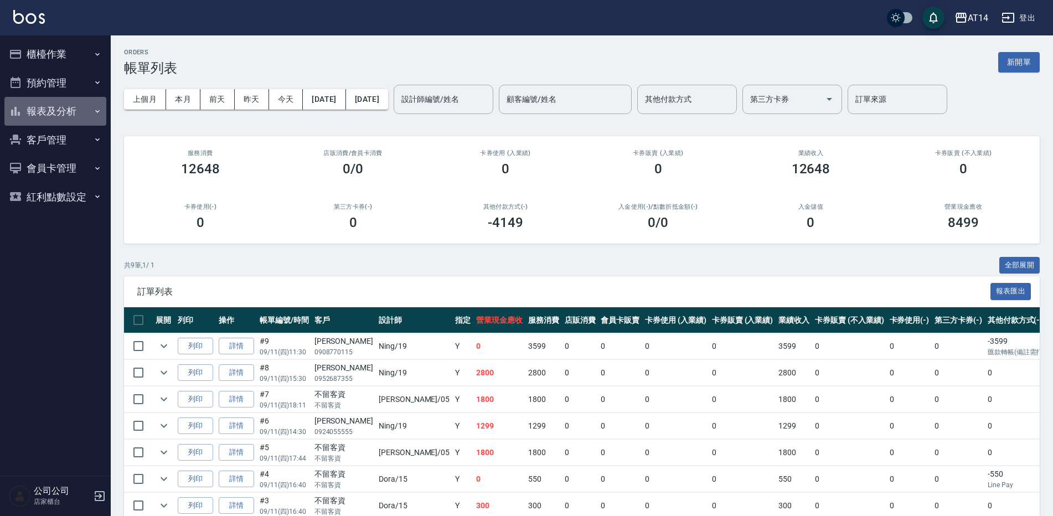
click at [70, 109] on button "報表及分析" at bounding box center [55, 111] width 102 height 29
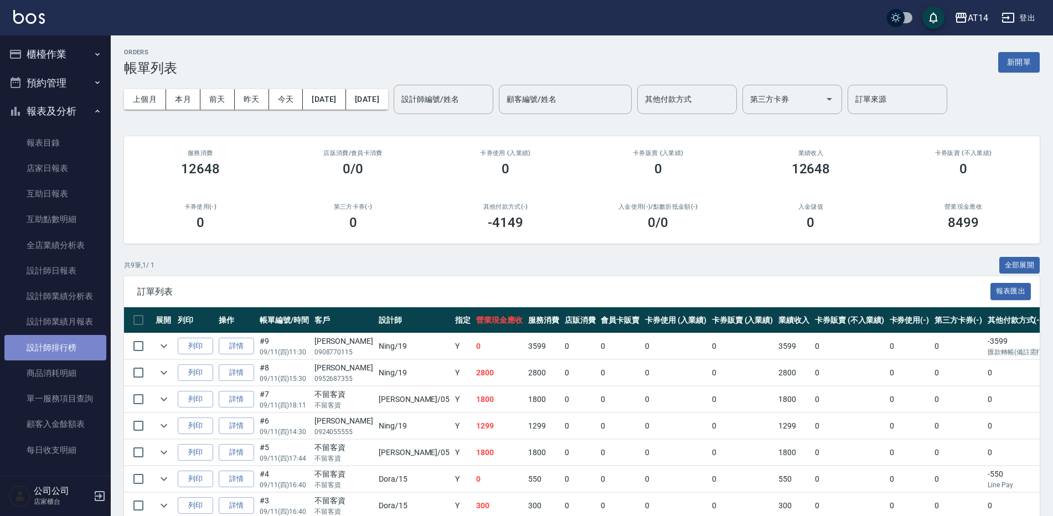
click at [78, 349] on link "設計師排行榜" at bounding box center [55, 347] width 102 height 25
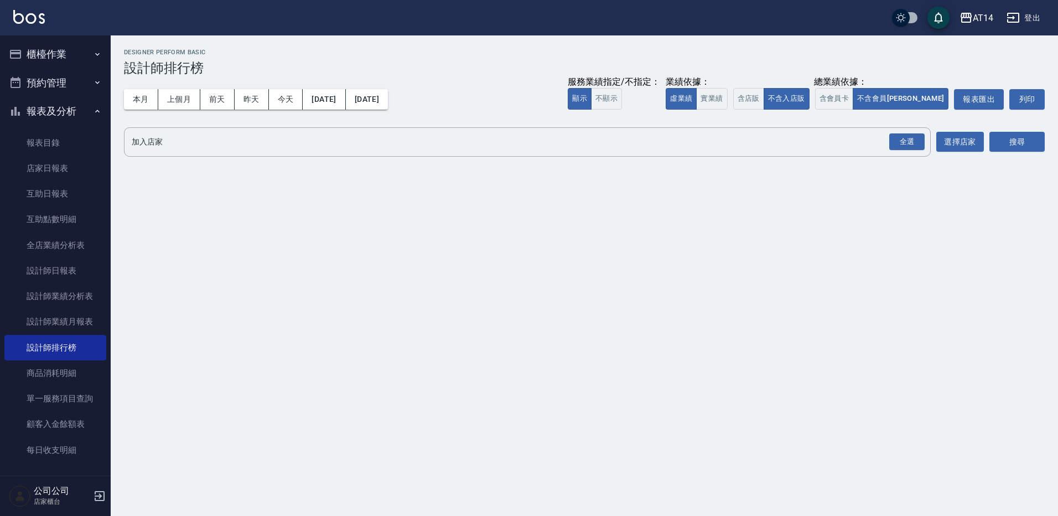
click at [277, 111] on div "本月 上個月 前天 昨天 今天 2025/09/01 2025/09/11 服務業績指定/不指定： 顯示 不顯示 業績依據： 虛業績 實業績 總業績依據： 含…" at bounding box center [584, 99] width 921 height 47
click at [287, 106] on button "今天" at bounding box center [286, 99] width 34 height 20
drag, startPoint x: 925, startPoint y: 141, endPoint x: 920, endPoint y: 144, distance: 6.5
click at [925, 141] on button "全選" at bounding box center [907, 142] width 40 height 22
click at [1014, 147] on button "搜尋" at bounding box center [1017, 142] width 55 height 20
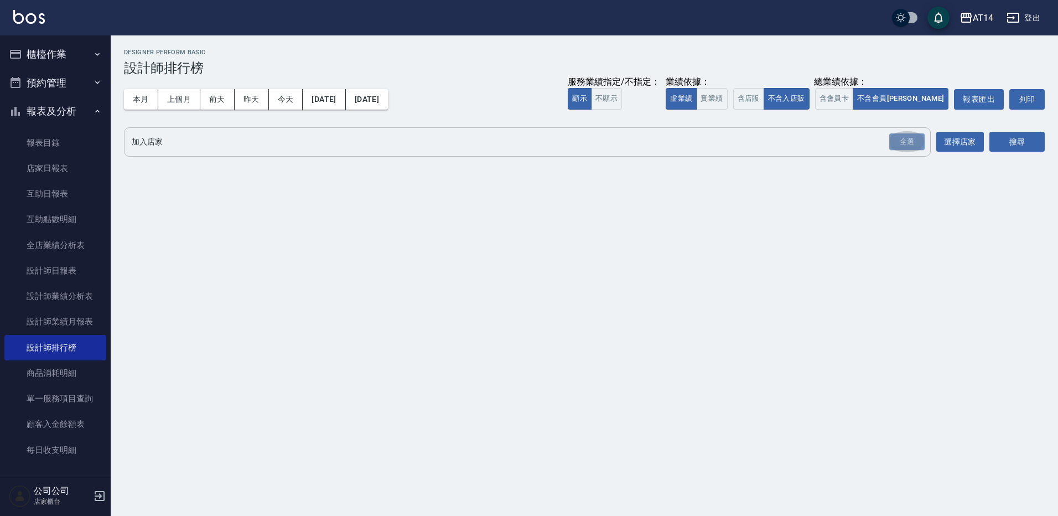
drag, startPoint x: 908, startPoint y: 145, endPoint x: 929, endPoint y: 148, distance: 20.7
click at [911, 143] on div "全選" at bounding box center [907, 141] width 35 height 17
click at [1016, 150] on button "搜尋" at bounding box center [1017, 142] width 55 height 20
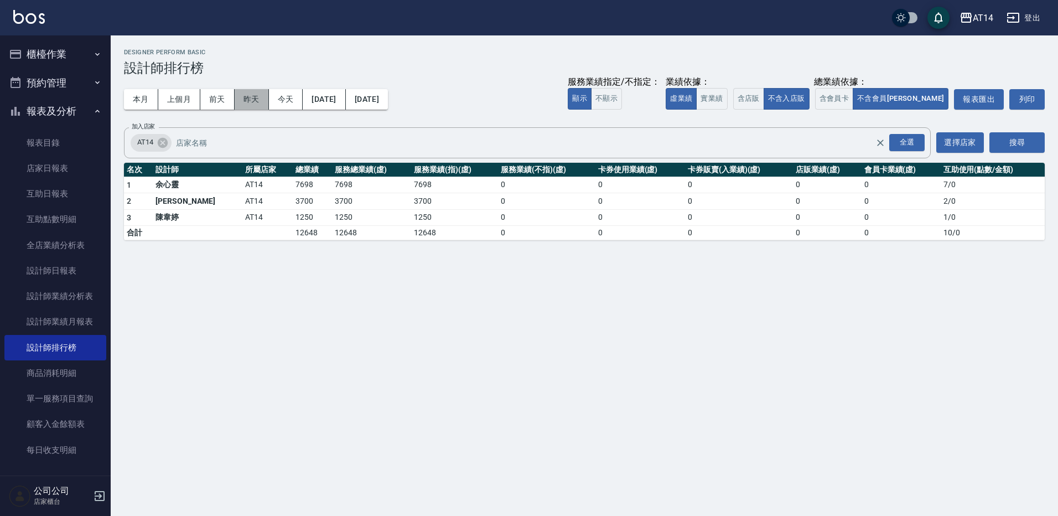
click at [256, 100] on button "昨天" at bounding box center [252, 99] width 34 height 20
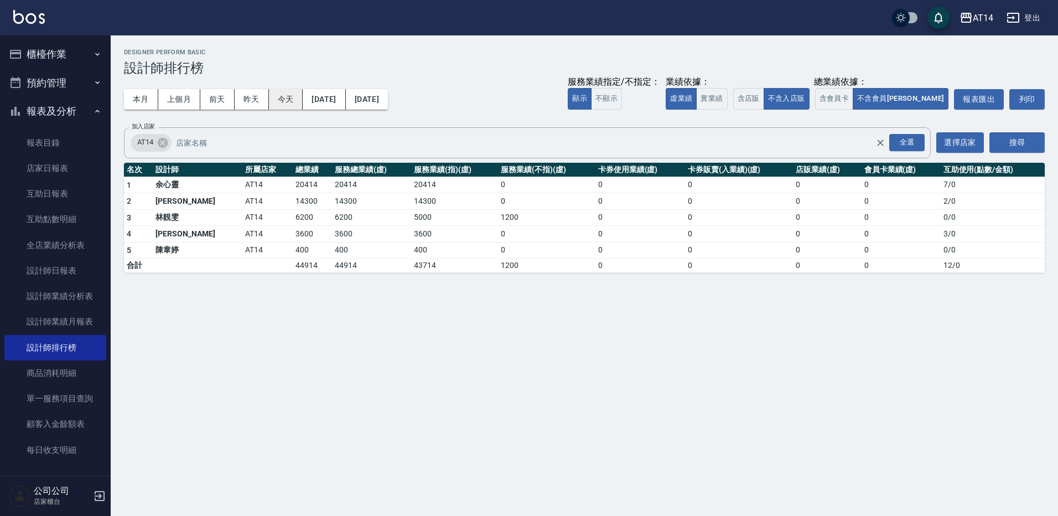
click at [283, 96] on button "今天" at bounding box center [286, 99] width 34 height 20
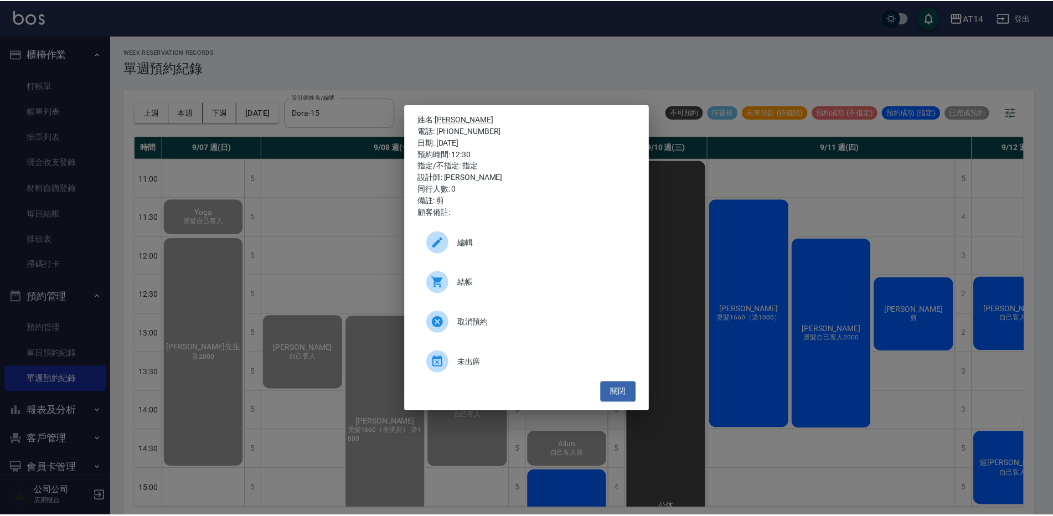
scroll to position [71, 0]
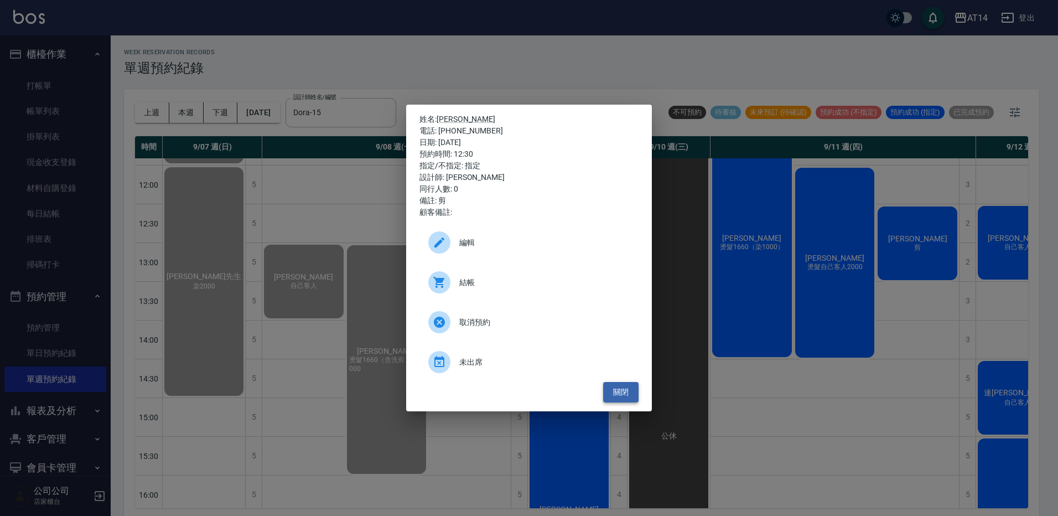
click at [613, 388] on button "關閉" at bounding box center [620, 392] width 35 height 20
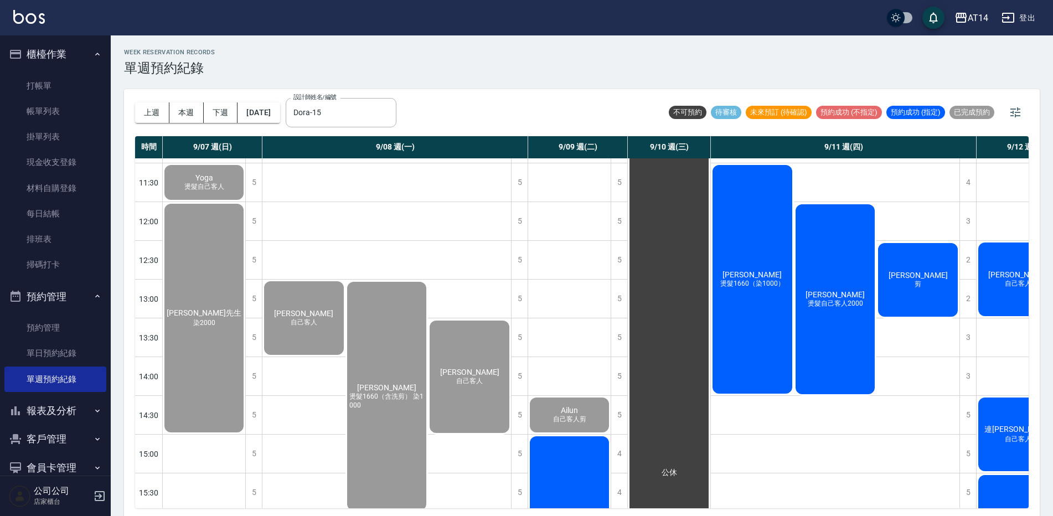
scroll to position [0, 0]
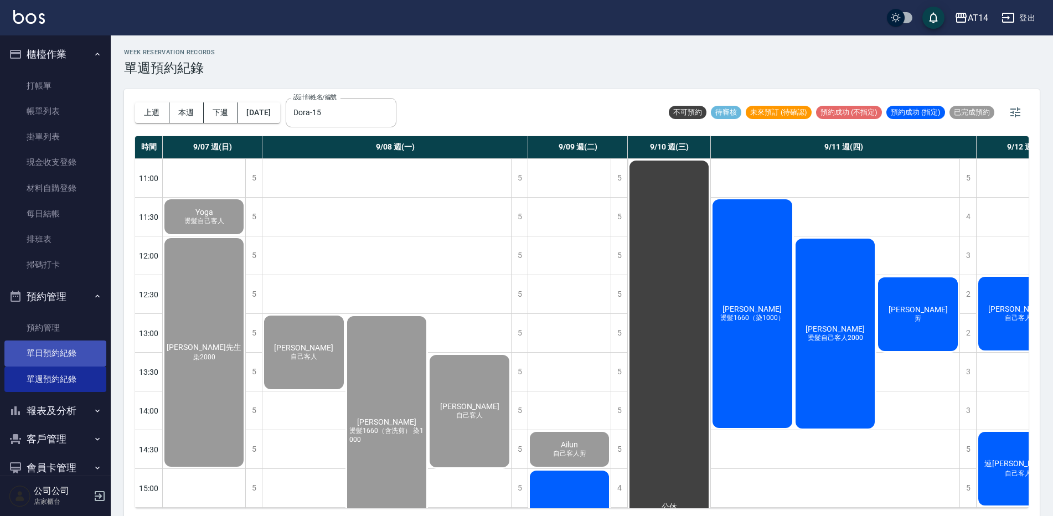
click at [64, 346] on link "單日預約紀錄" at bounding box center [55, 352] width 102 height 25
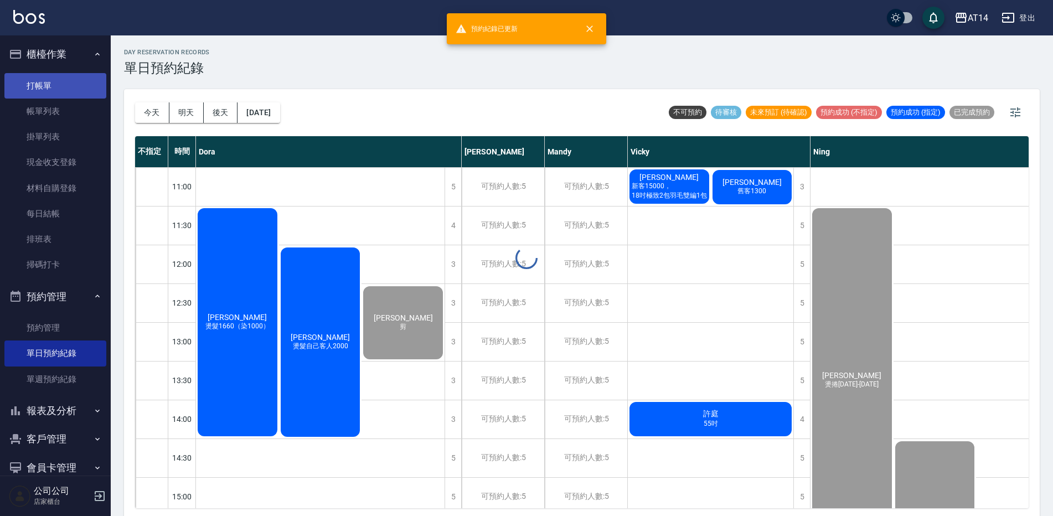
click at [64, 80] on link "打帳單" at bounding box center [55, 85] width 102 height 25
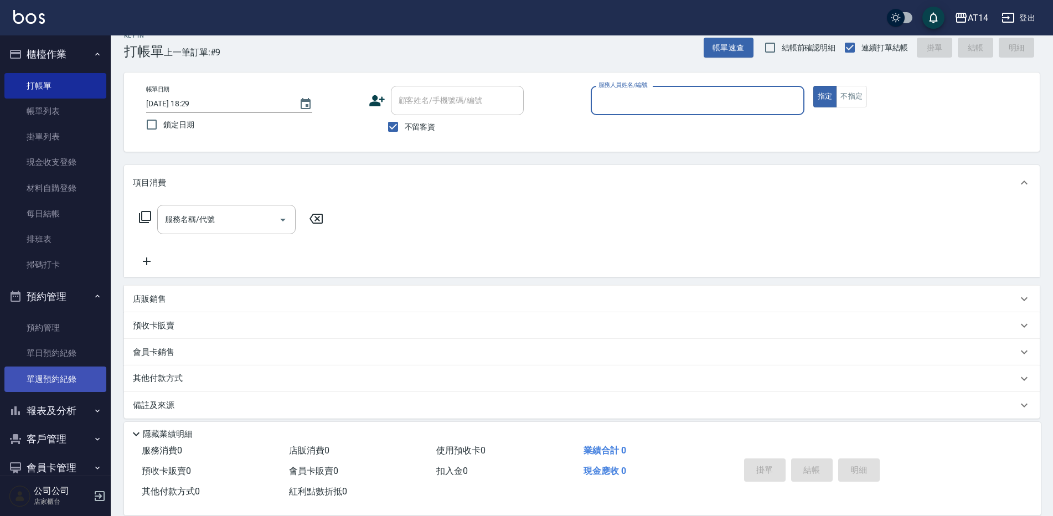
scroll to position [25, 0]
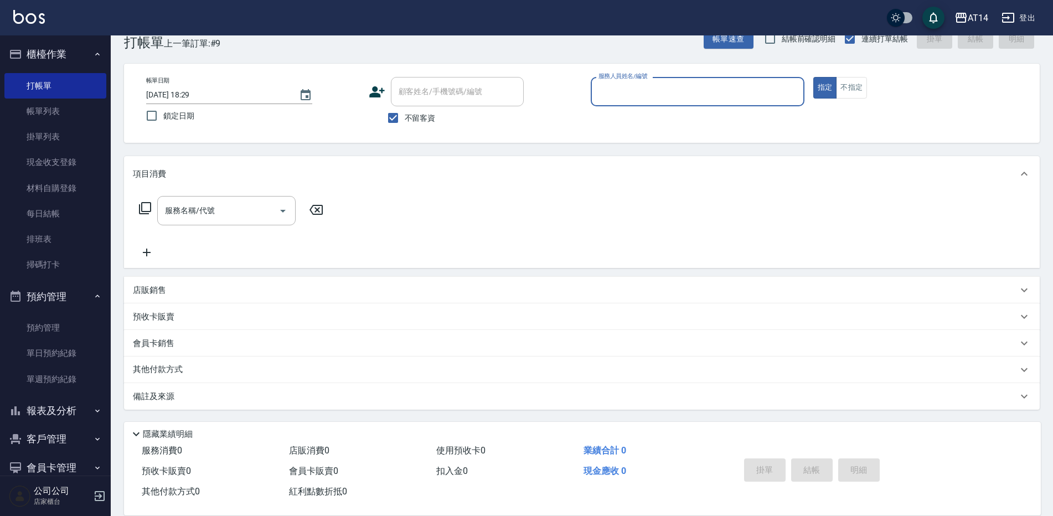
click at [61, 405] on button "報表及分析" at bounding box center [55, 410] width 102 height 29
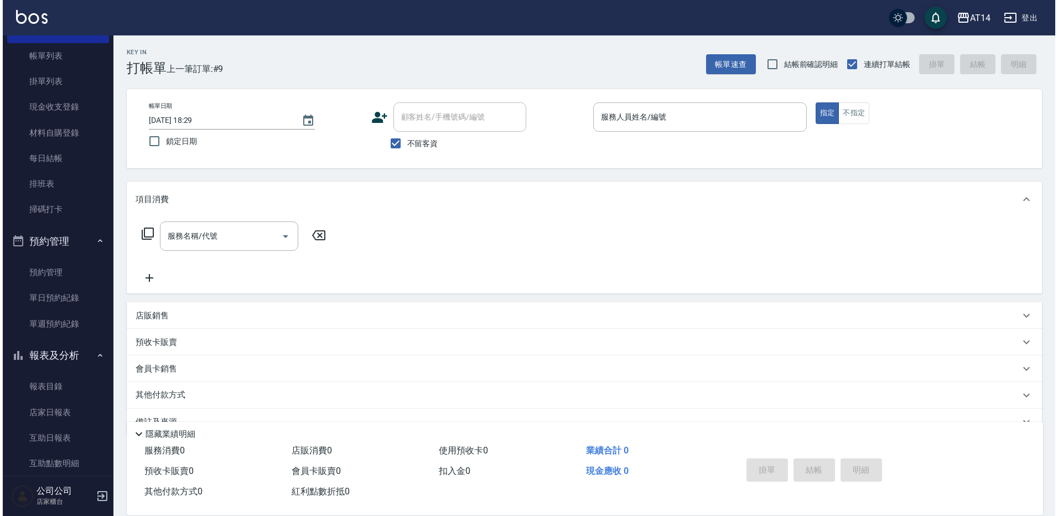
scroll to position [277, 0]
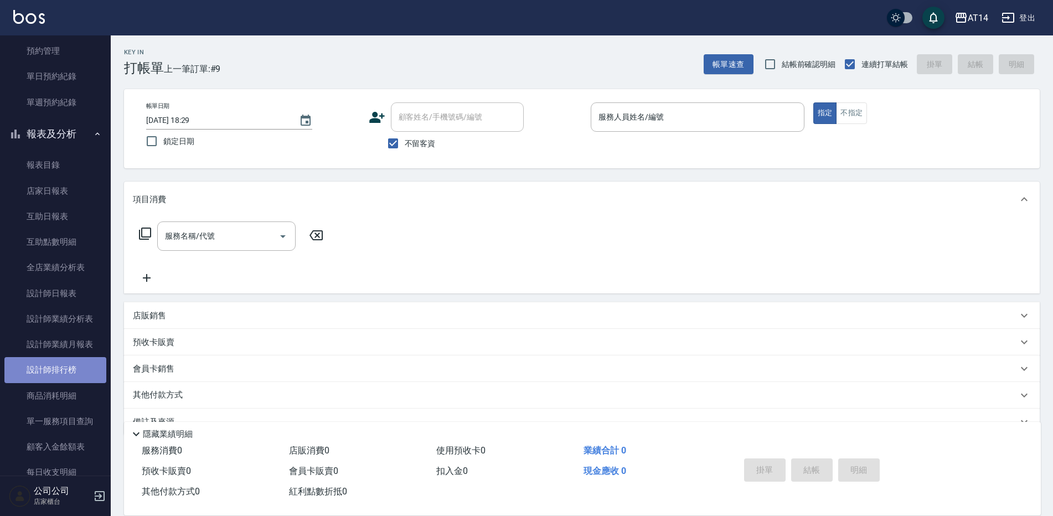
click at [65, 376] on link "設計師排行榜" at bounding box center [55, 369] width 102 height 25
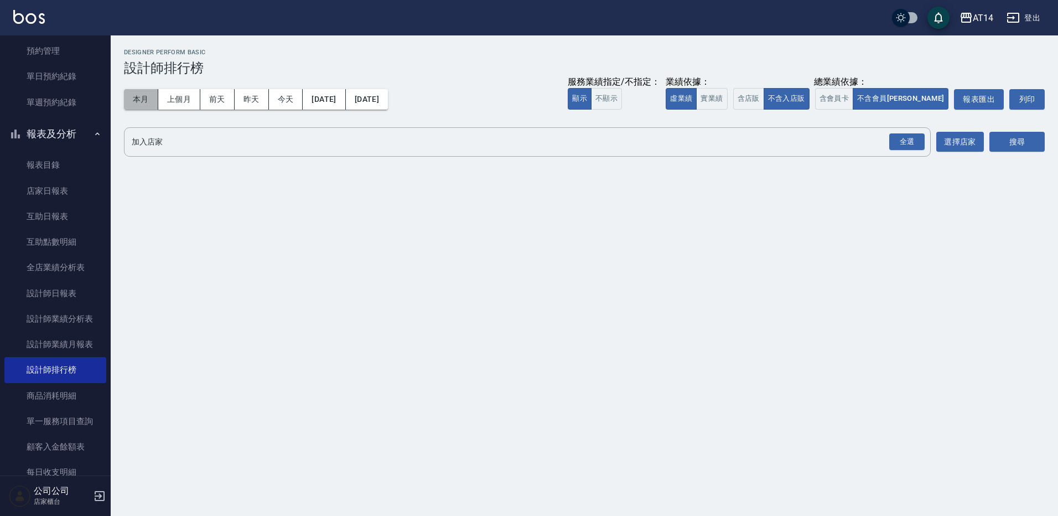
click at [131, 107] on button "本月" at bounding box center [141, 99] width 34 height 20
click at [907, 138] on div "全選" at bounding box center [907, 141] width 35 height 17
click at [1000, 146] on button "搜尋" at bounding box center [1017, 142] width 55 height 20
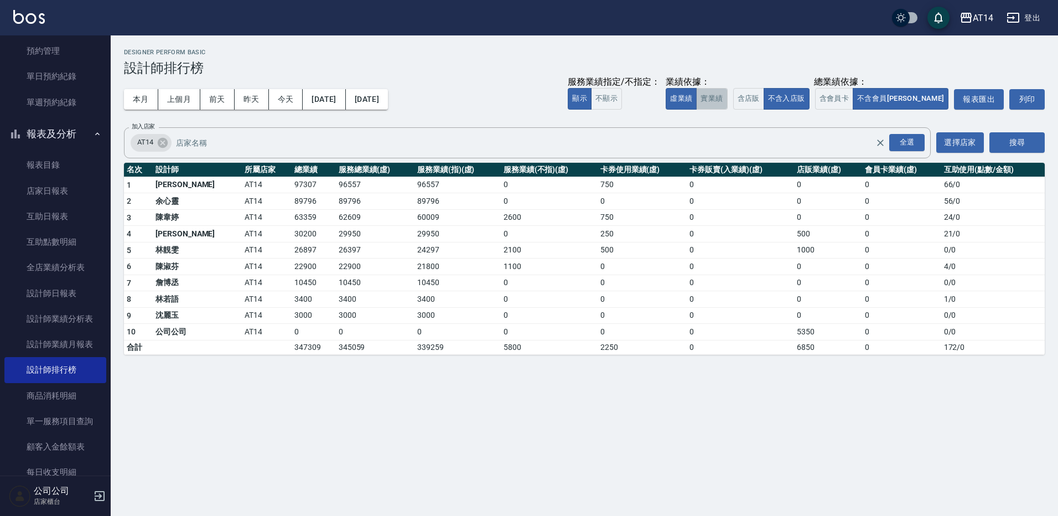
click at [727, 97] on button "實業績" at bounding box center [711, 99] width 31 height 22
click at [697, 100] on button "虛業績" at bounding box center [681, 99] width 31 height 22
click at [727, 99] on button "實業績" at bounding box center [711, 99] width 31 height 22
click at [697, 99] on button "虛業績" at bounding box center [681, 99] width 31 height 22
